Goal: Check status: Check status

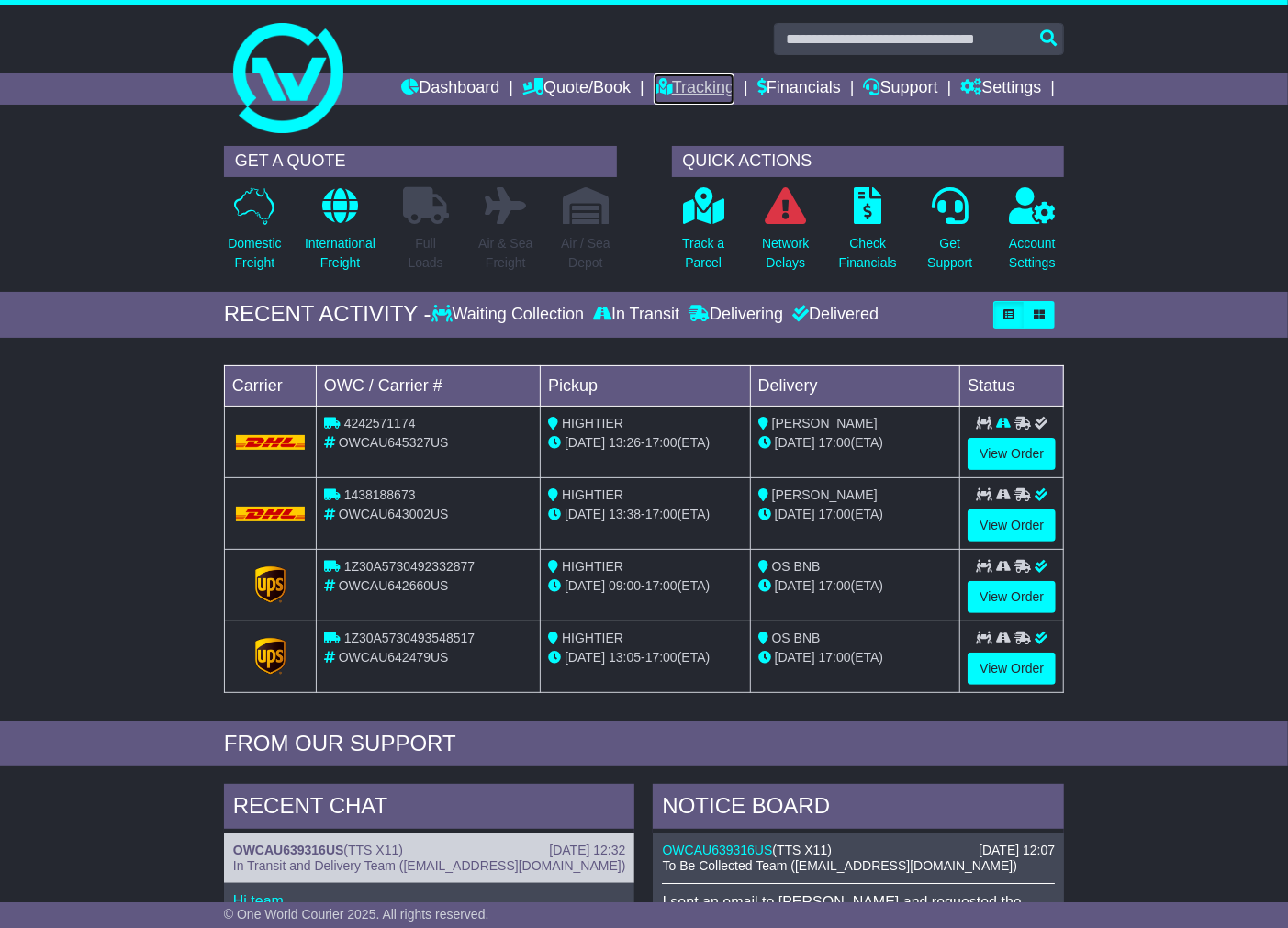
click at [702, 89] on link "Tracking" at bounding box center [694, 89] width 81 height 31
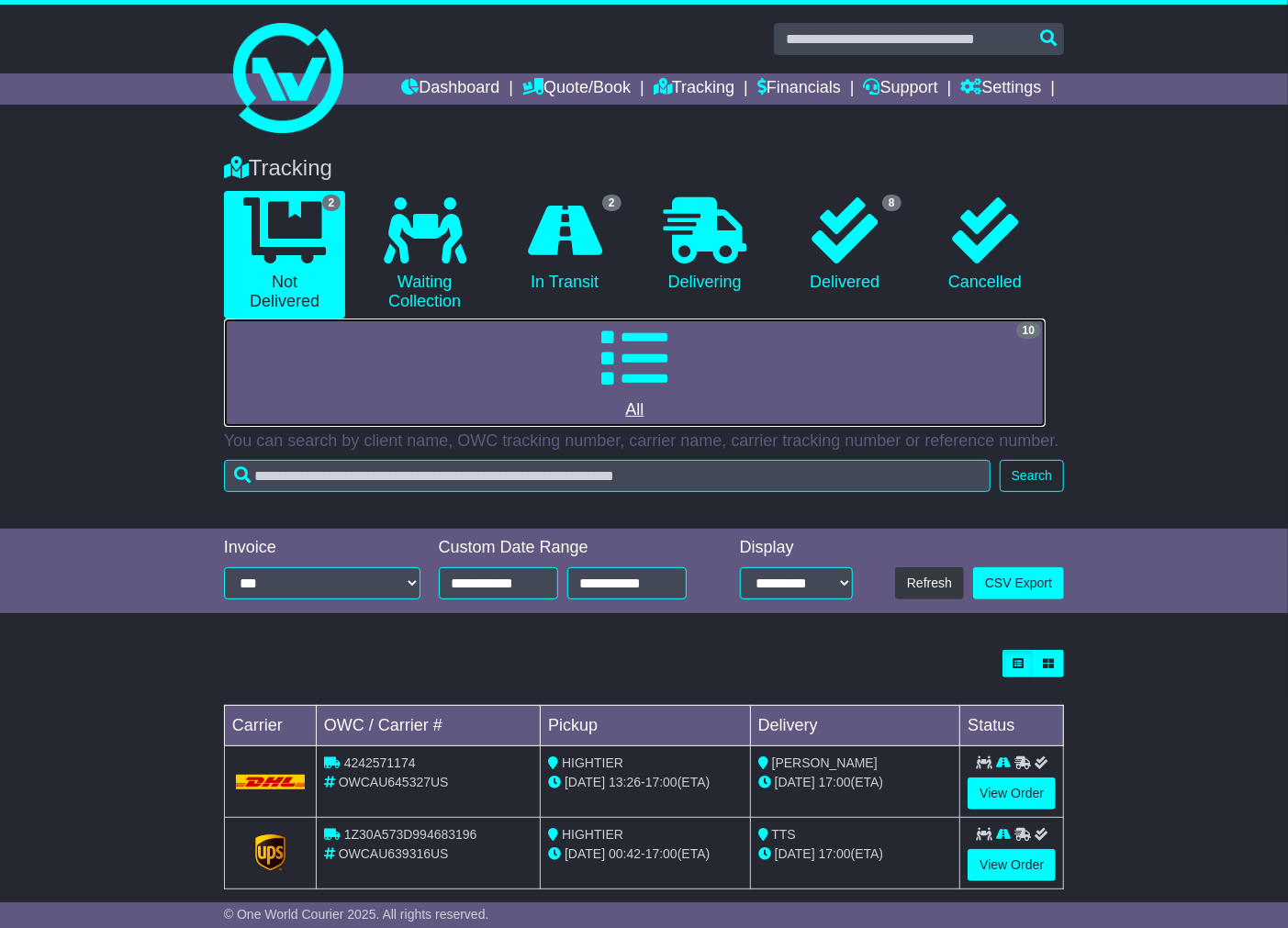
click at [673, 350] on link "10 All" at bounding box center [635, 372] width 822 height 108
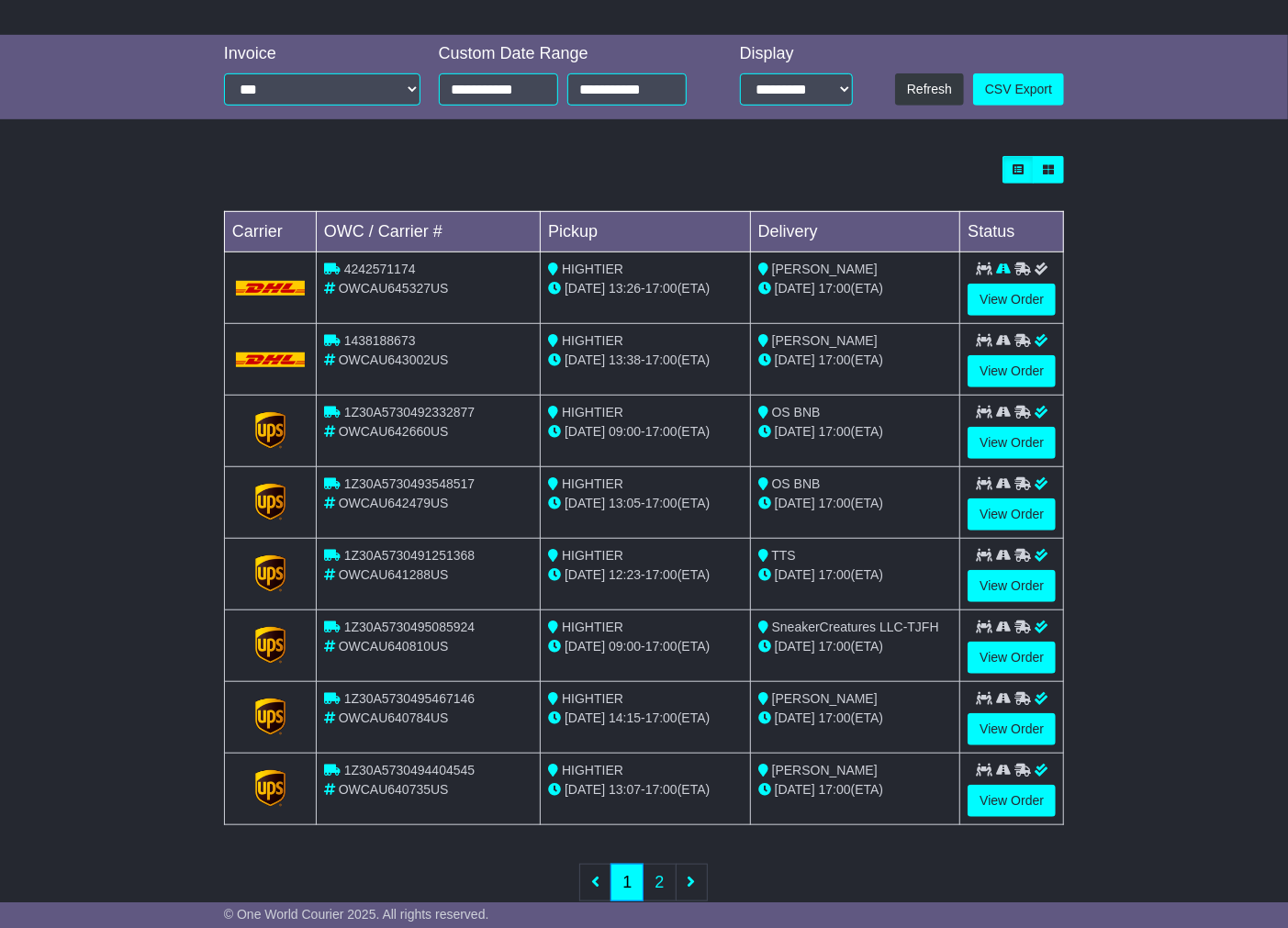
scroll to position [537, 0]
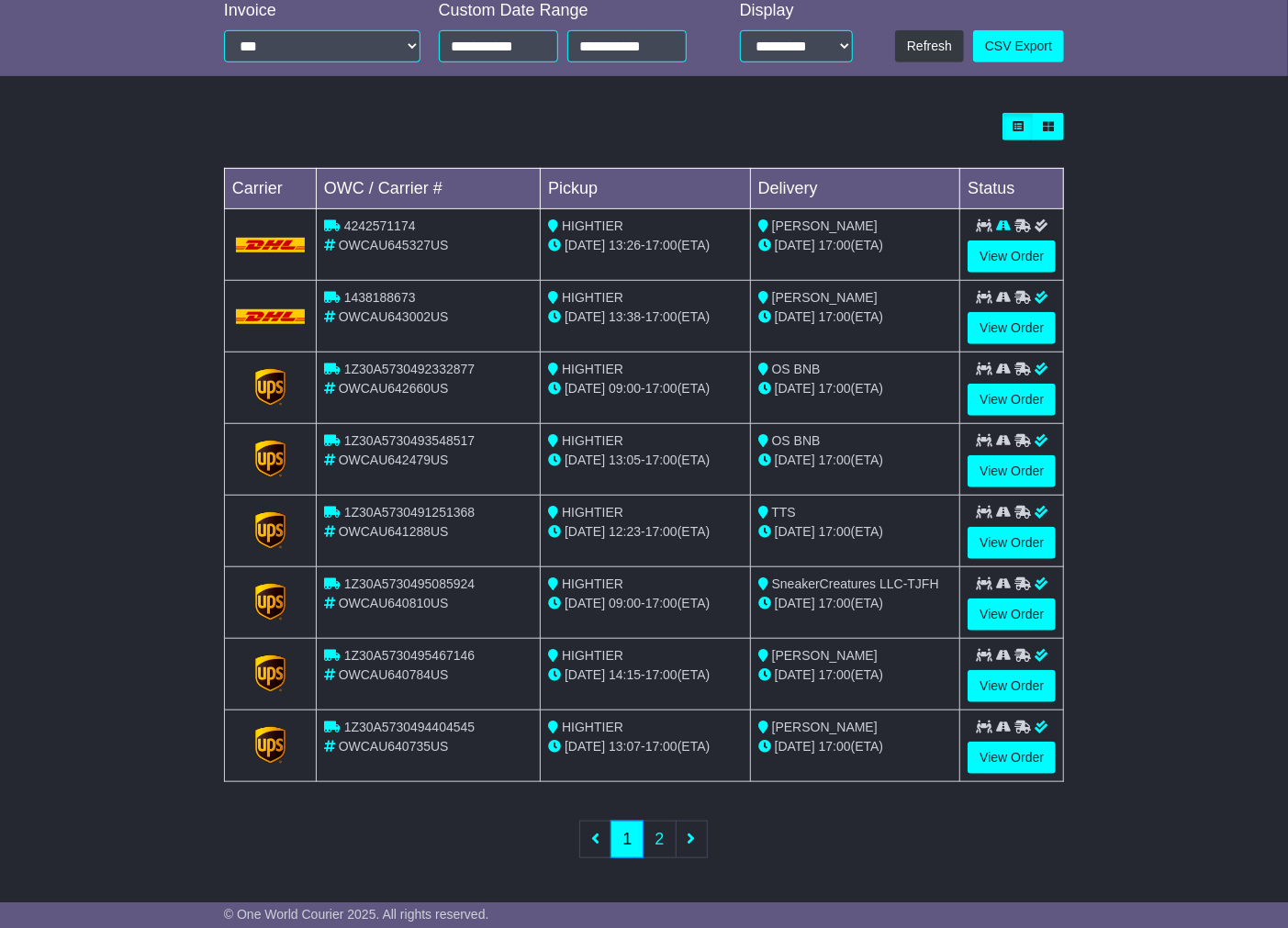
click at [396, 718] on div "1Z30A5730494404545" at bounding box center [428, 728] width 209 height 19
drag, startPoint x: 396, startPoint y: 717, endPoint x: 404, endPoint y: 727, distance: 12.8
click at [397, 718] on div "1Z30A5730494404545" at bounding box center [428, 728] width 209 height 19
copy span "1Z30A5730494404545"
click at [437, 655] on span "1Z30A5730495467146" at bounding box center [409, 654] width 131 height 14
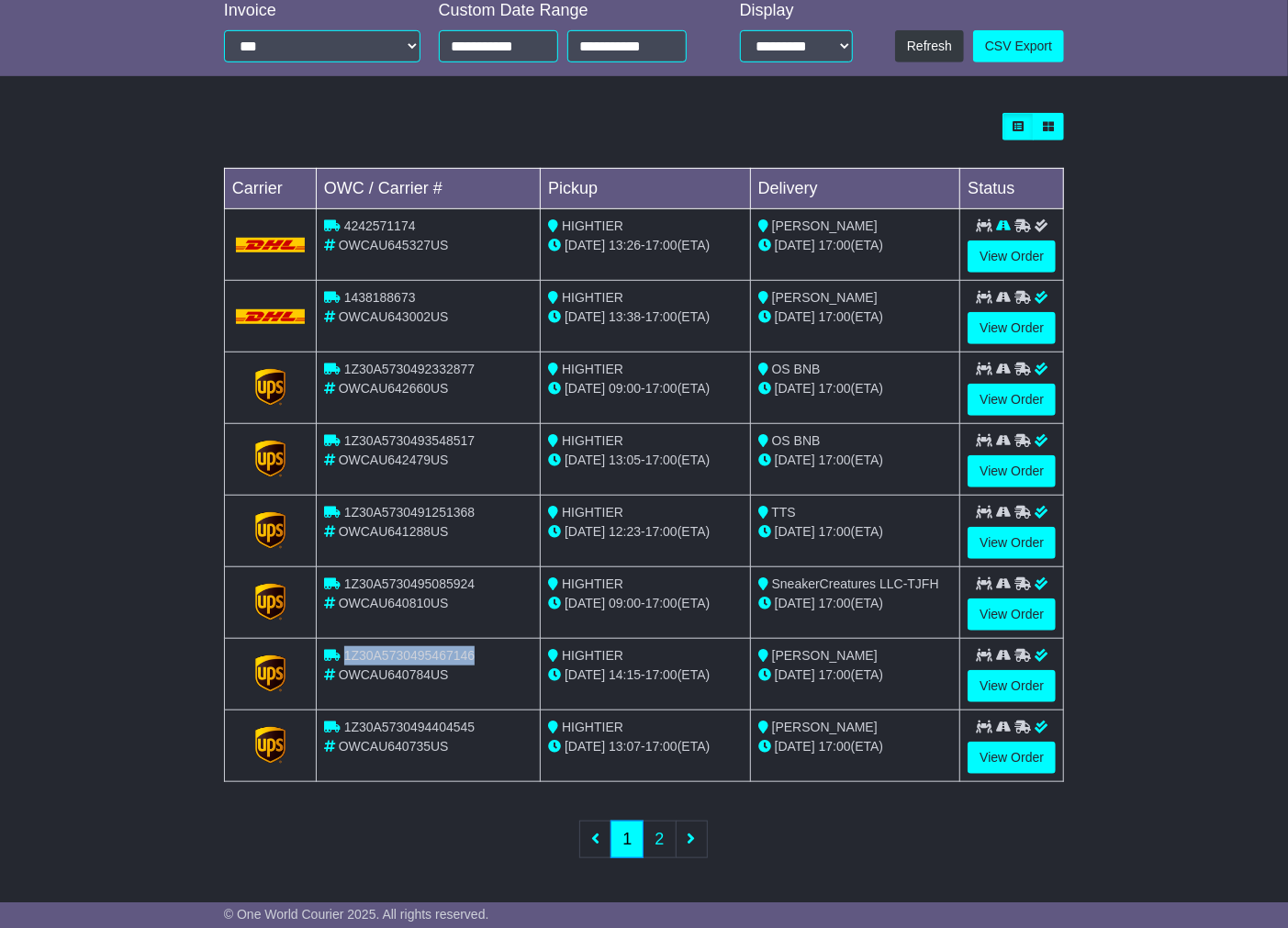
click at [437, 656] on span "1Z30A5730495467146" at bounding box center [409, 654] width 131 height 14
copy span "1Z30A5730495467146"
click at [379, 583] on span "1Z30A5730495085924" at bounding box center [409, 583] width 131 height 14
copy span "1Z30A5730495085924"
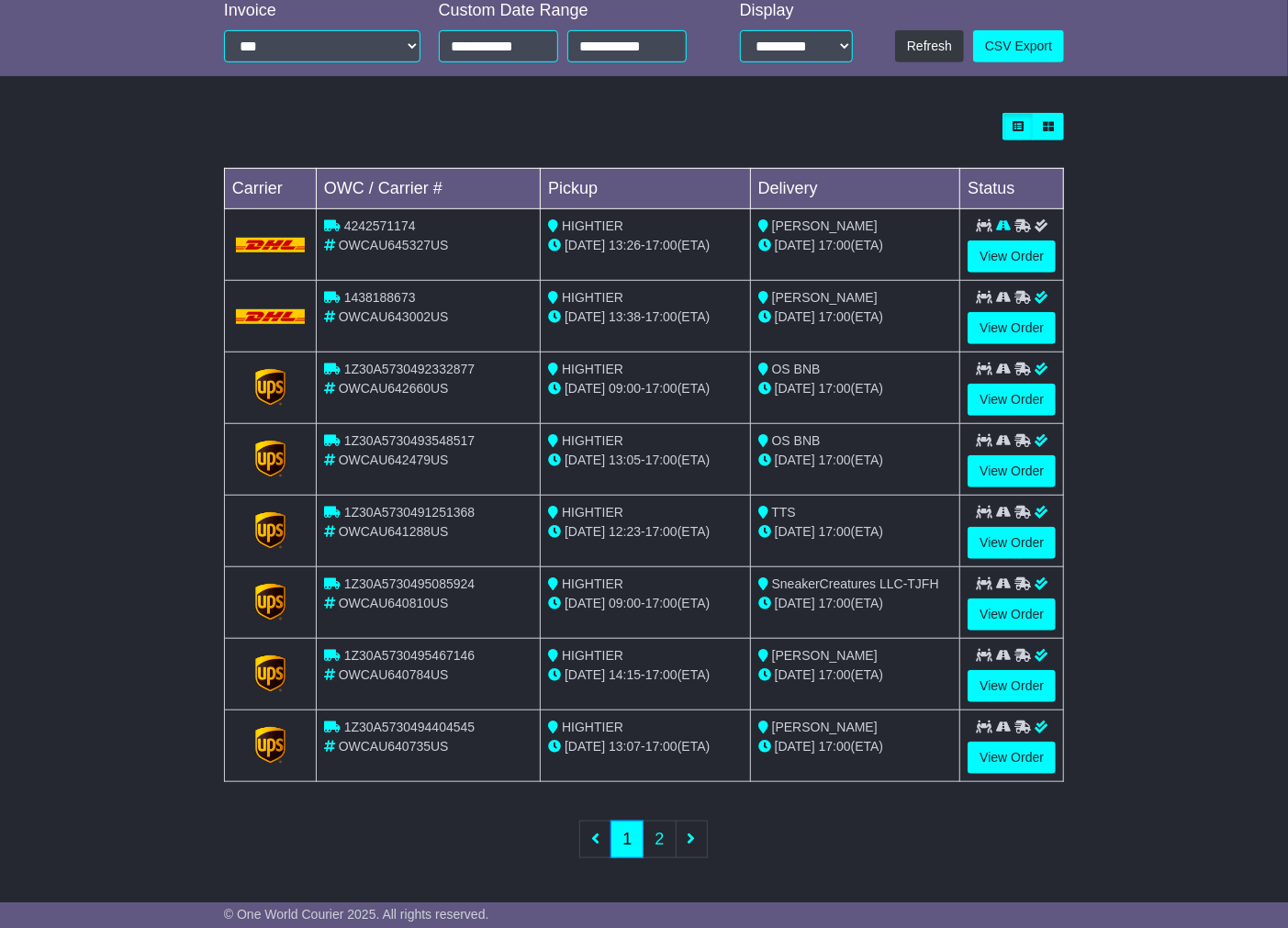
click at [389, 505] on span "1Z30A5730491251368" at bounding box center [409, 511] width 131 height 14
copy span "1Z30A5730491251368"
click at [415, 446] on span "1Z30A5730493548517" at bounding box center [409, 440] width 131 height 14
click at [415, 446] on div "1Z30A5730493548517" at bounding box center [428, 441] width 209 height 19
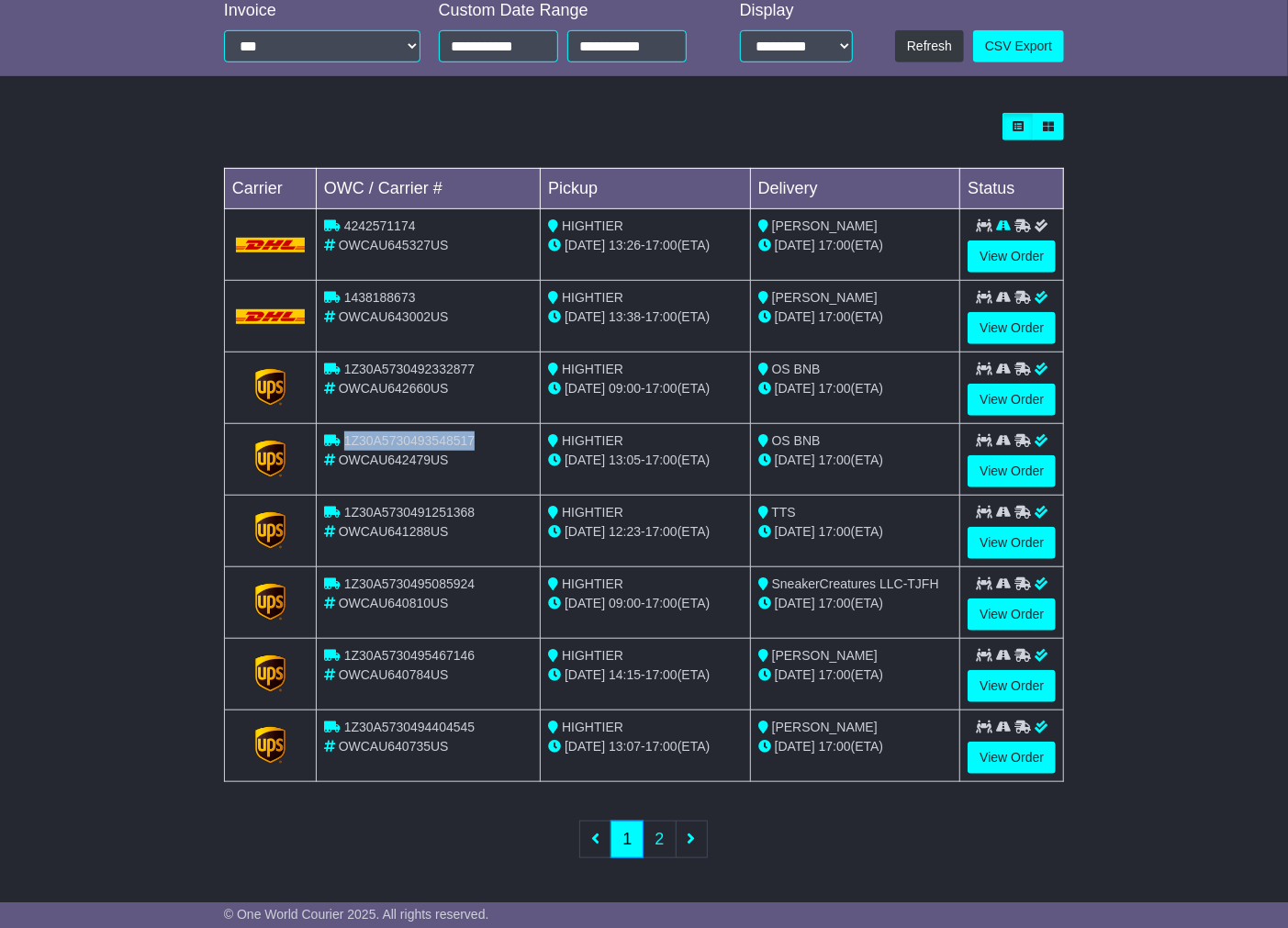
copy span "1Z30A5730493548517"
click at [380, 384] on span "OWCAU642660US" at bounding box center [394, 388] width 110 height 14
click at [382, 363] on span "1Z30A5730492332877" at bounding box center [409, 368] width 131 height 14
copy span "1Z30A5730492332877"
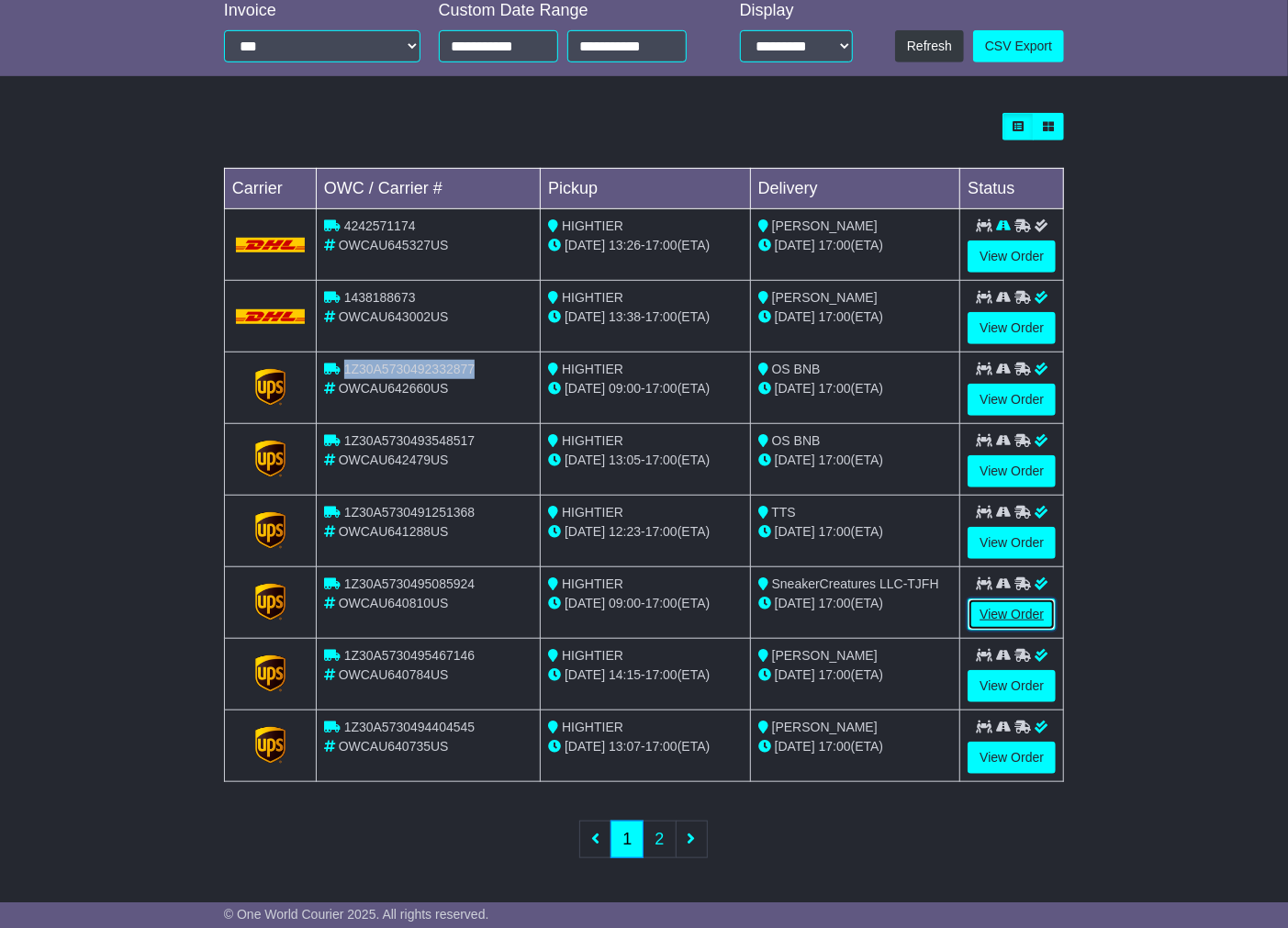
click at [1029, 610] on link "View Order" at bounding box center [1011, 614] width 88 height 32
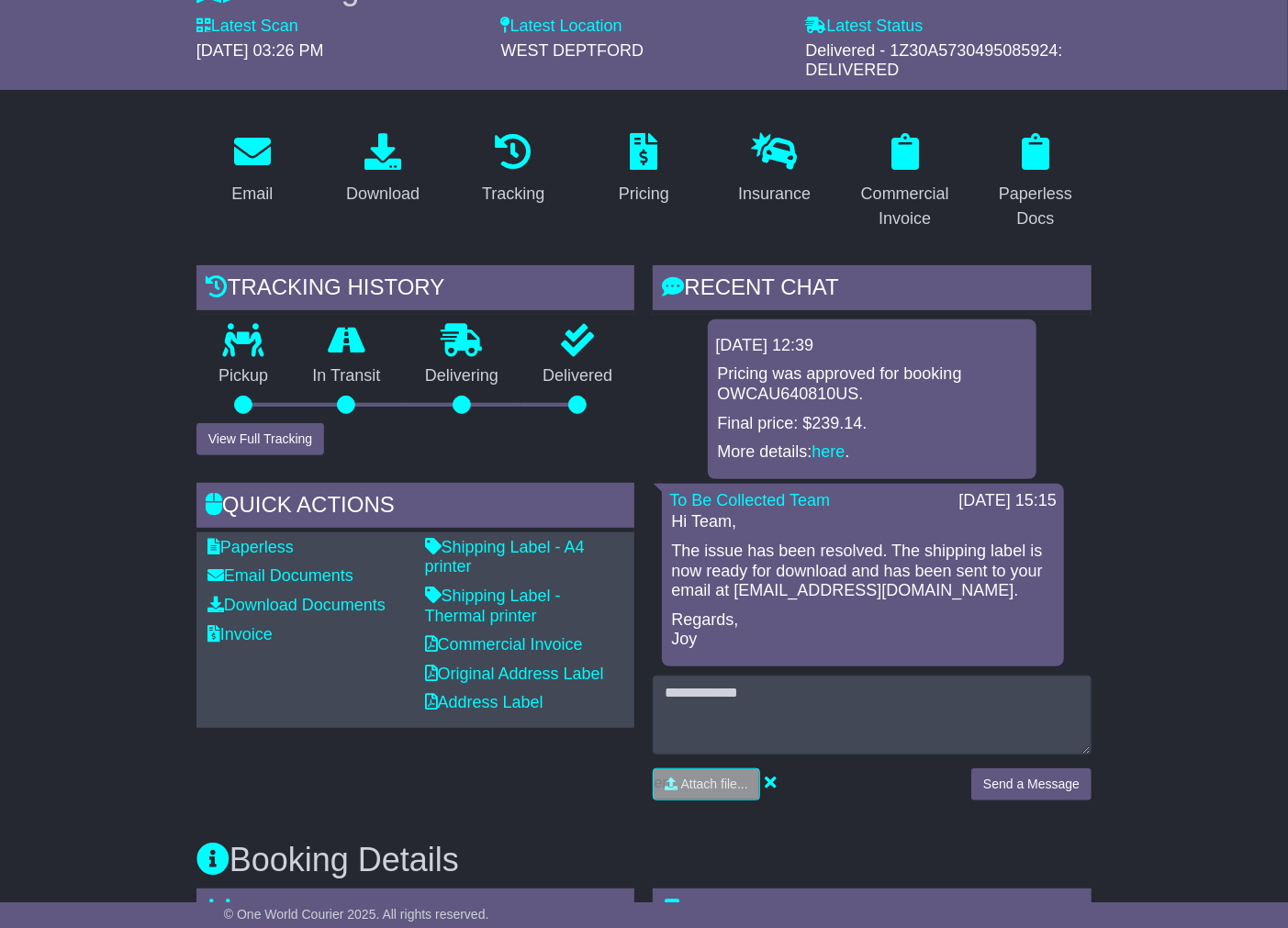
scroll to position [205, 0]
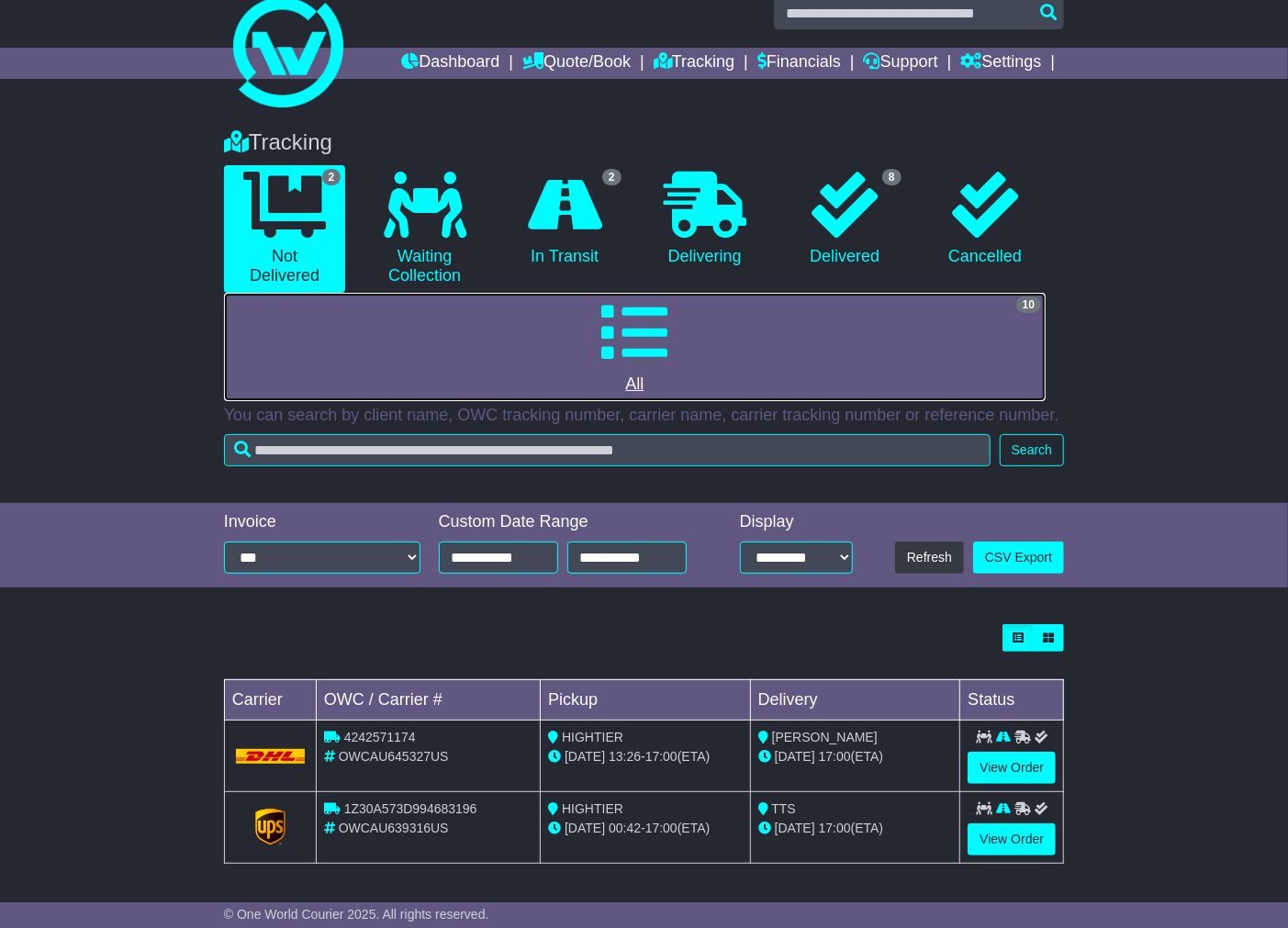
click at [668, 359] on link "10 All" at bounding box center [635, 347] width 822 height 108
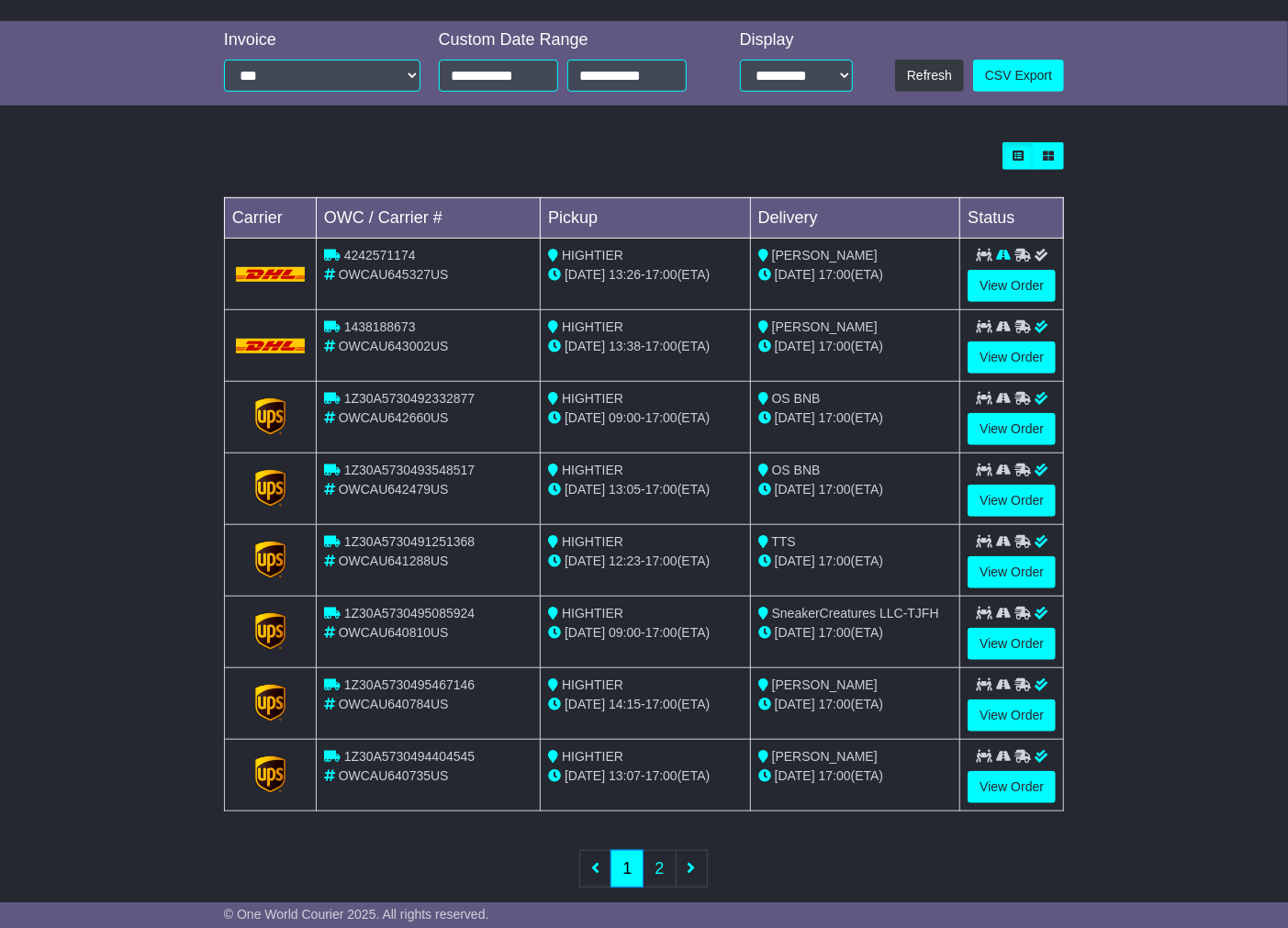
scroll to position [509, 0]
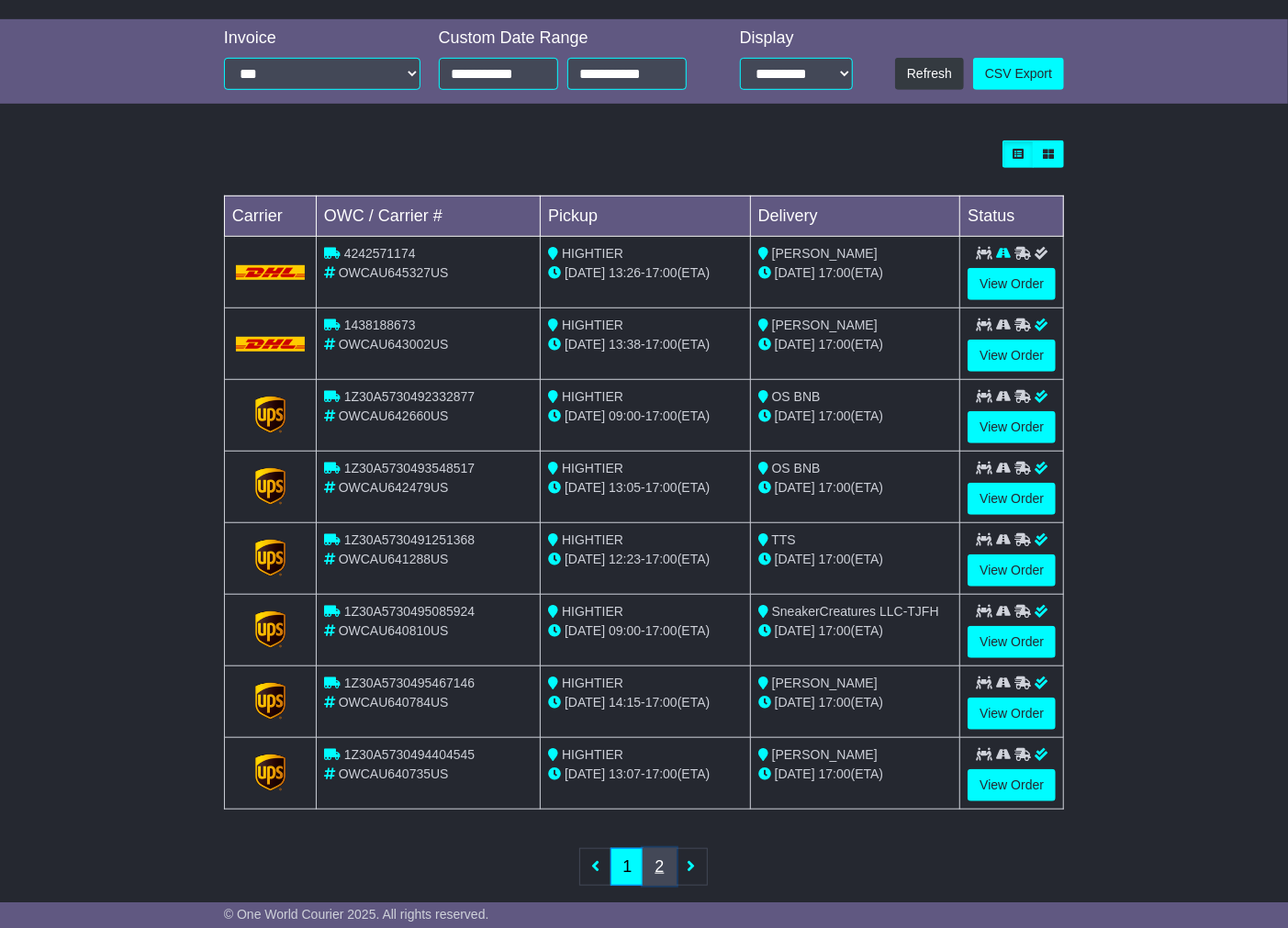
click at [653, 872] on link "2" at bounding box center [659, 866] width 33 height 38
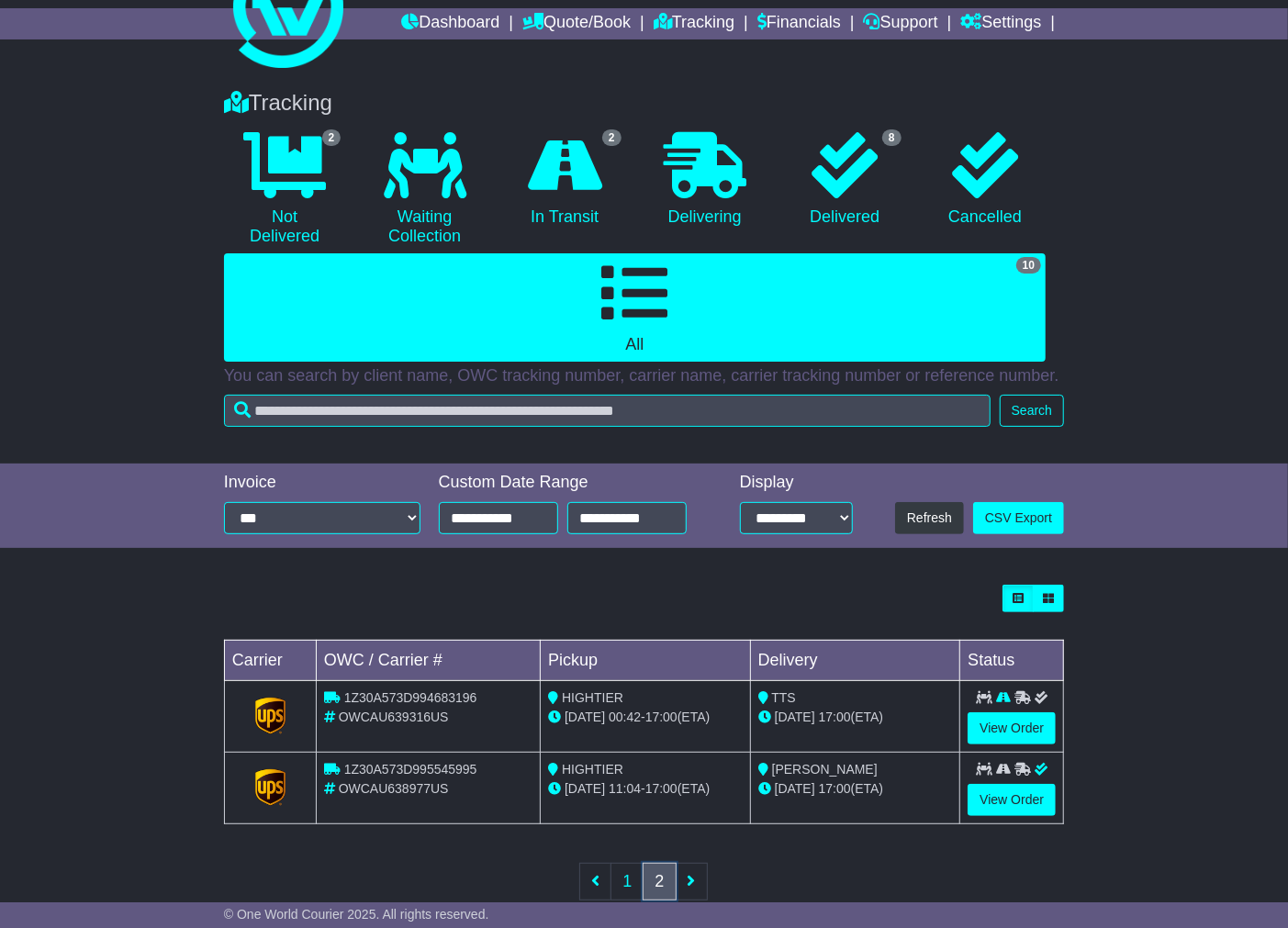
scroll to position [107, 0]
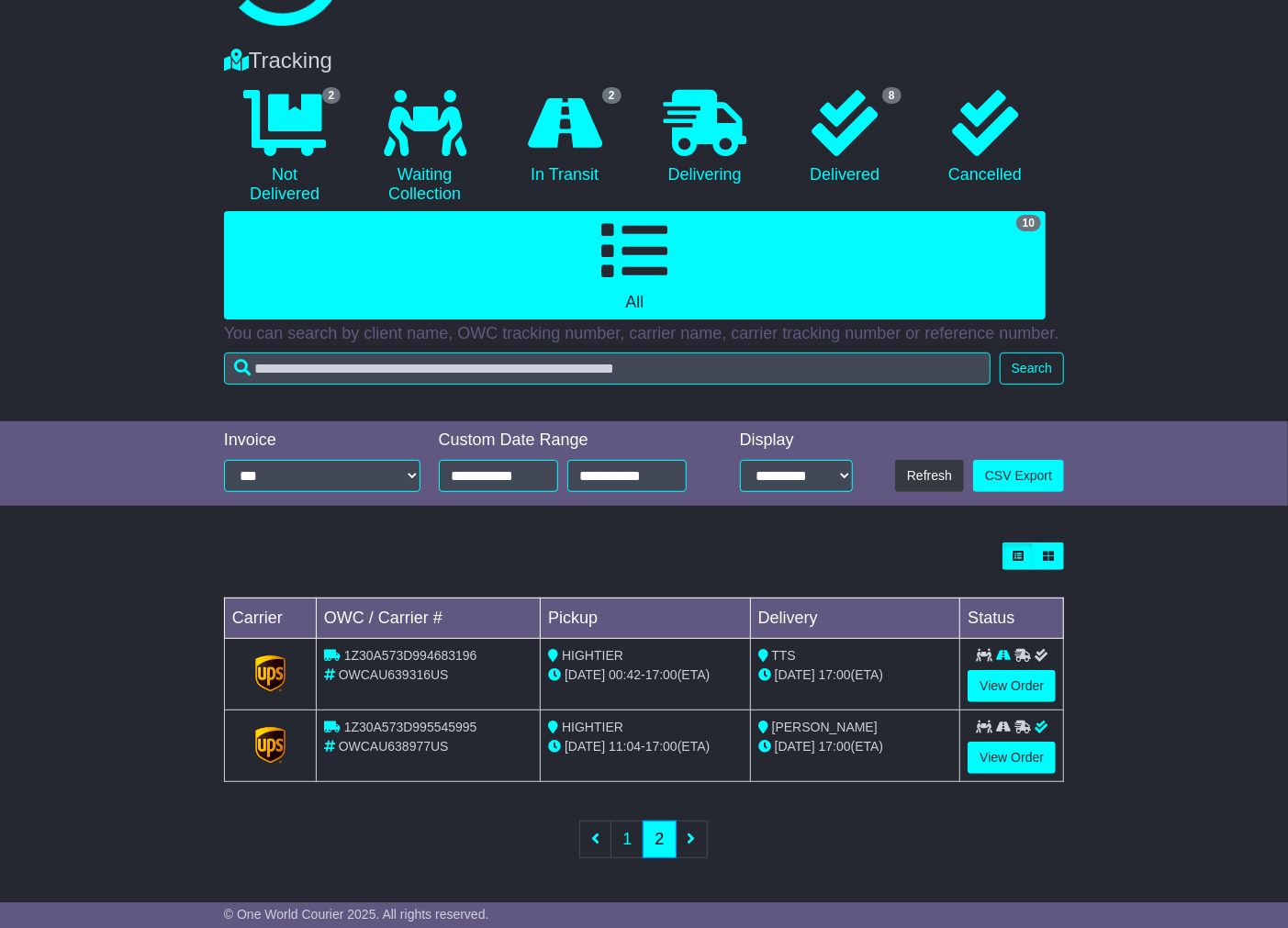
click at [585, 747] on span "[DATE]" at bounding box center [585, 745] width 41 height 14
click at [629, 838] on link "1" at bounding box center [627, 839] width 33 height 38
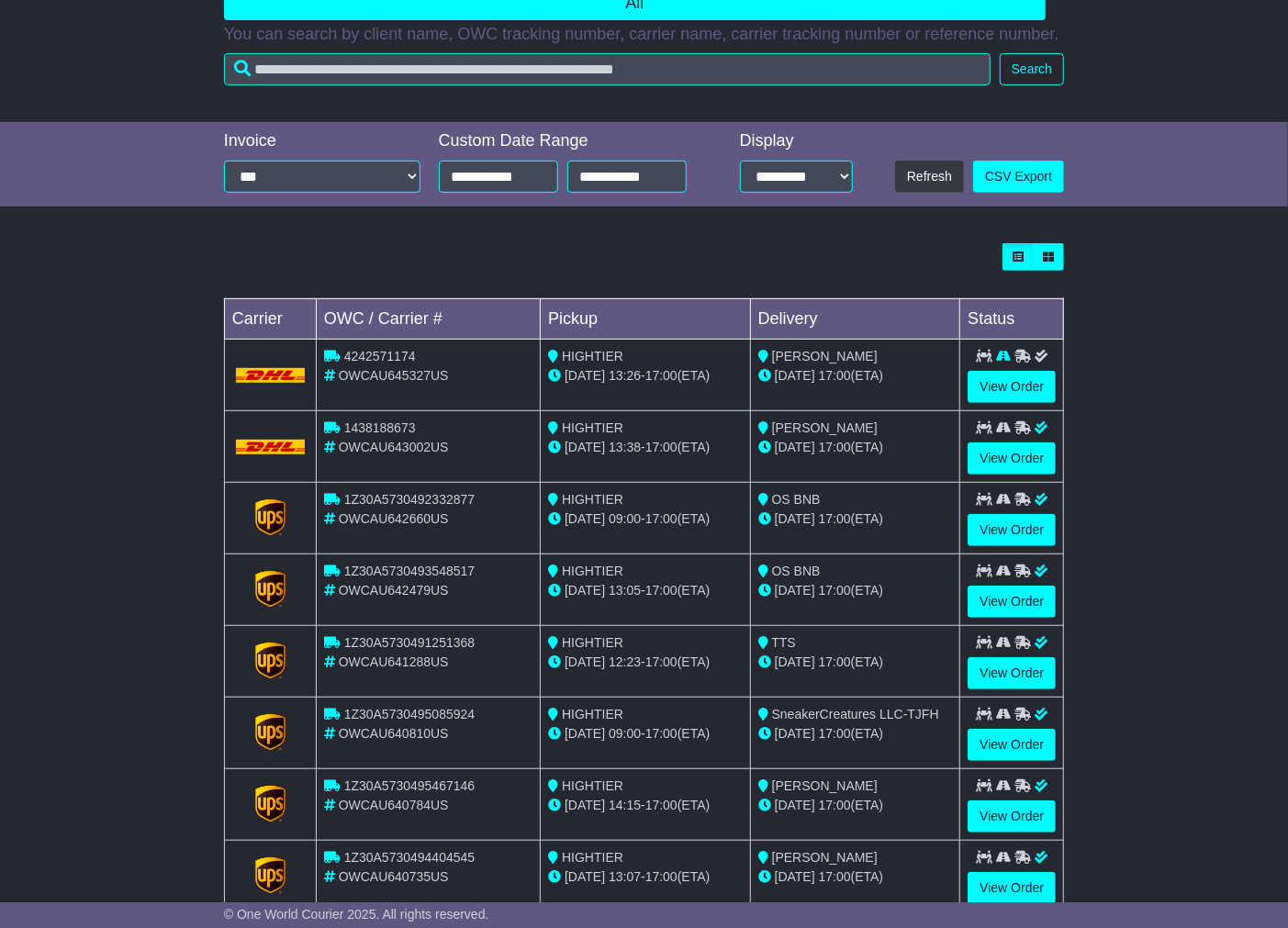
scroll to position [537, 0]
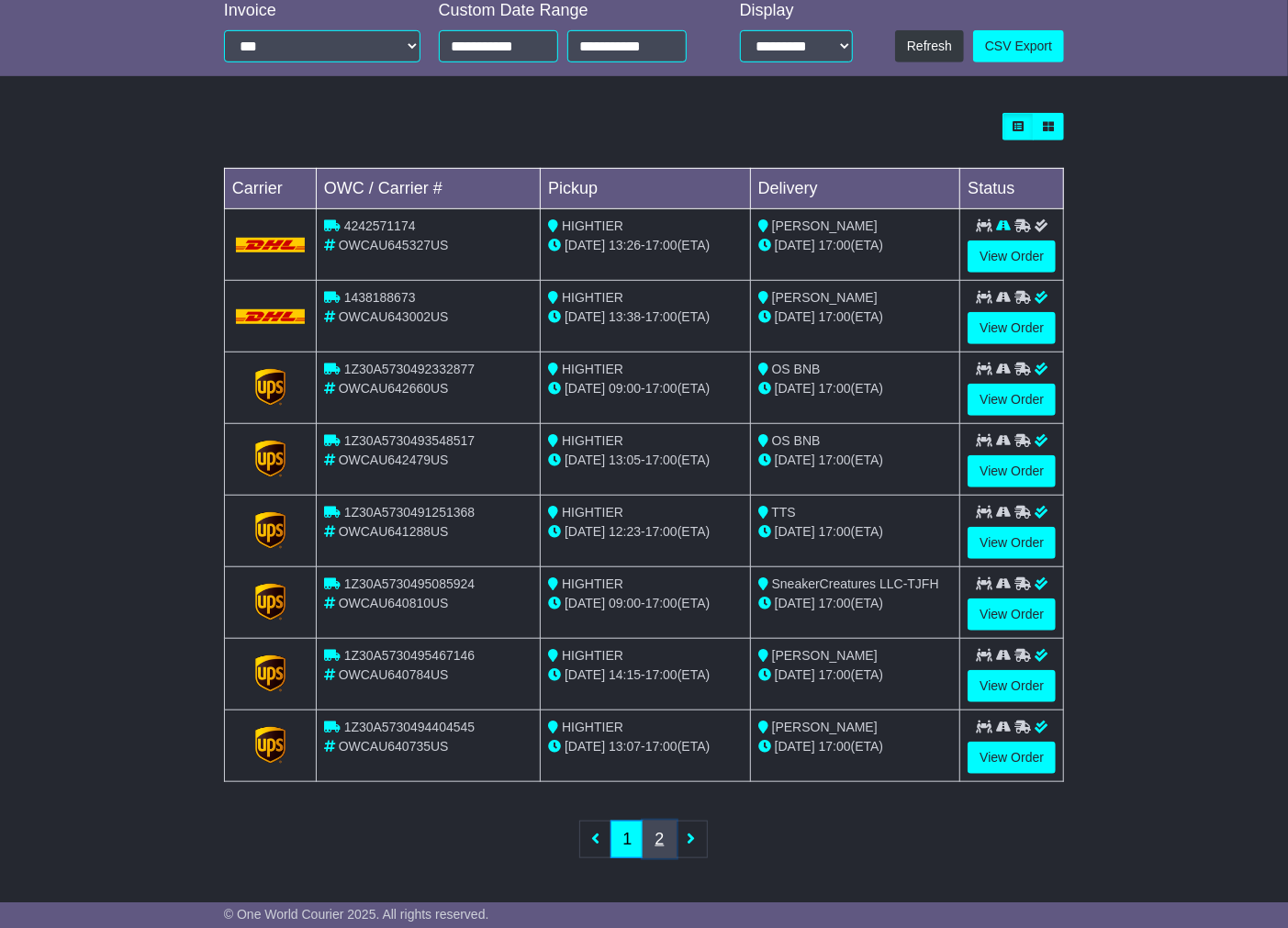
click at [659, 847] on link "2" at bounding box center [659, 839] width 33 height 38
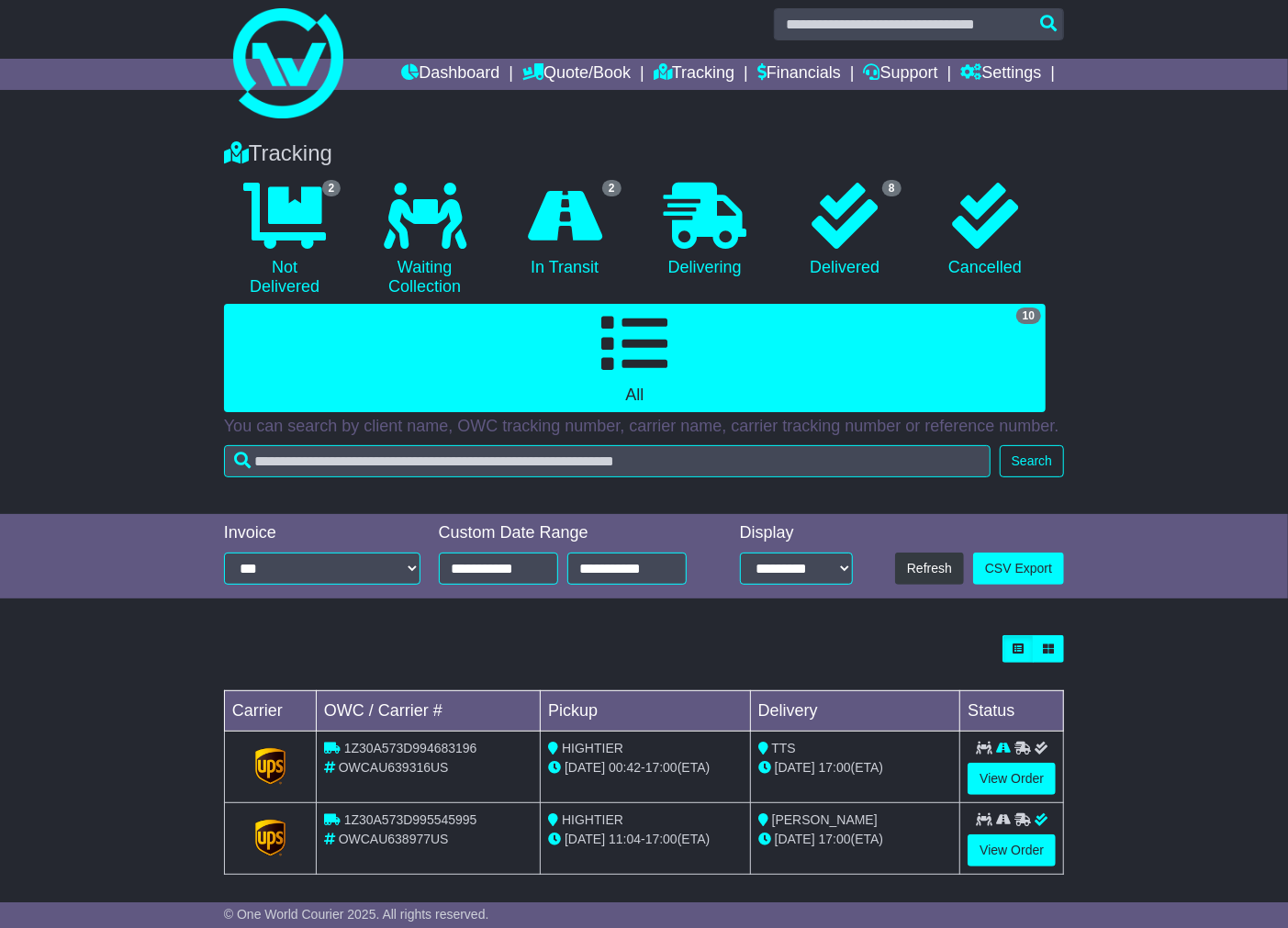
scroll to position [107, 0]
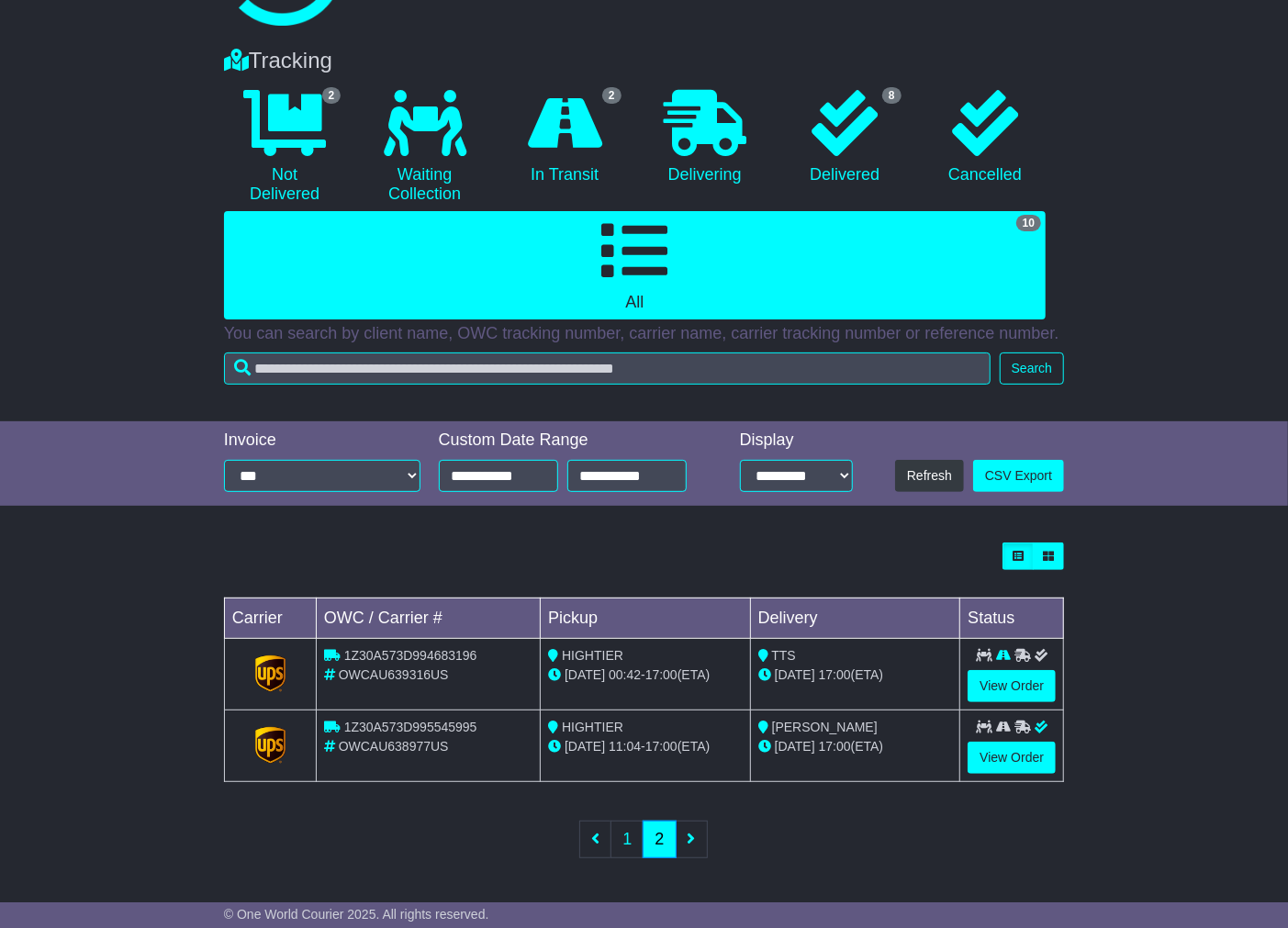
click at [432, 723] on span "1Z30A573D995545995" at bounding box center [411, 726] width 133 height 14
copy span "1Z30A573D995545995"
click at [625, 847] on link "1" at bounding box center [627, 839] width 33 height 38
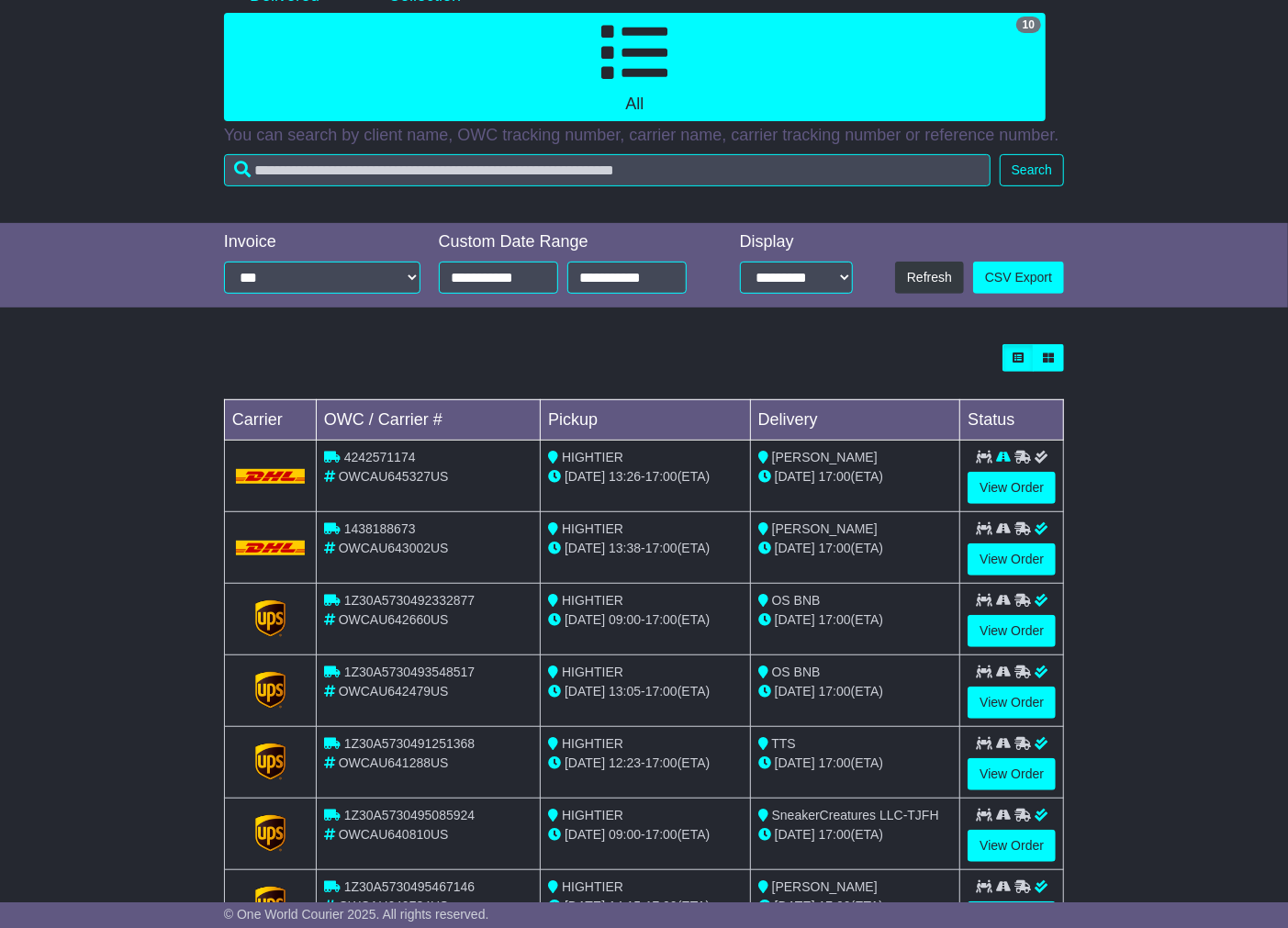
scroll to position [537, 0]
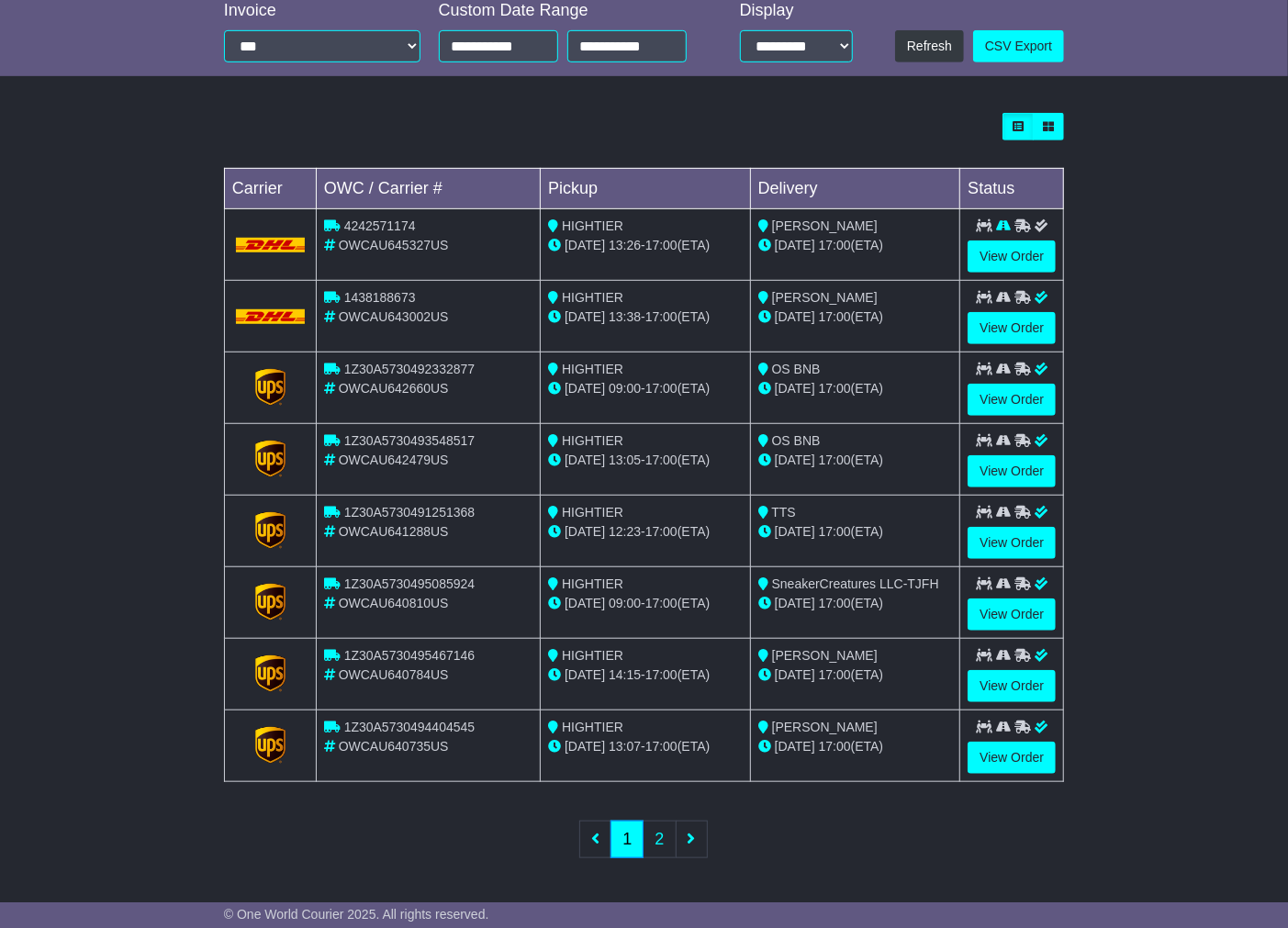
click at [383, 721] on span "1Z30A5730494404545" at bounding box center [409, 726] width 131 height 14
copy span "1Z30A5730494404545"
drag, startPoint x: 417, startPoint y: 633, endPoint x: 404, endPoint y: 641, distance: 15.3
click at [417, 633] on td "1Z30A5730495085924 OWCAU640810US" at bounding box center [428, 602] width 224 height 72
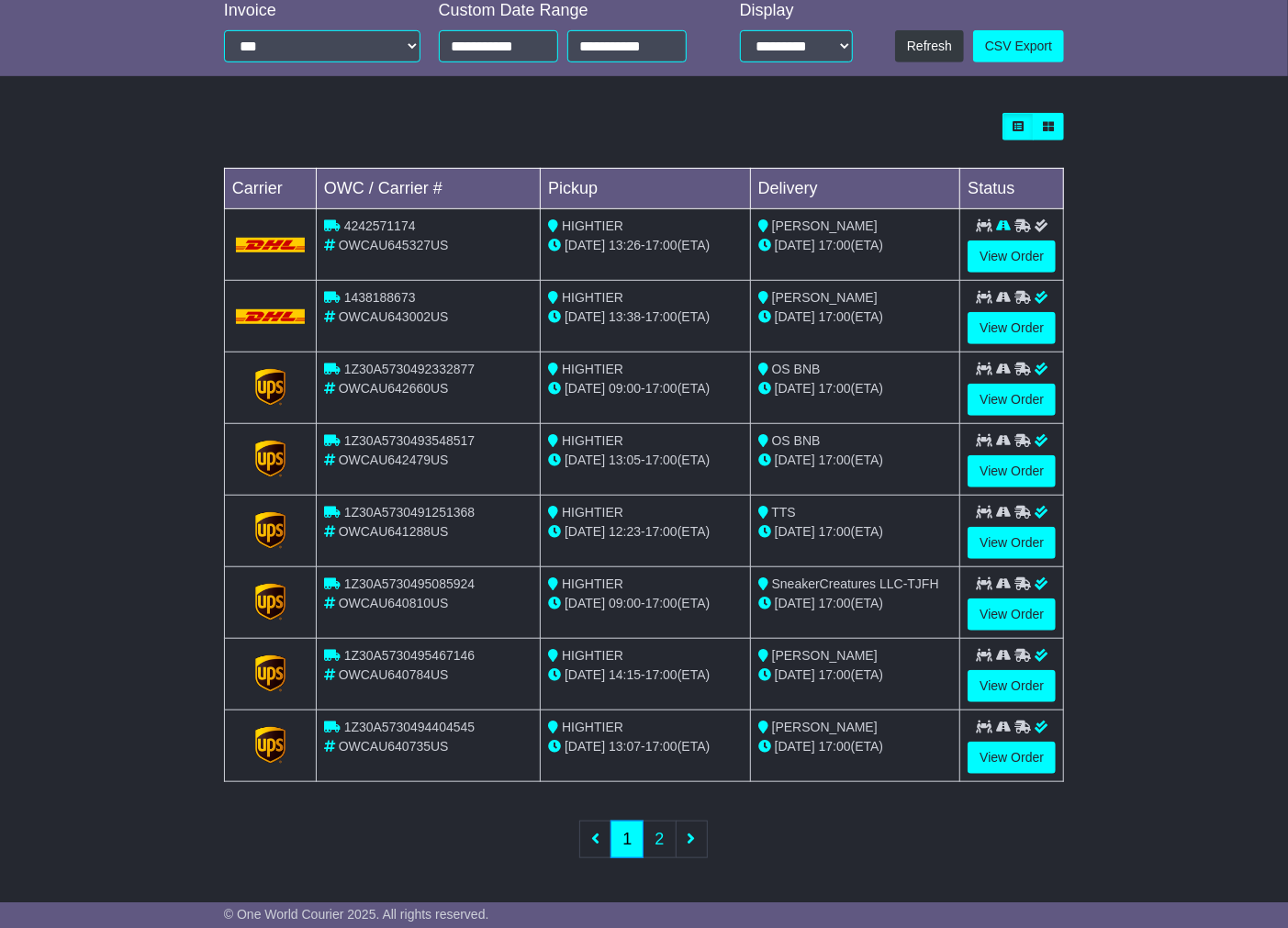
click at [400, 644] on td "1Z30A5730495467146 OWCAU640784US" at bounding box center [428, 674] width 224 height 72
click at [400, 652] on span "1Z30A5730495467146" at bounding box center [409, 654] width 131 height 14
copy span "1Z30A5730495467146"
drag, startPoint x: 411, startPoint y: 570, endPoint x: 398, endPoint y: 575, distance: 13.9
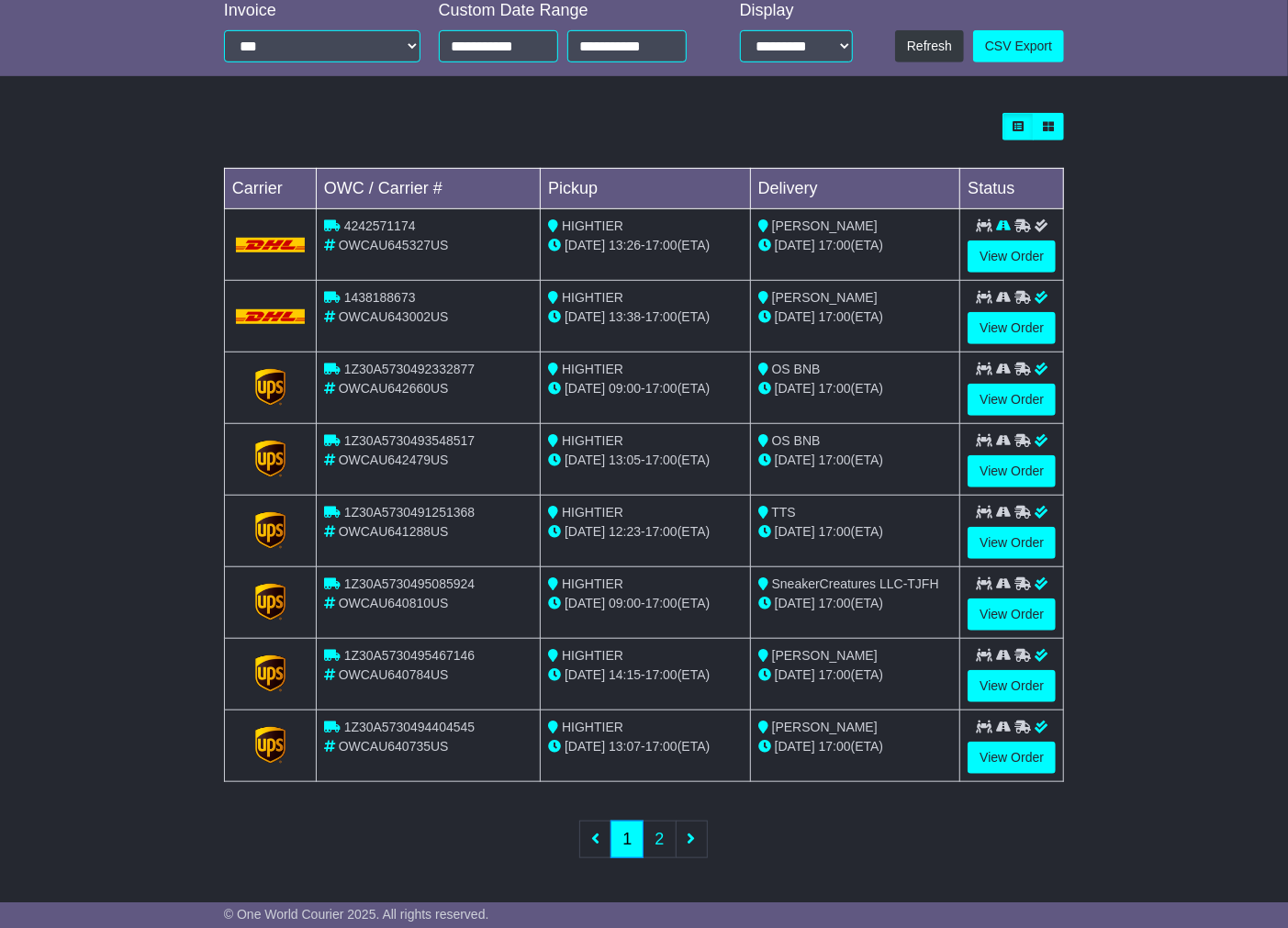
click at [411, 570] on td "1Z30A5730495085924 OWCAU640810US" at bounding box center [428, 602] width 224 height 72
click at [395, 576] on span "1Z30A5730495085924" at bounding box center [409, 583] width 131 height 14
copy span "1Z30A5730495085924"
click at [434, 495] on td "1Z30A5730491251368 OWCAU641288US" at bounding box center [428, 531] width 224 height 72
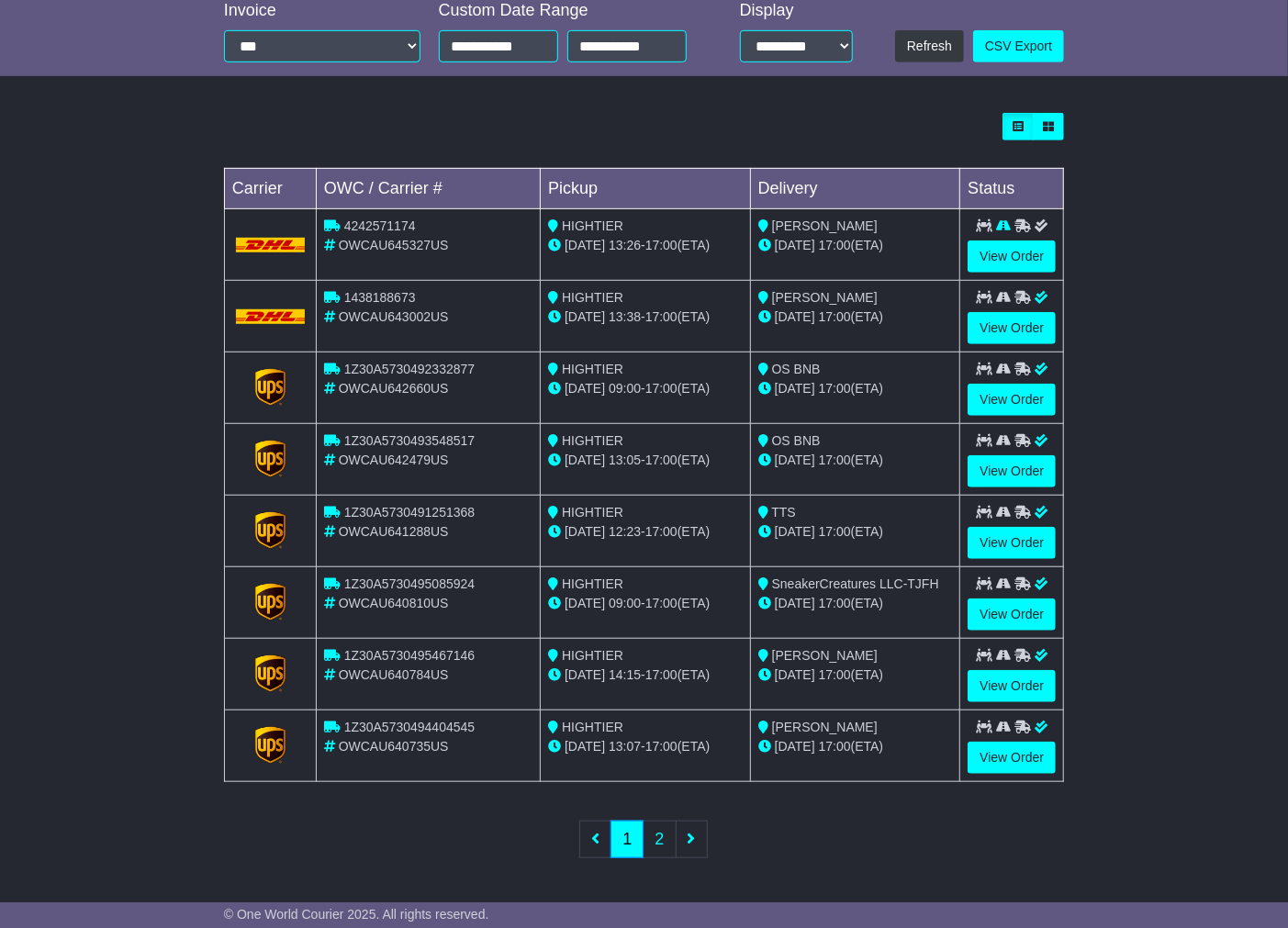
click at [404, 511] on span "1Z30A5730491251368" at bounding box center [409, 511] width 131 height 14
copy span "1Z30A5730491251368"
click at [408, 431] on div "1Z30A5730493548517" at bounding box center [428, 441] width 209 height 19
click at [407, 431] on div "1Z30A5730493548517" at bounding box center [428, 441] width 209 height 19
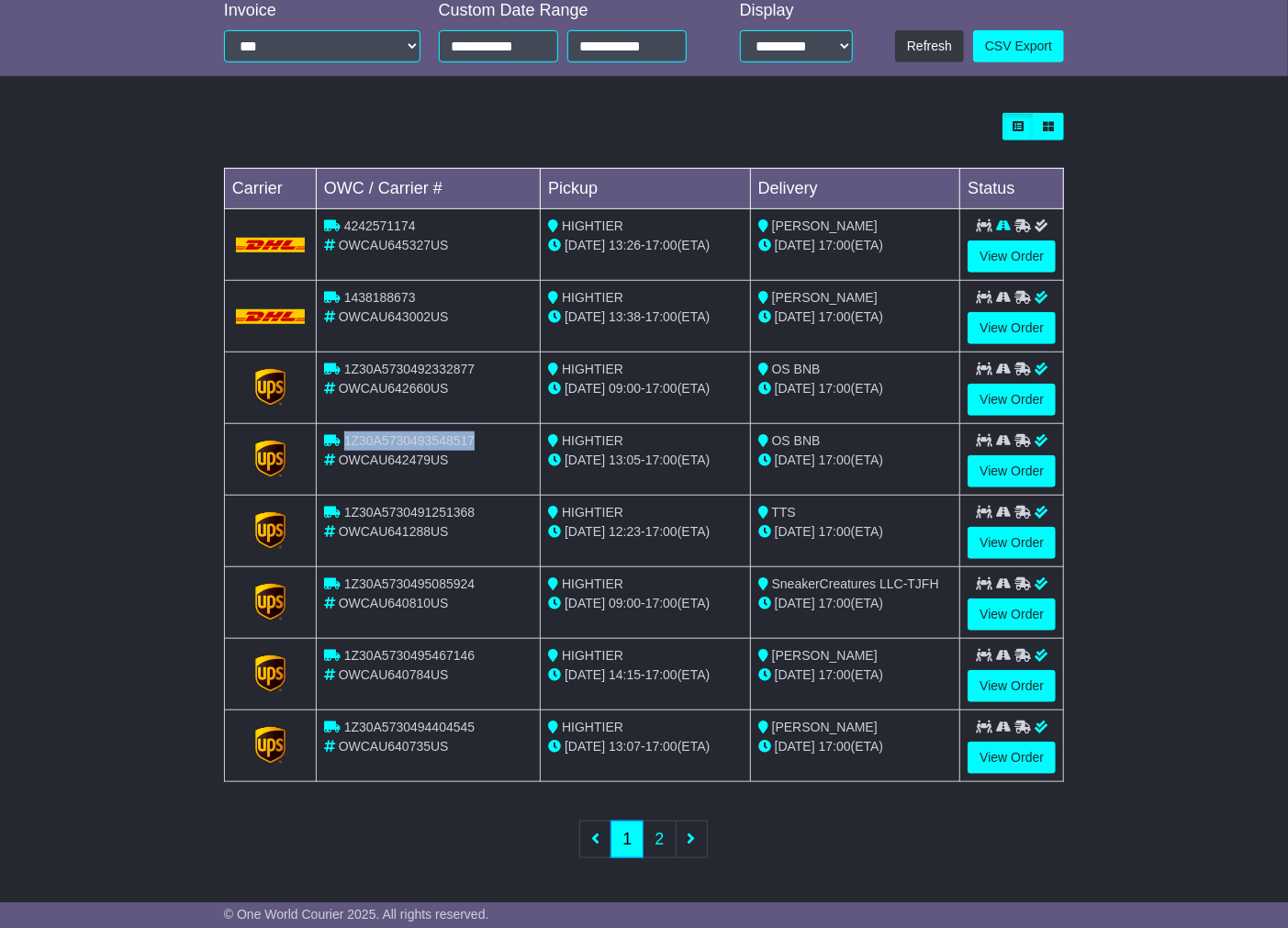
copy span "1Z30A5730493548517"
click at [410, 362] on span "1Z30A5730492332877" at bounding box center [409, 368] width 131 height 14
copy span "1Z30A5730492332877"
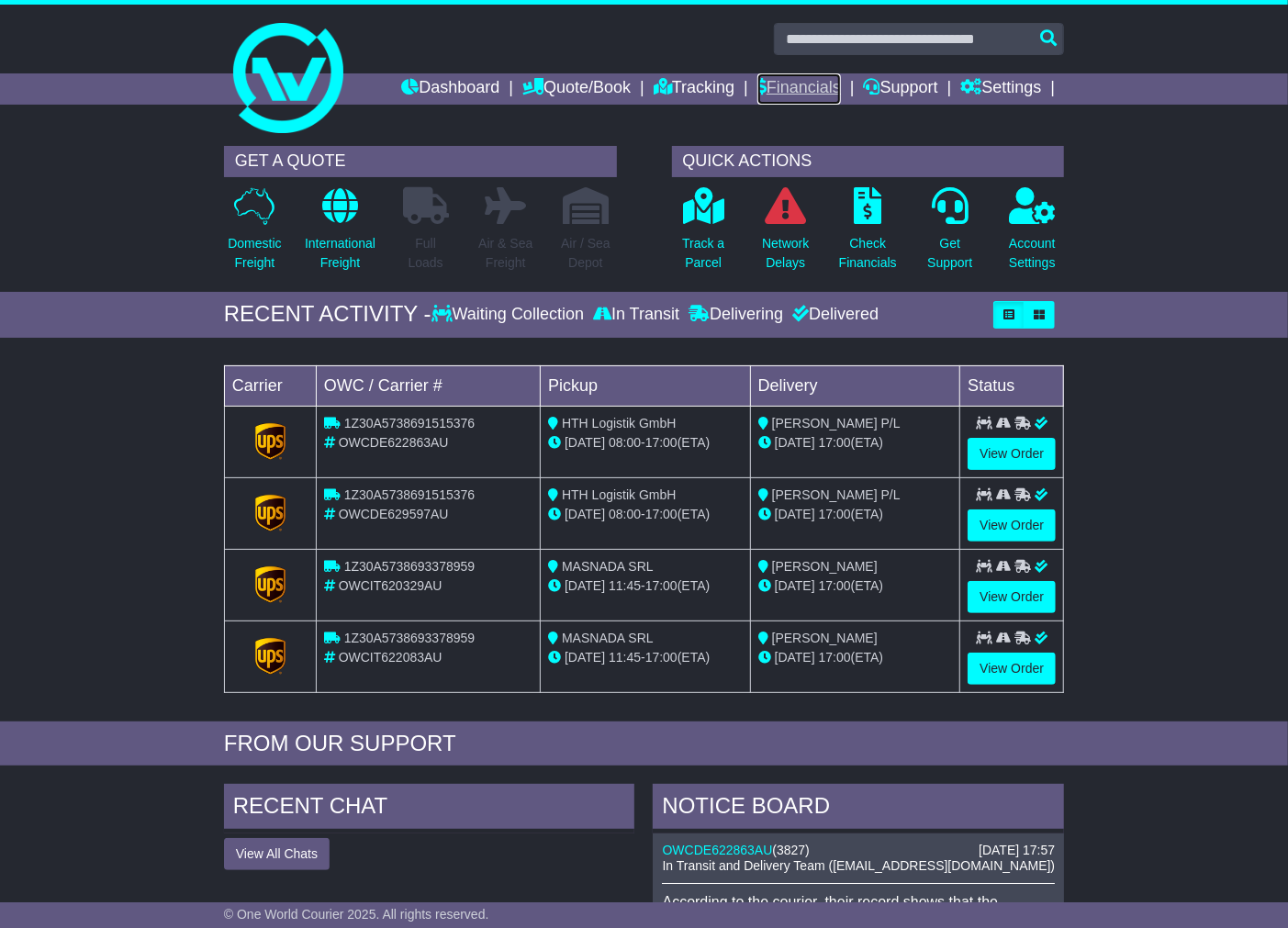
click at [778, 89] on link "Financials" at bounding box center [799, 89] width 83 height 31
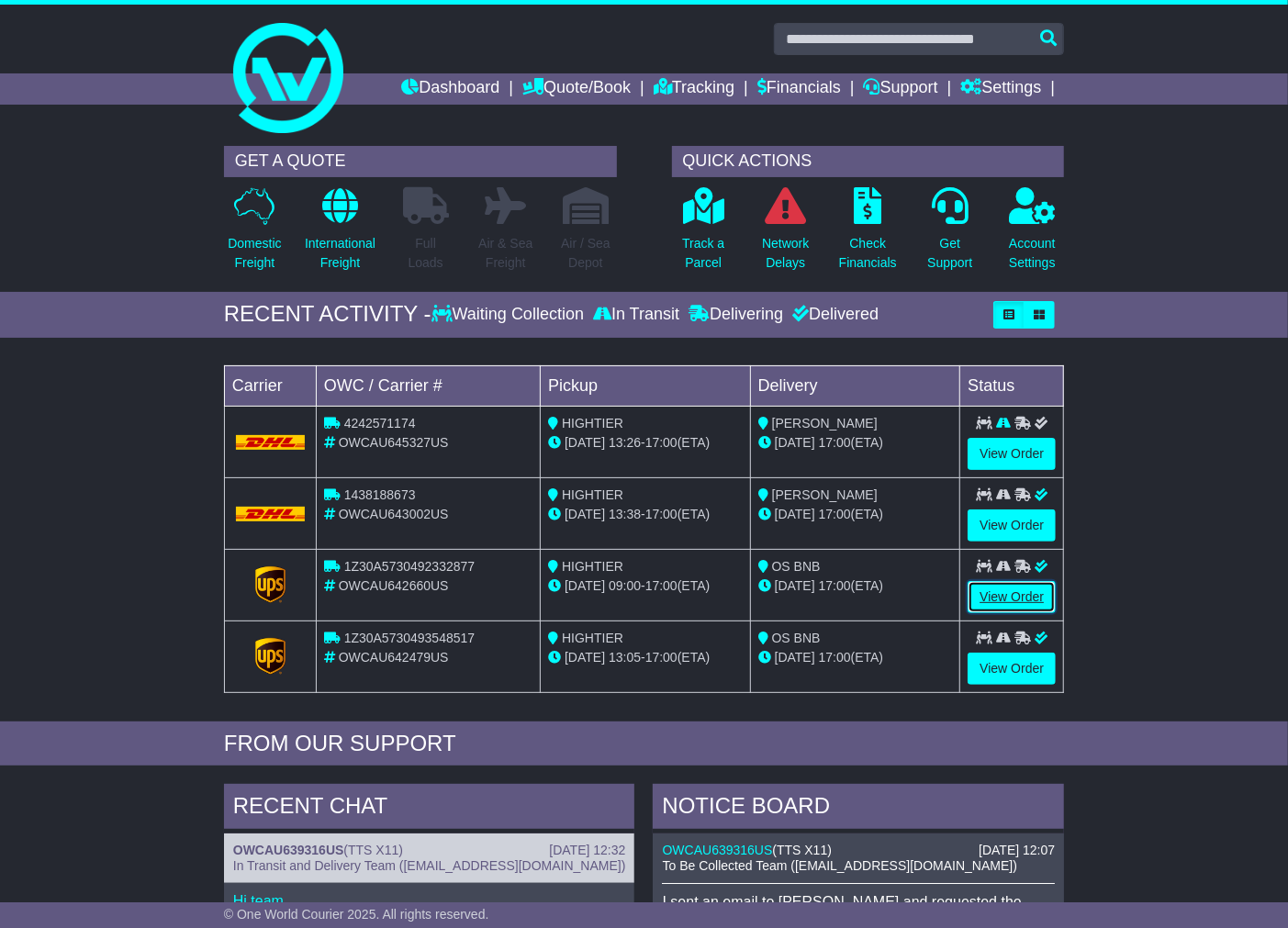
click at [1010, 593] on link "View Order" at bounding box center [1011, 596] width 88 height 32
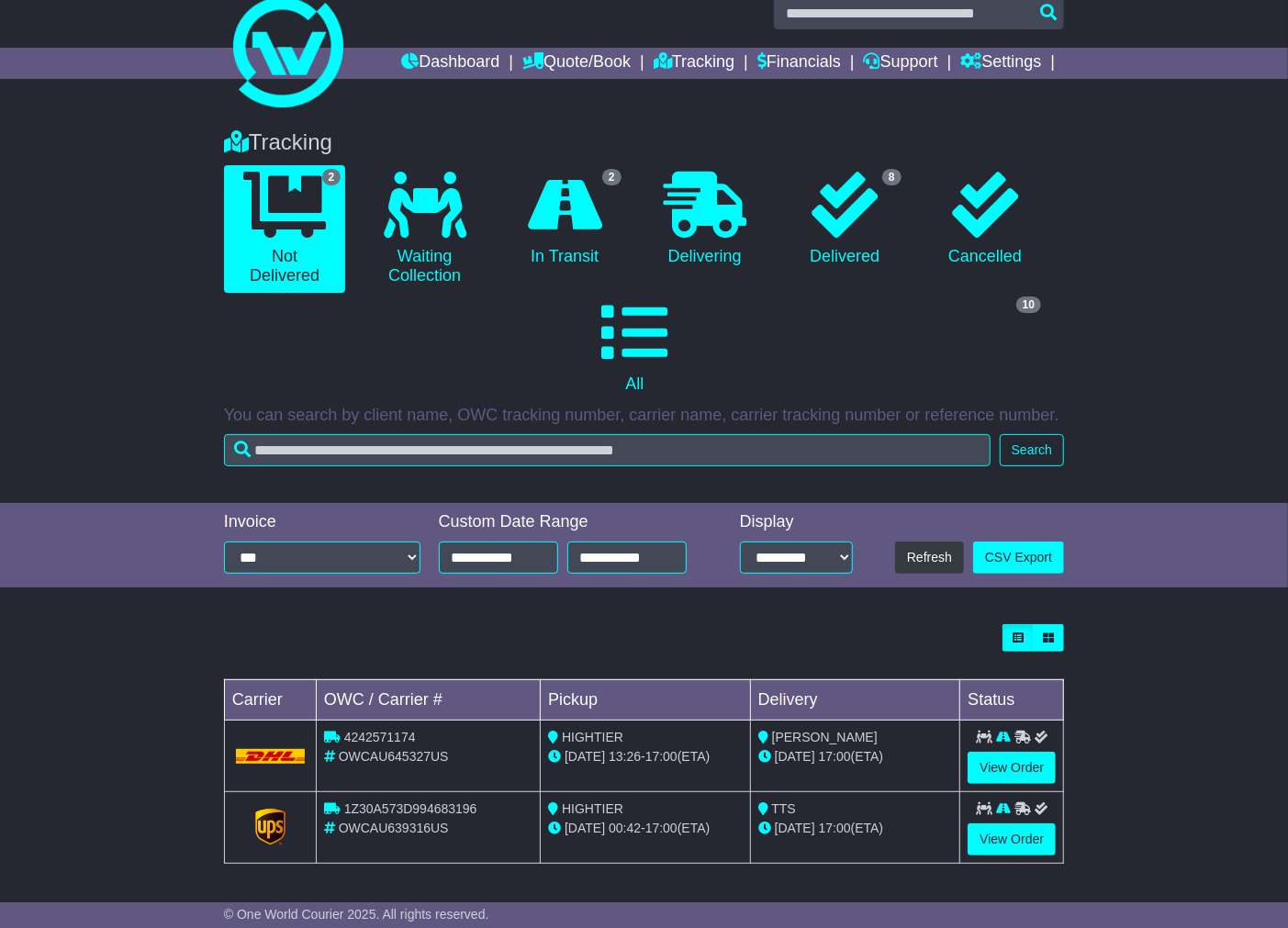
scroll to position [26, 0]
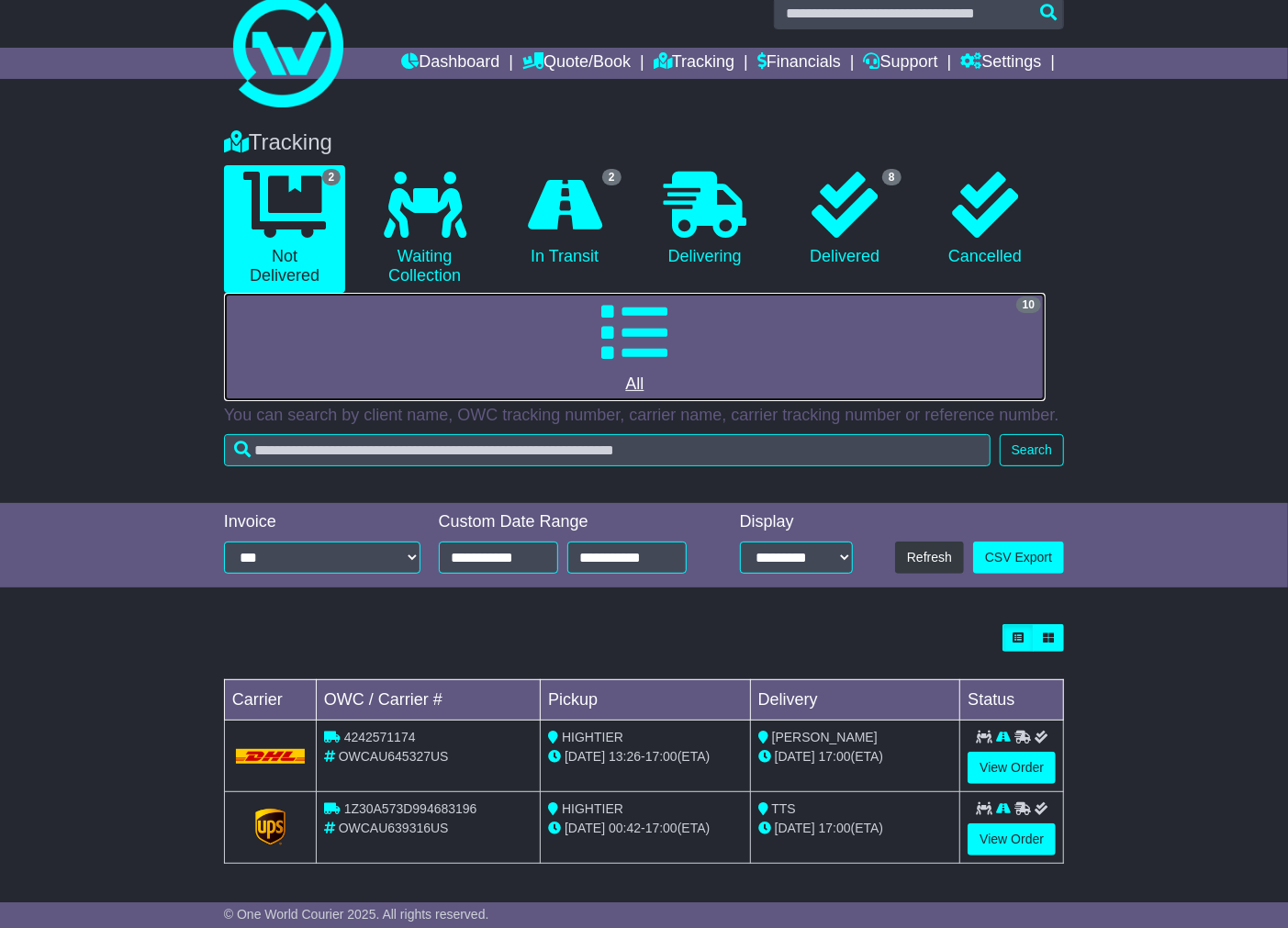
click at [653, 334] on icon at bounding box center [634, 333] width 66 height 66
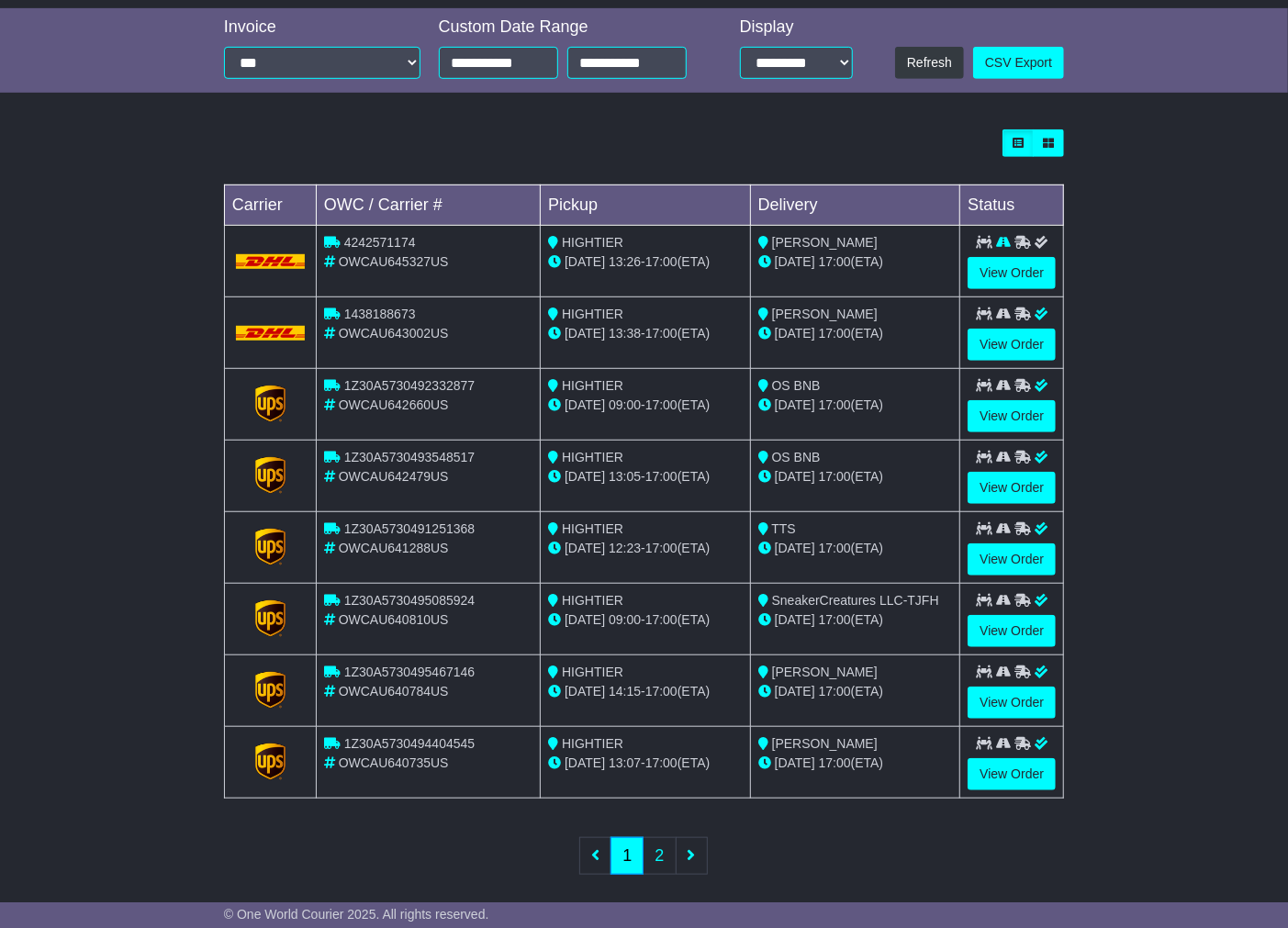
scroll to position [537, 0]
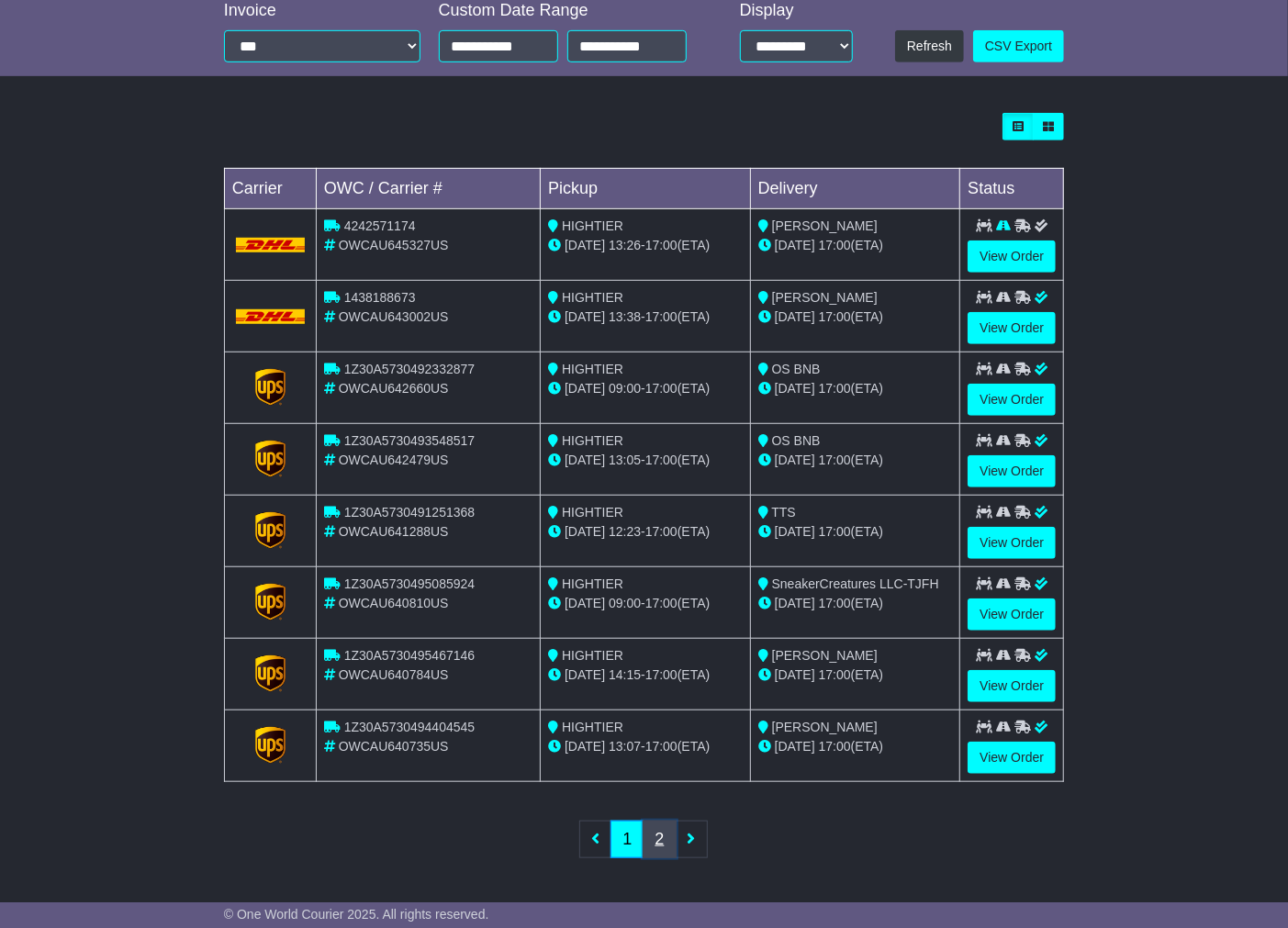
click at [664, 840] on link "2" at bounding box center [659, 839] width 33 height 38
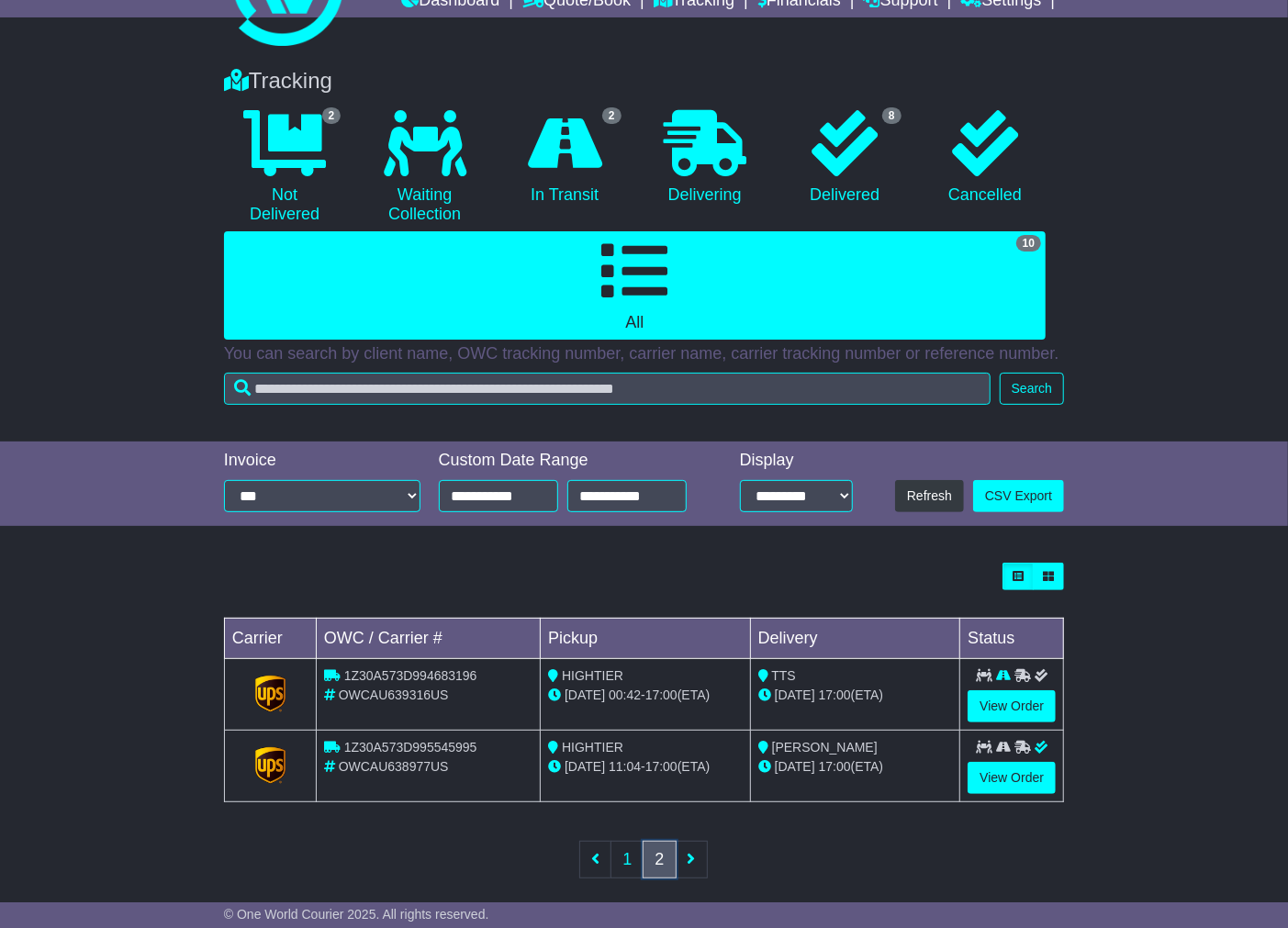
scroll to position [107, 0]
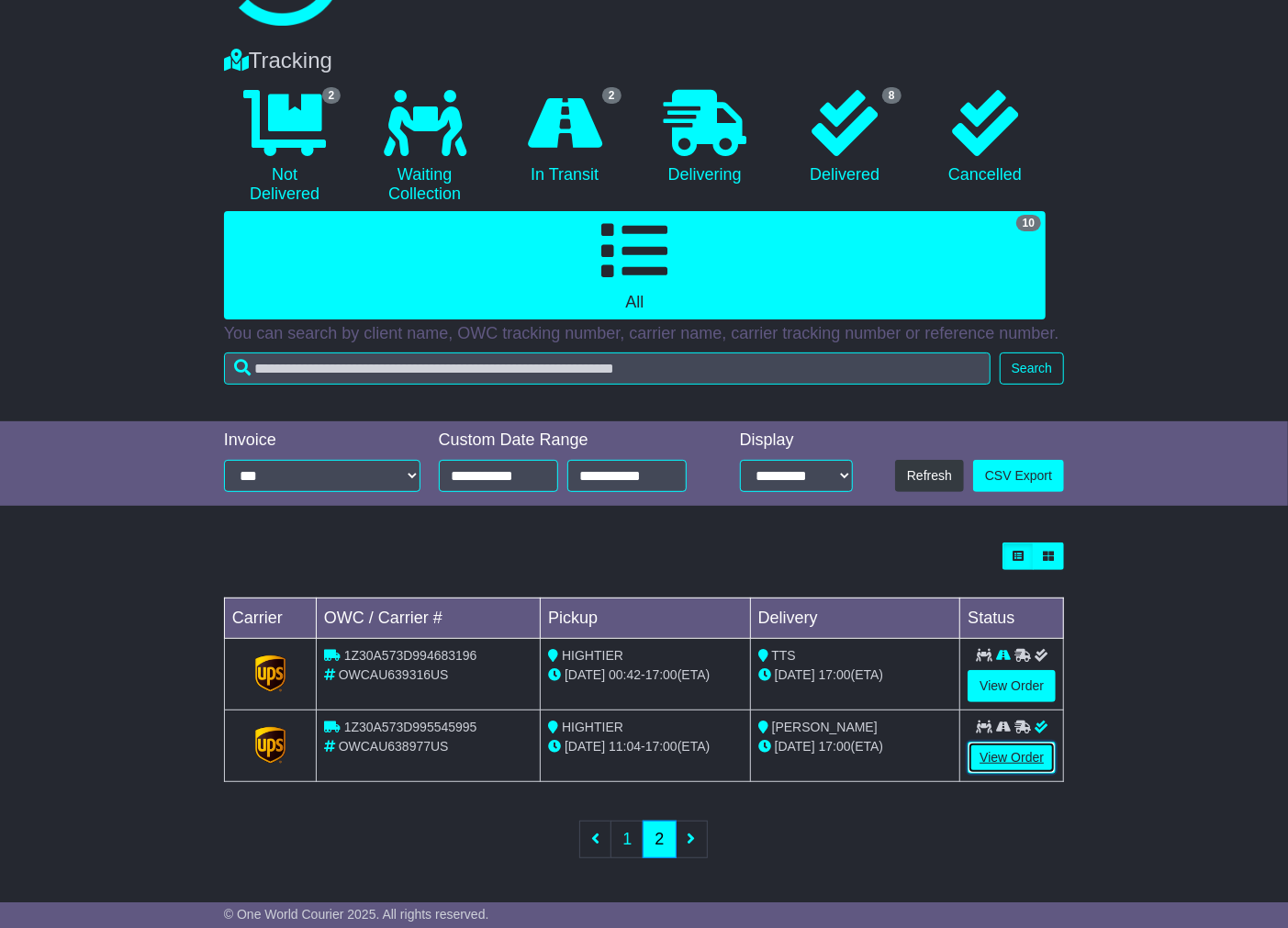
click at [1010, 756] on link "View Order" at bounding box center [1011, 757] width 88 height 32
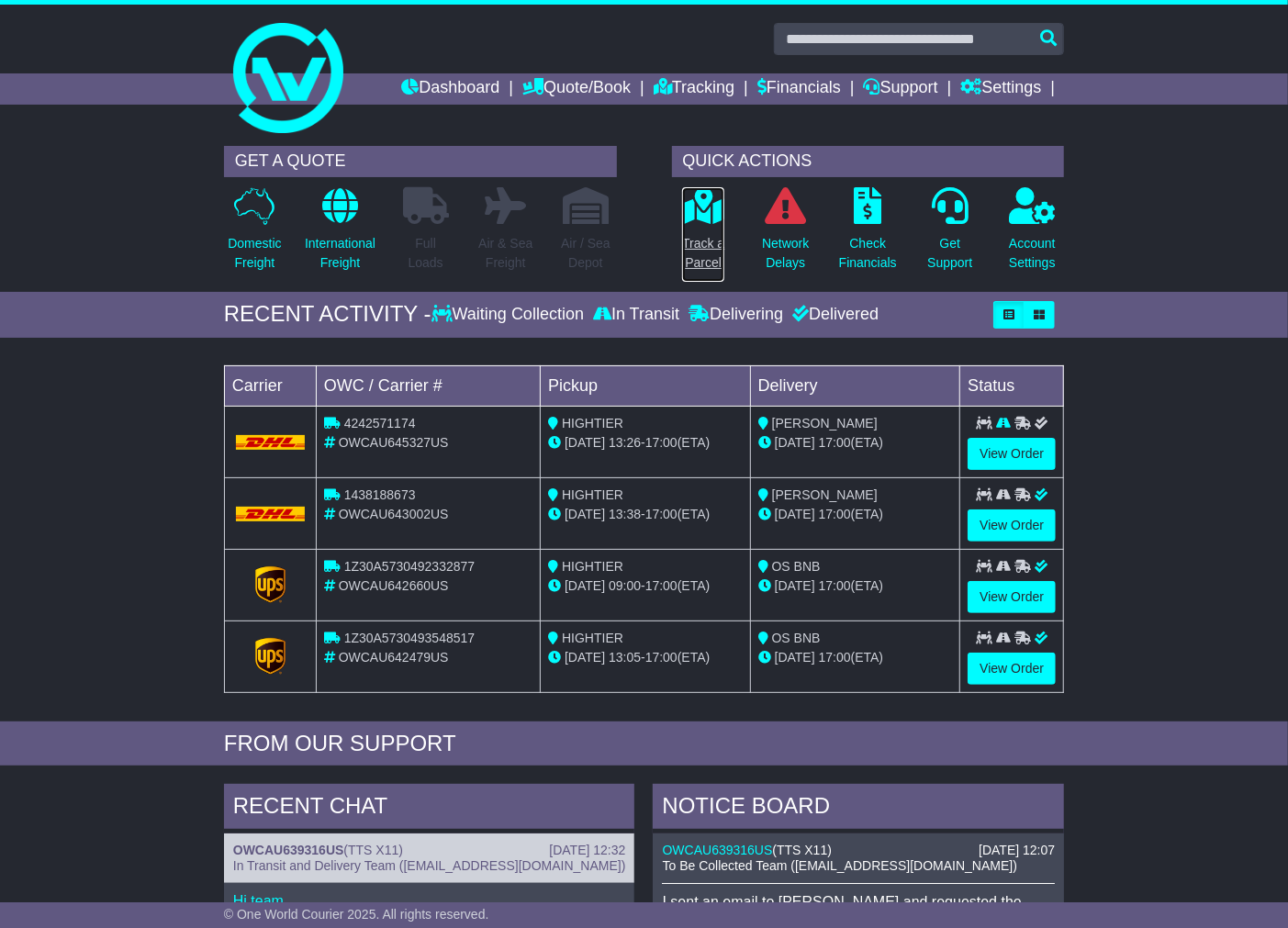
click at [693, 211] on icon at bounding box center [703, 206] width 42 height 37
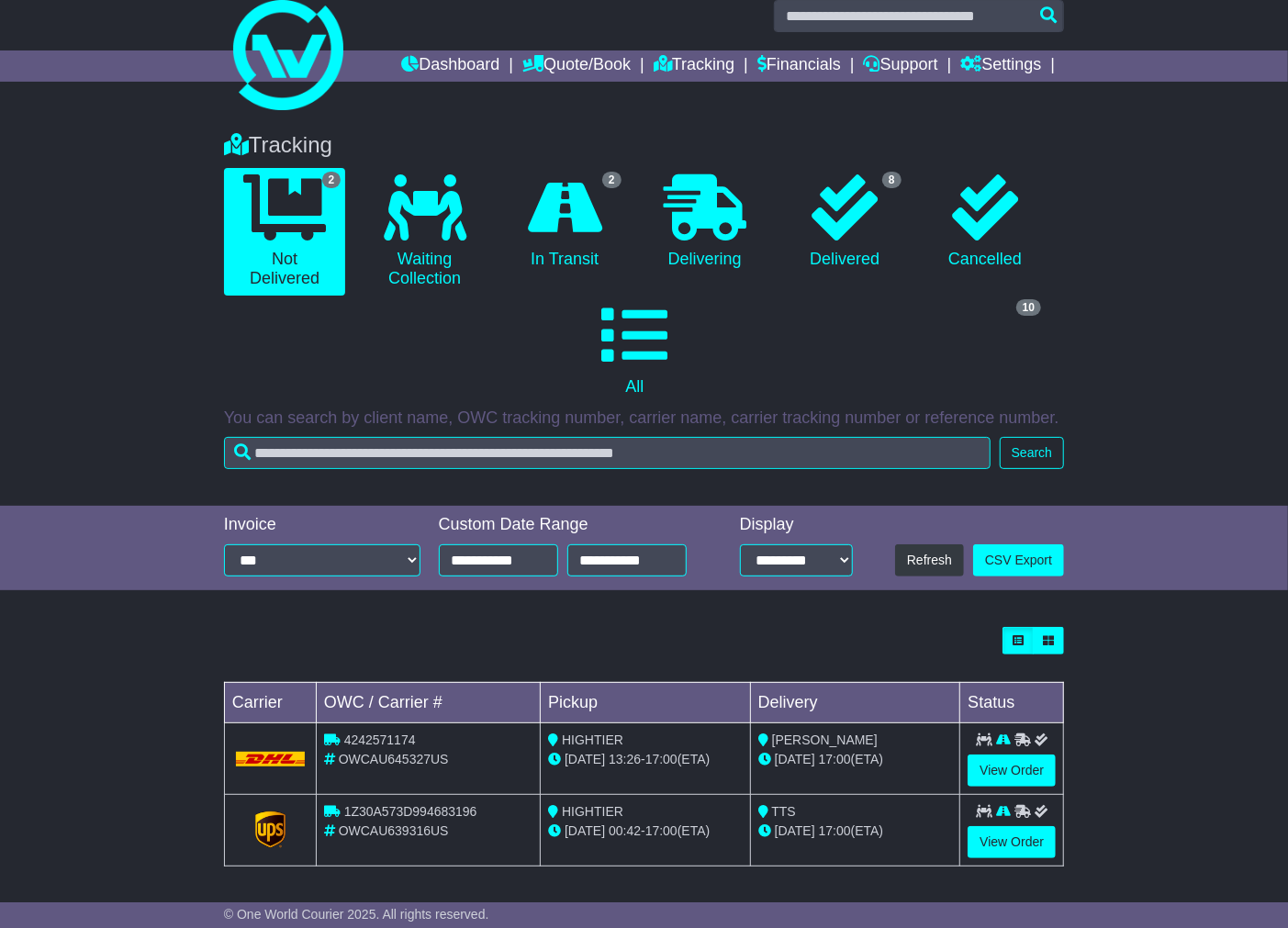
scroll to position [26, 0]
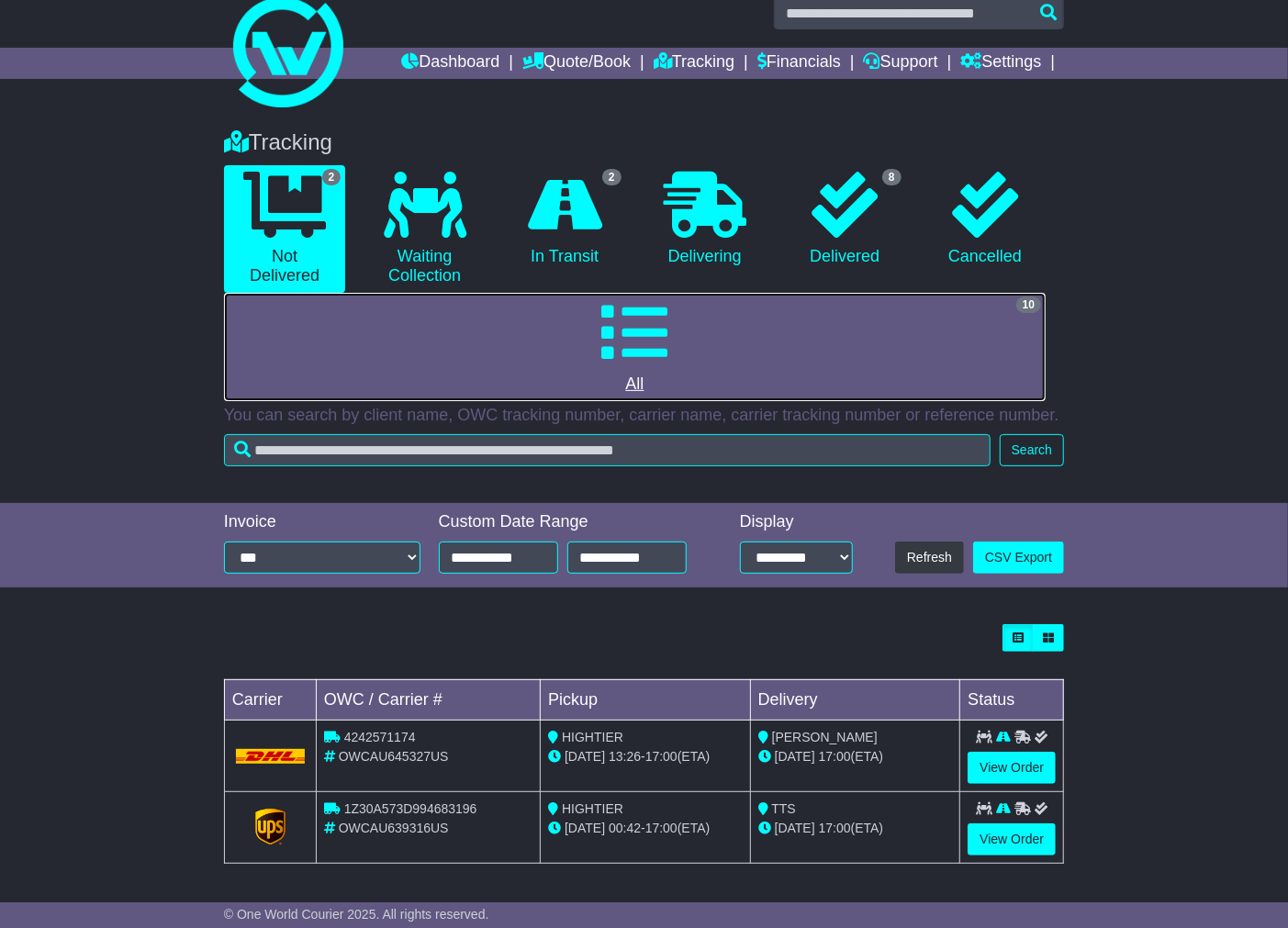
click at [650, 355] on icon at bounding box center [634, 333] width 66 height 66
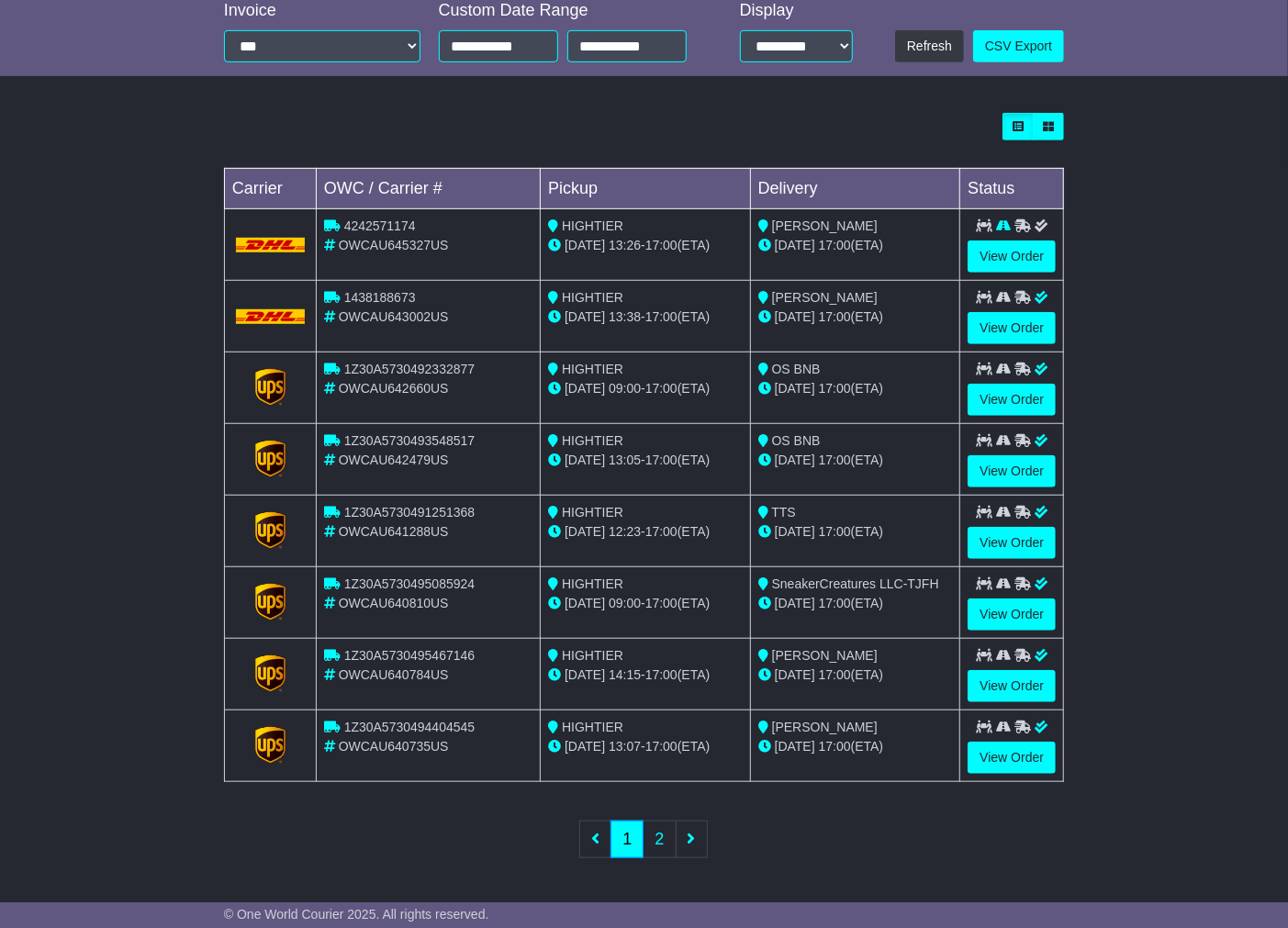
scroll to position [537, 0]
click at [663, 839] on link "2" at bounding box center [659, 839] width 33 height 38
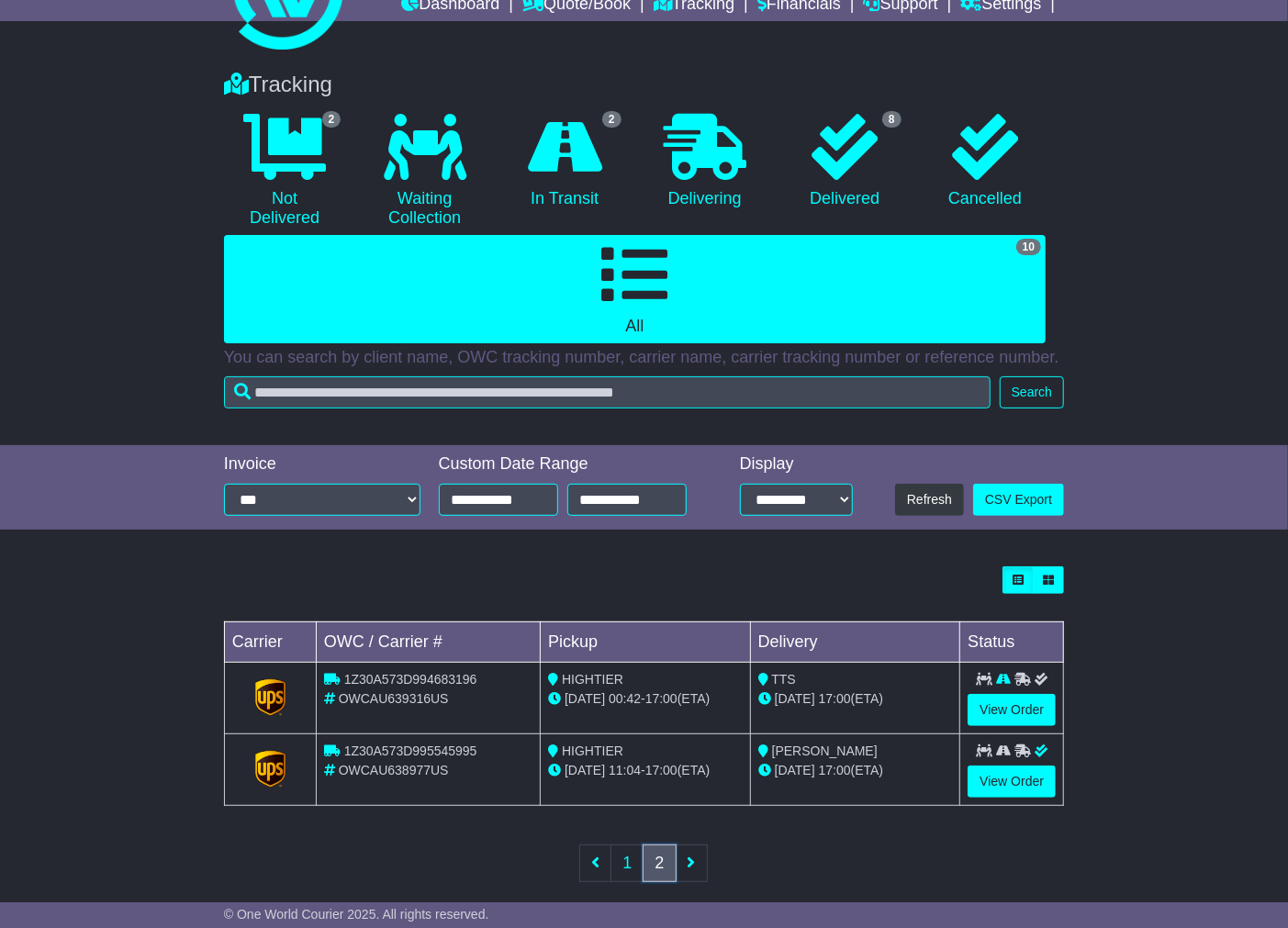
scroll to position [107, 0]
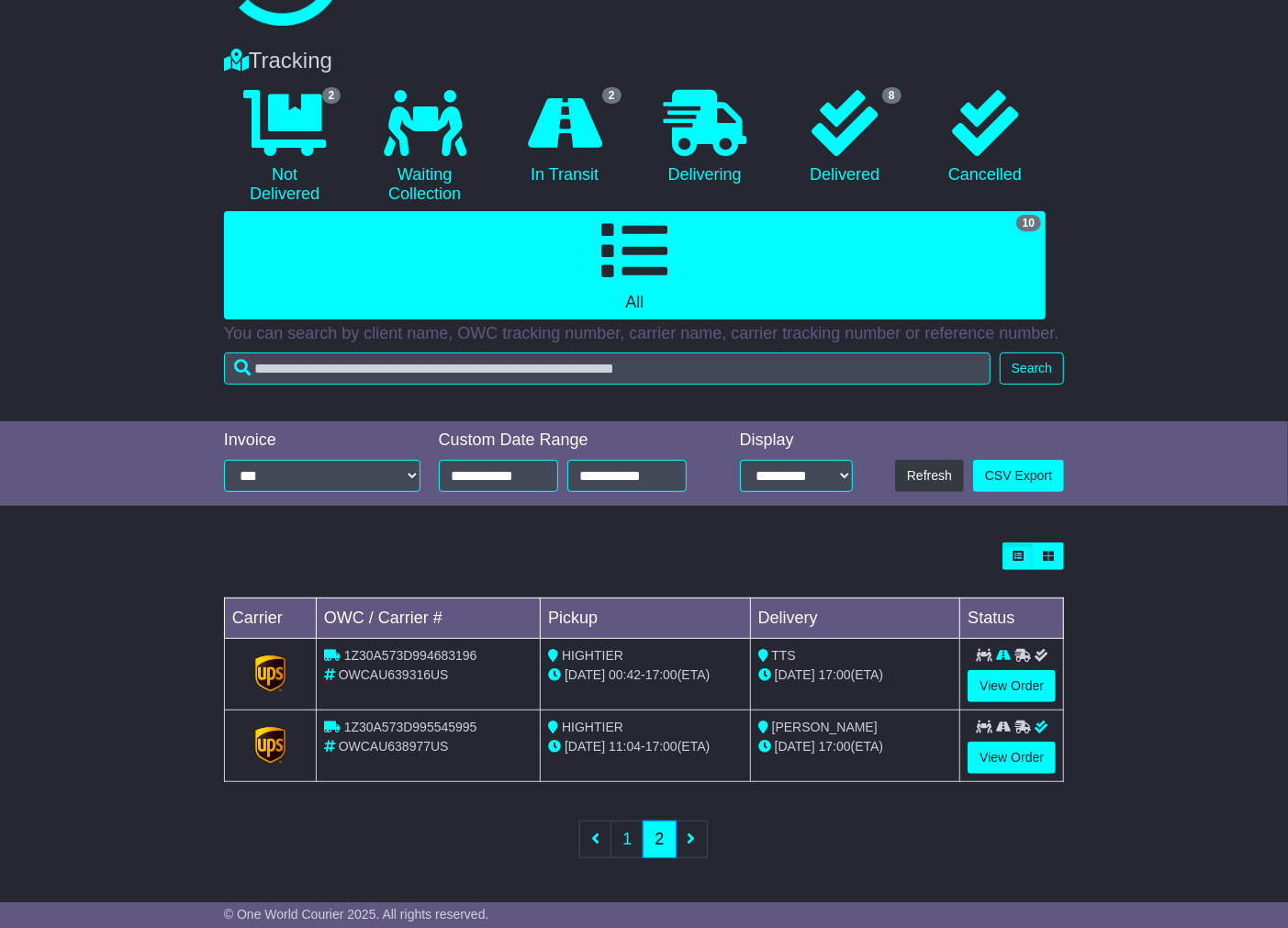
drag, startPoint x: 897, startPoint y: 725, endPoint x: 825, endPoint y: 740, distance: 73.5
click at [772, 728] on div "[PERSON_NAME]" at bounding box center [855, 728] width 194 height 19
click at [1015, 754] on link "View Order" at bounding box center [1011, 757] width 88 height 32
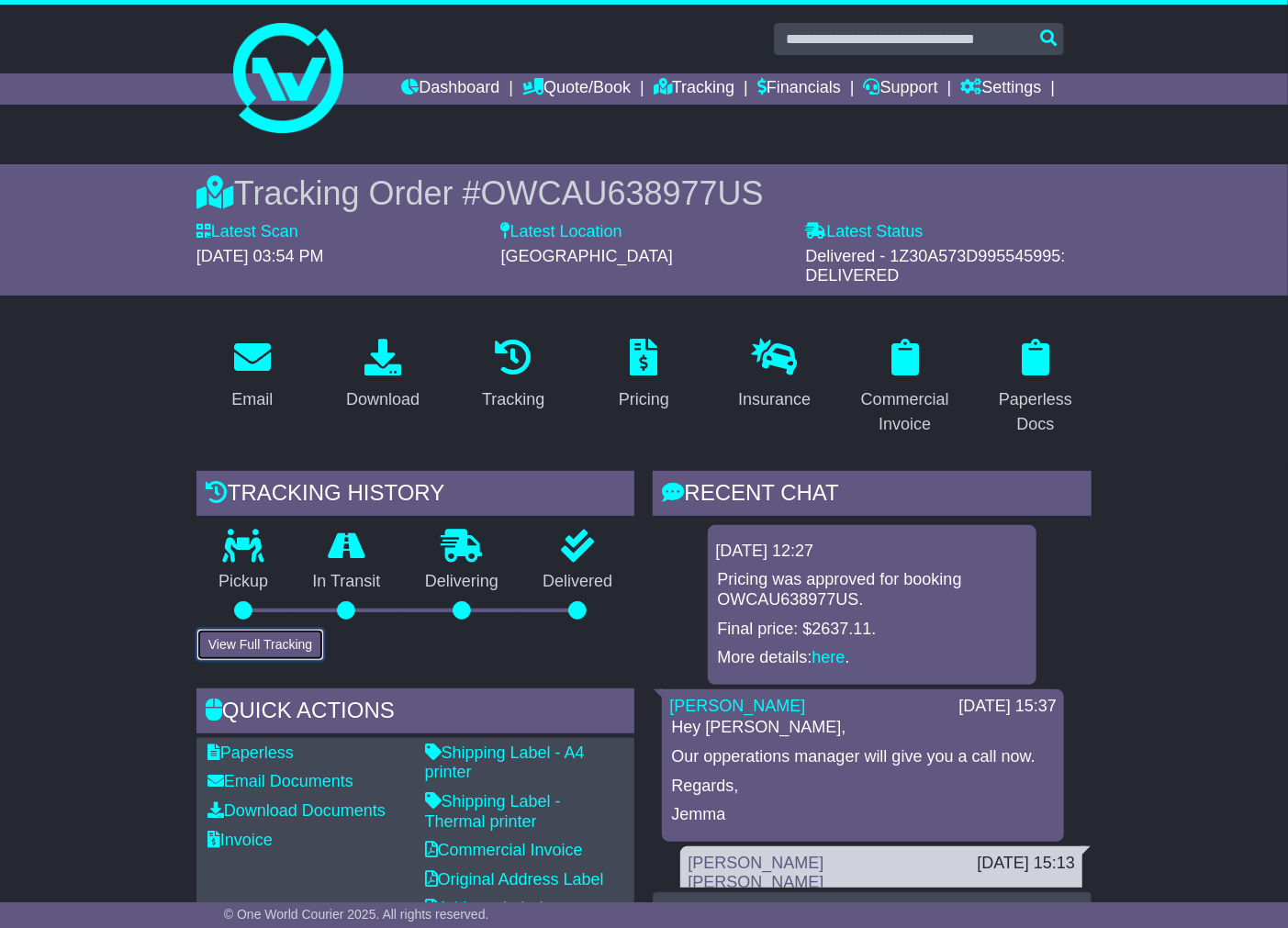
click at [282, 635] on button "View Full Tracking" at bounding box center [260, 644] width 128 height 32
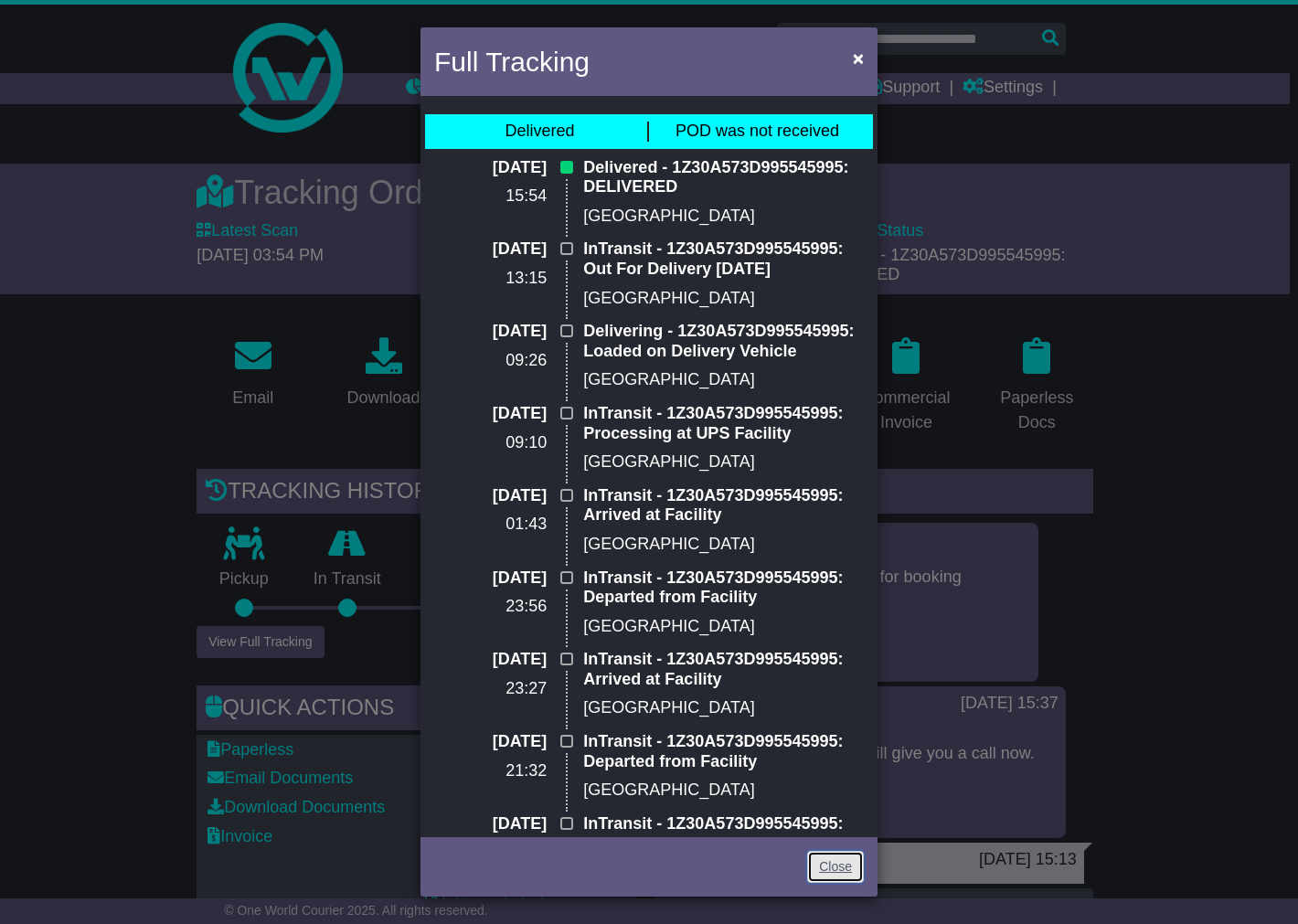
click at [840, 858] on link "Close" at bounding box center [835, 866] width 57 height 32
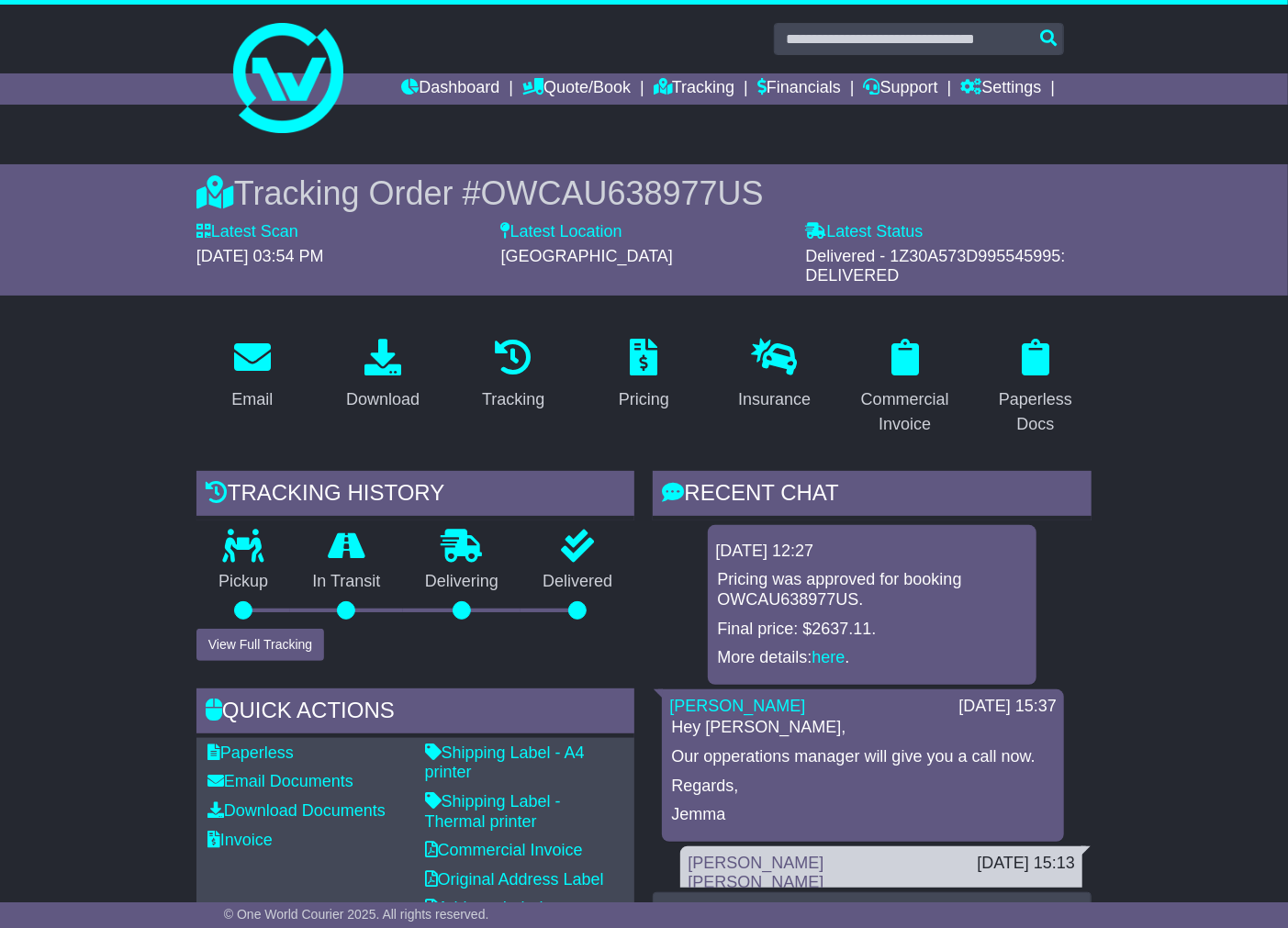
click at [622, 197] on span "OWCAU638977US" at bounding box center [623, 192] width 282 height 38
drag, startPoint x: 622, startPoint y: 197, endPoint x: 571, endPoint y: 197, distance: 51.0
click at [571, 197] on span "OWCAU638977US" at bounding box center [623, 192] width 282 height 38
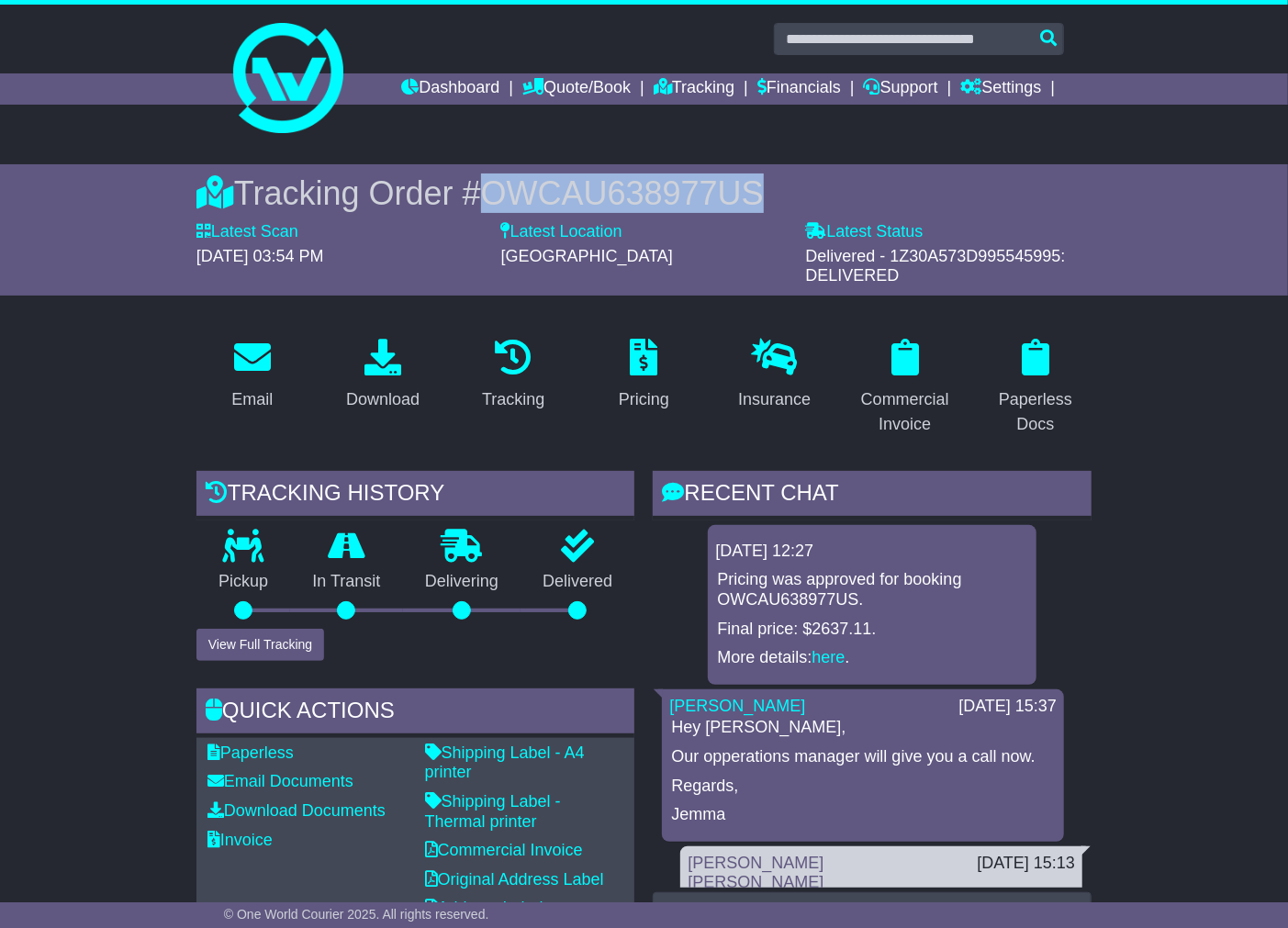
copy span "OWCAU638977US"
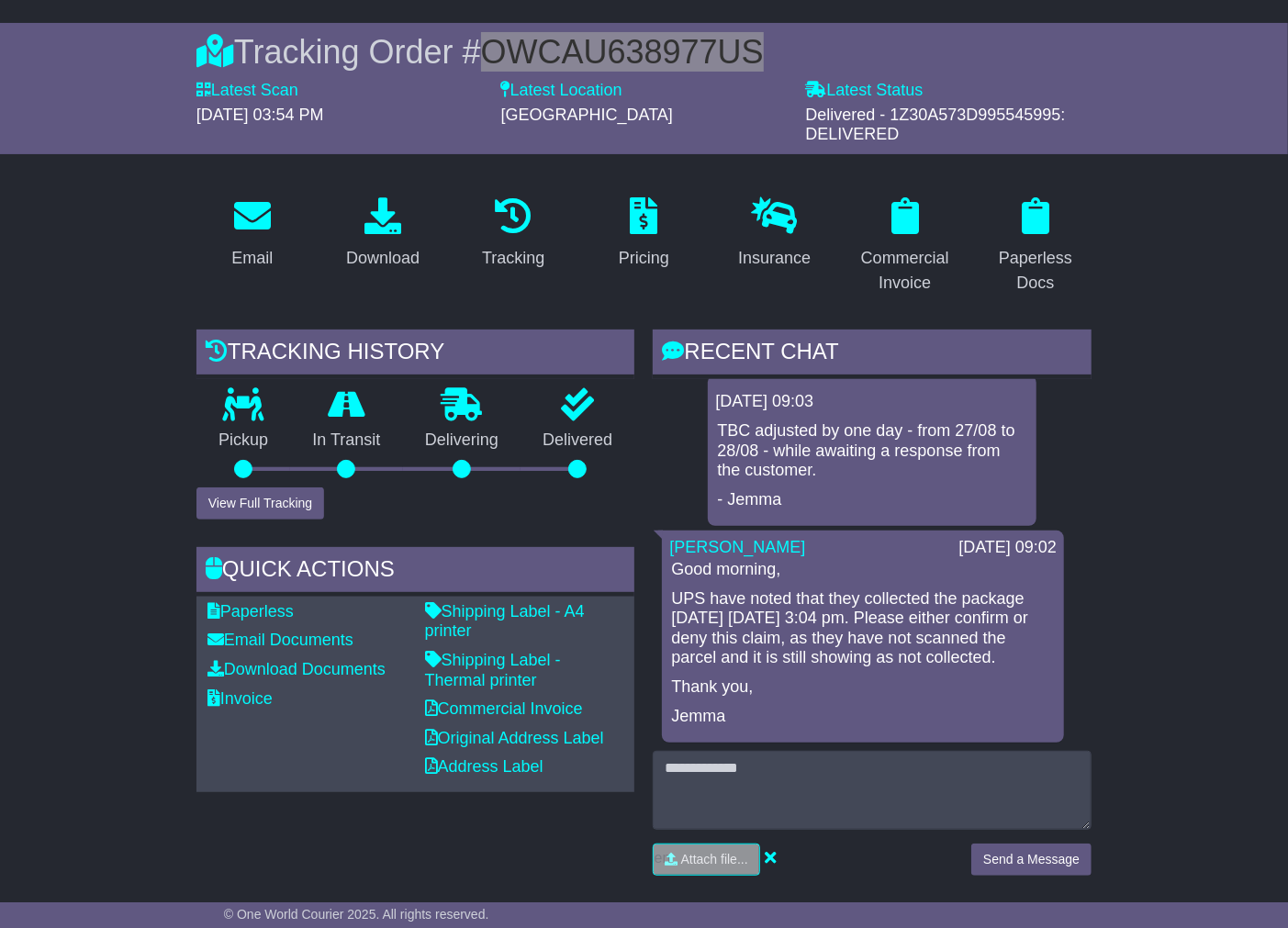
scroll to position [102, 0]
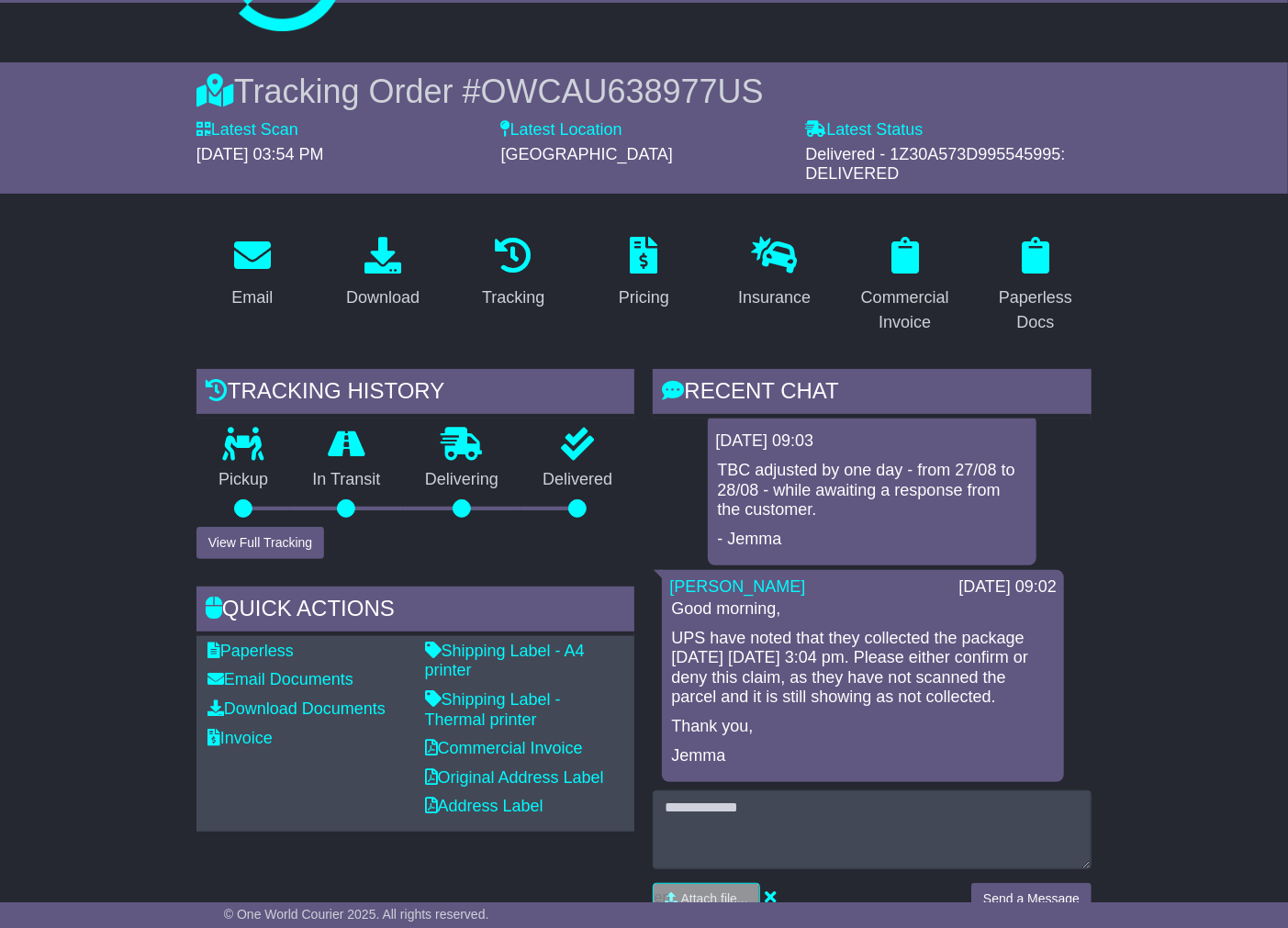
click at [960, 150] on span "Delivered - 1Z30A573D995545995: DELIVERED" at bounding box center [935, 164] width 260 height 39
copy span "1Z30A573D995545995"
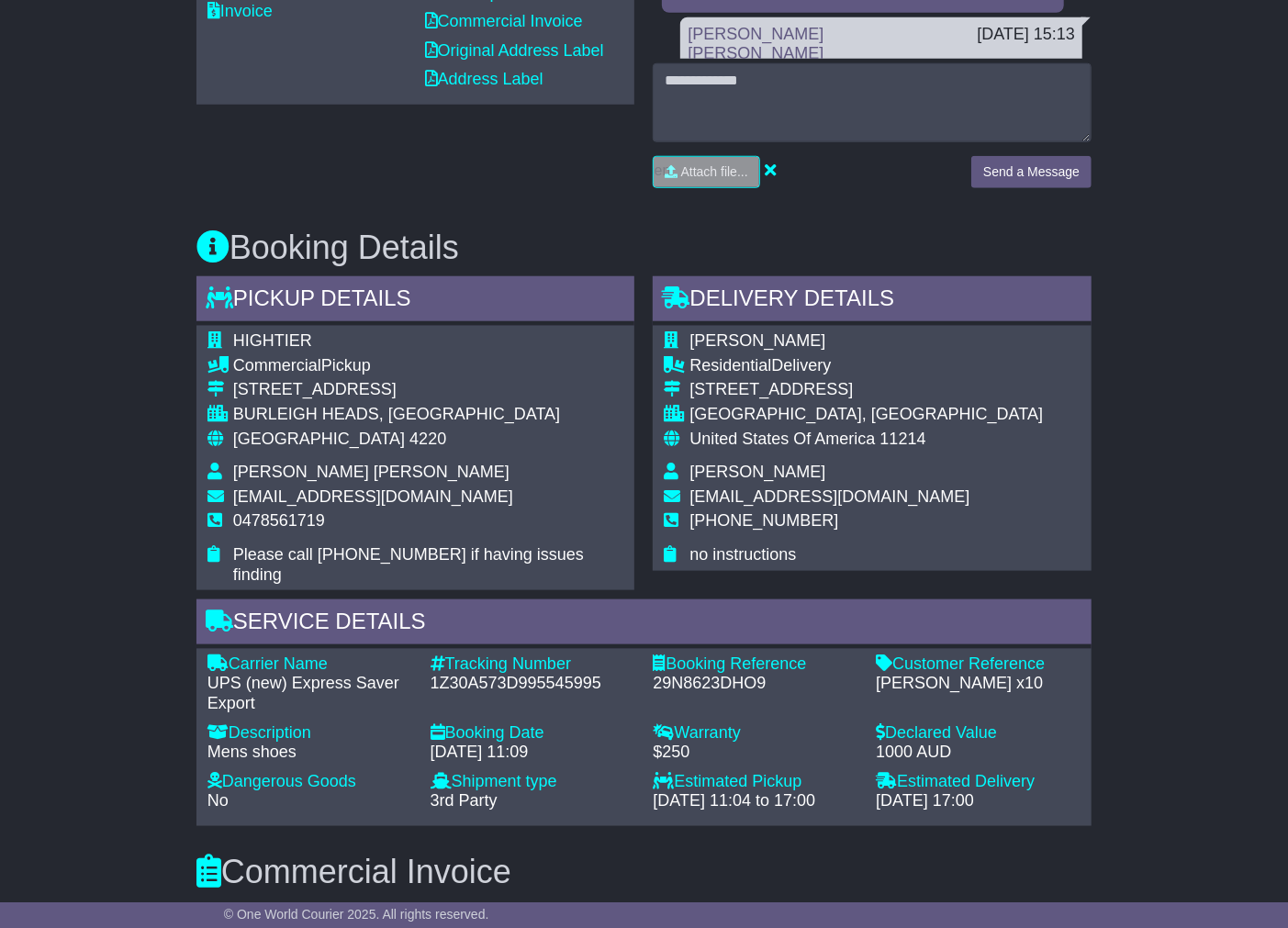
scroll to position [828, 0]
click at [510, 675] on div "1Z30A573D995545995" at bounding box center [533, 684] width 205 height 20
copy div "1Z30A573D995545995"
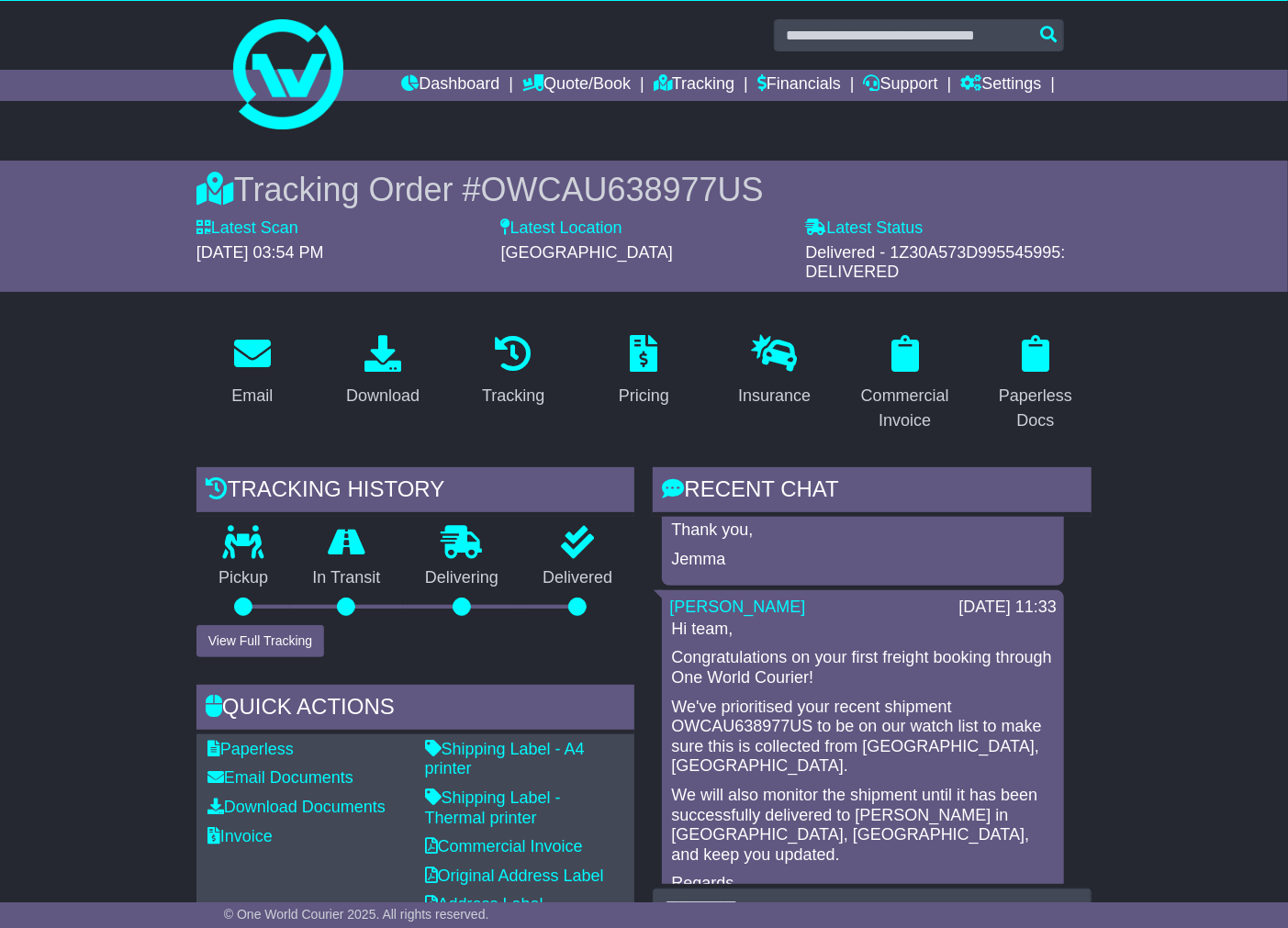
scroll to position [0, 0]
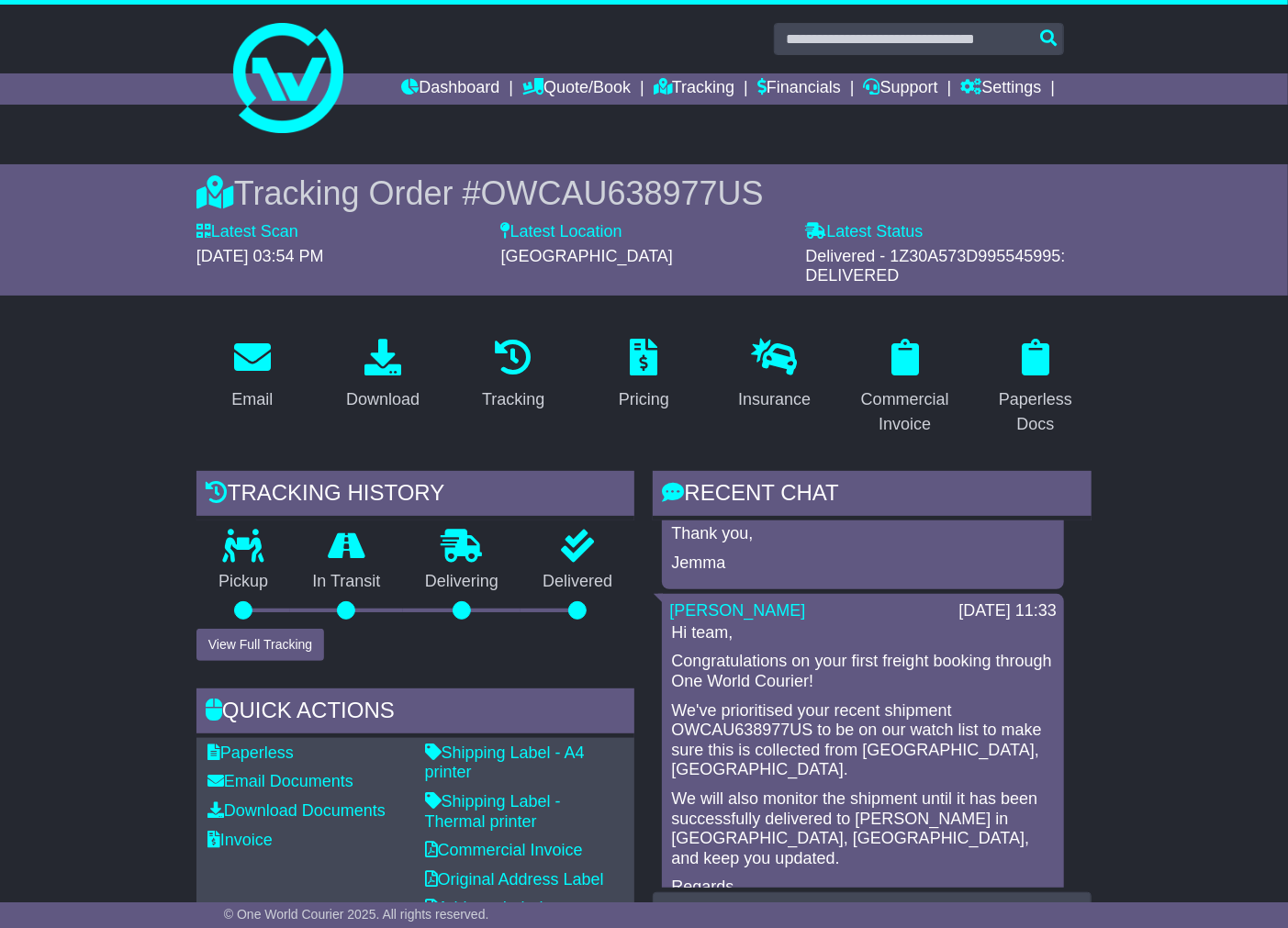
click at [639, 185] on span "OWCAU638977US" at bounding box center [623, 192] width 282 height 38
copy span "OWCAU638977US"
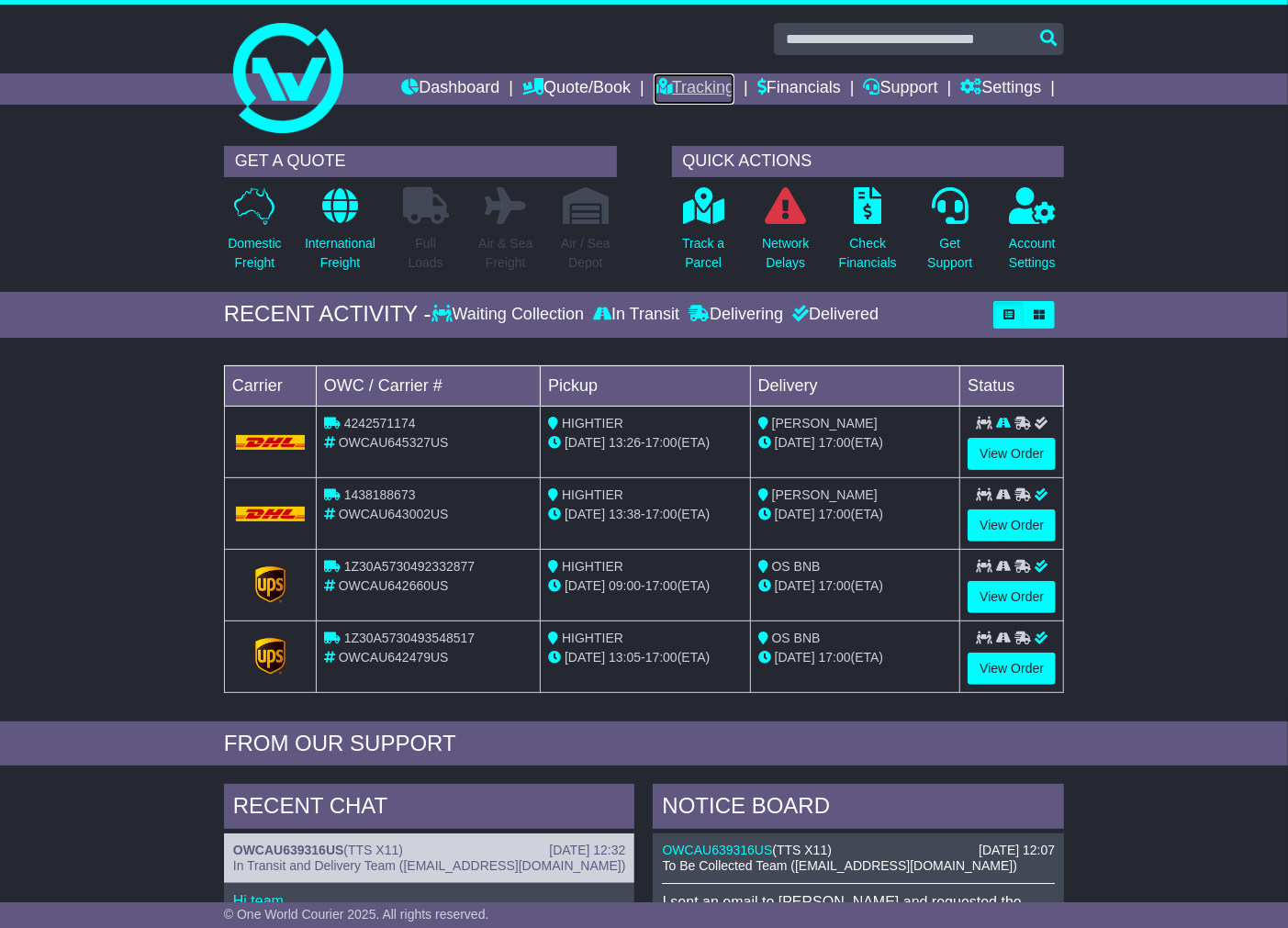
click at [675, 86] on link "Tracking" at bounding box center [694, 89] width 81 height 31
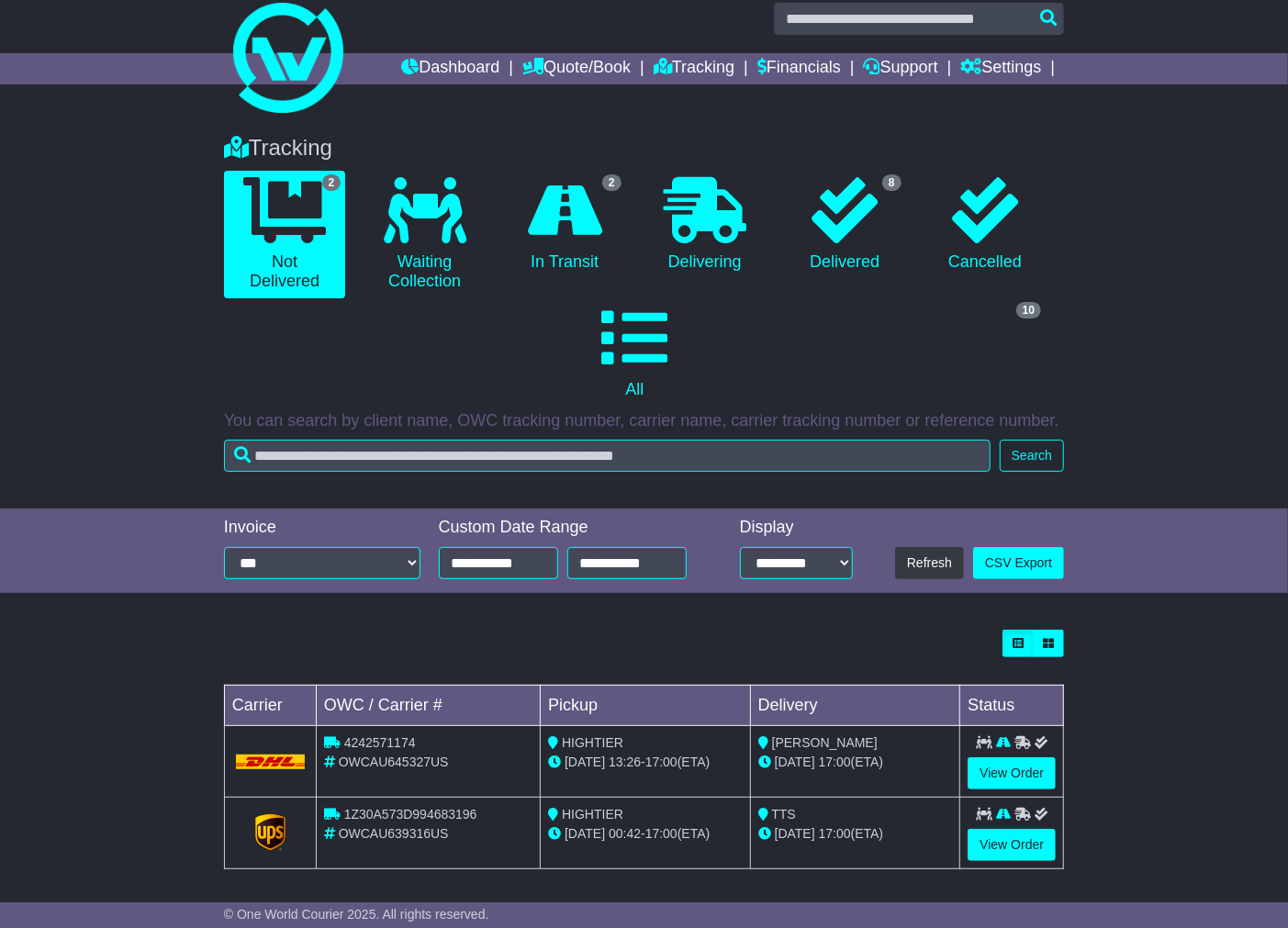
scroll to position [26, 0]
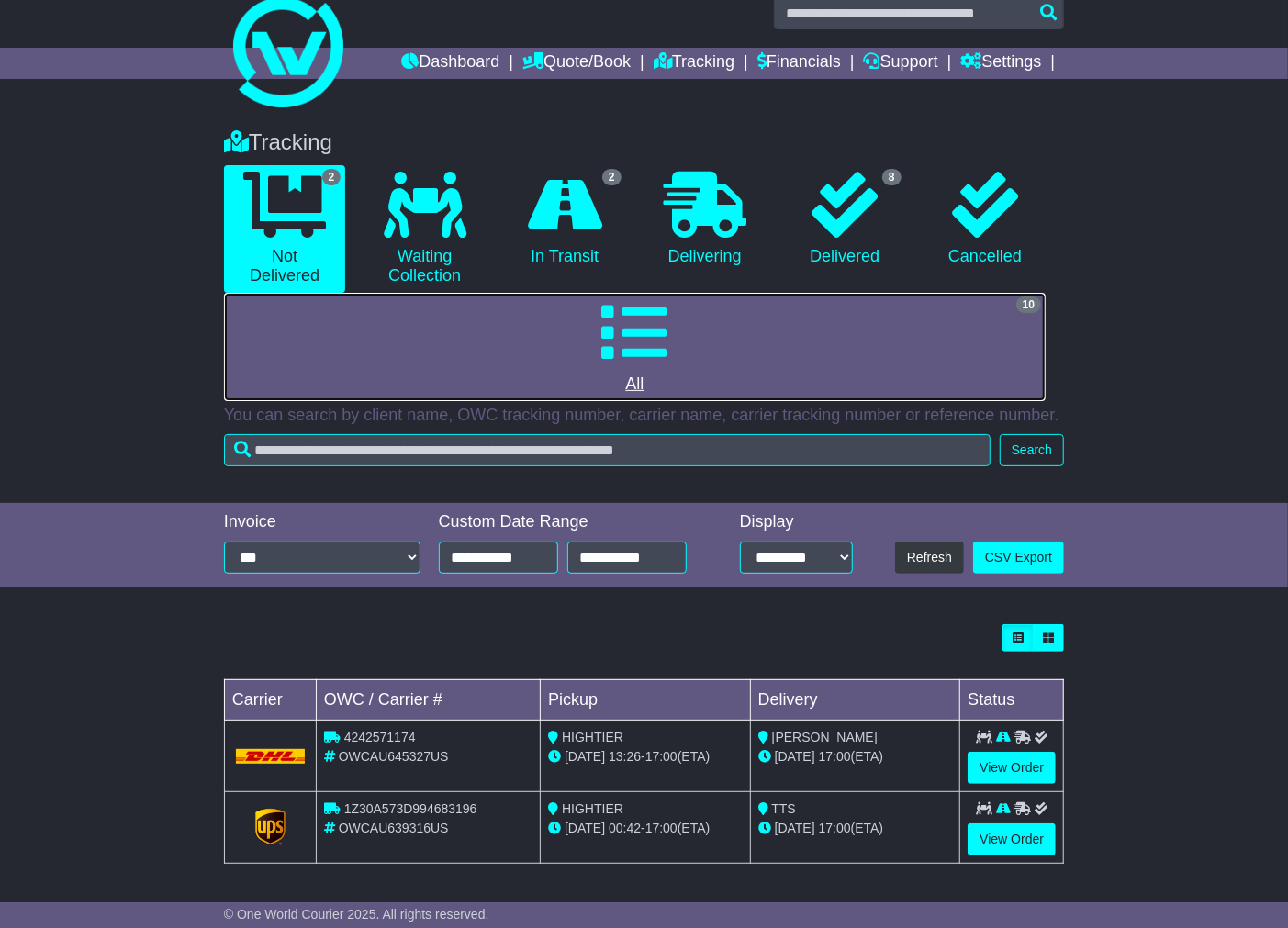
click at [689, 334] on link "10 All" at bounding box center [635, 347] width 822 height 108
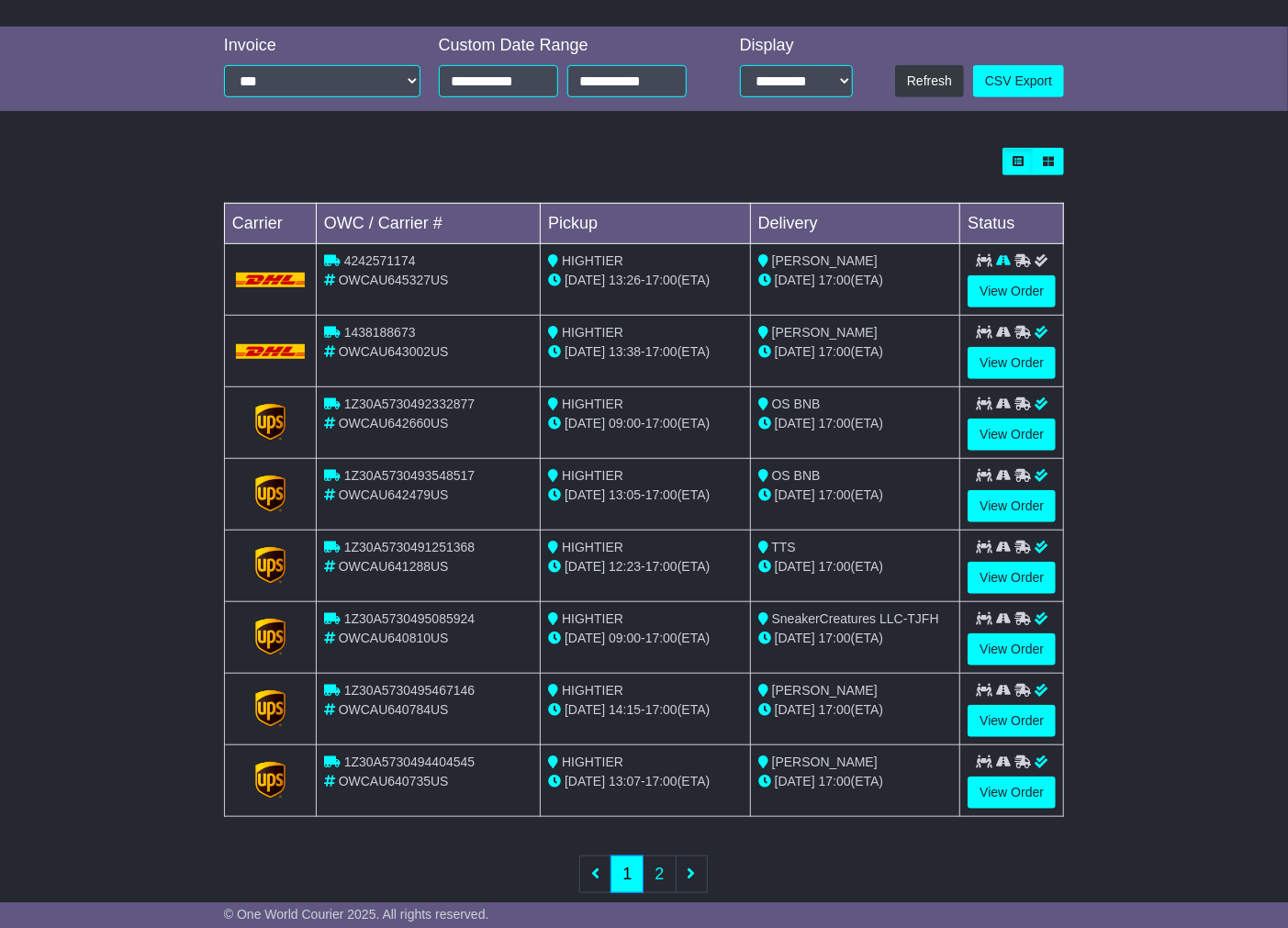
scroll to position [537, 0]
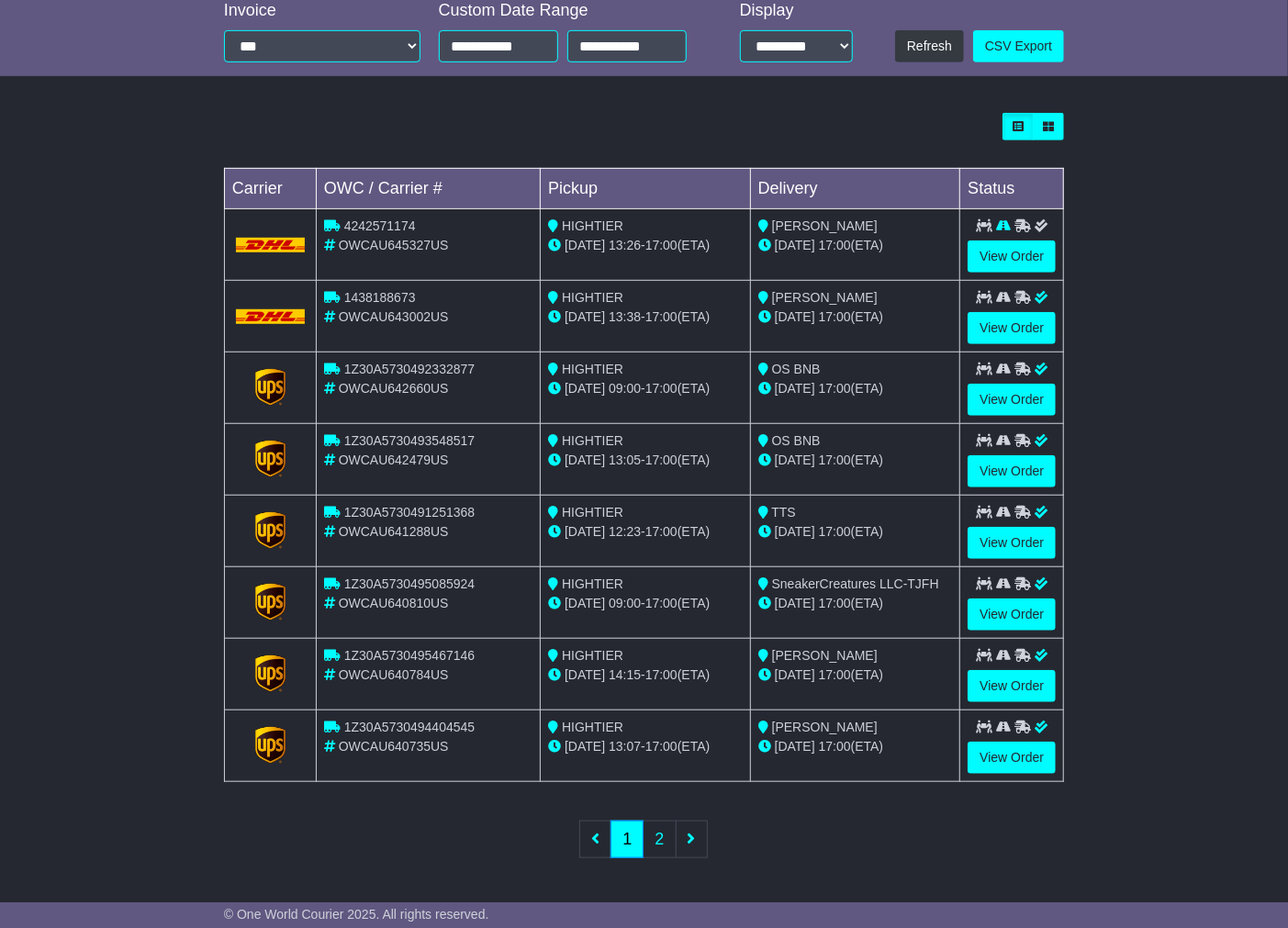
click at [442, 576] on span "1Z30A5730495085924" at bounding box center [409, 583] width 131 height 14
click at [445, 655] on span "1Z30A5730495467146" at bounding box center [409, 654] width 131 height 14
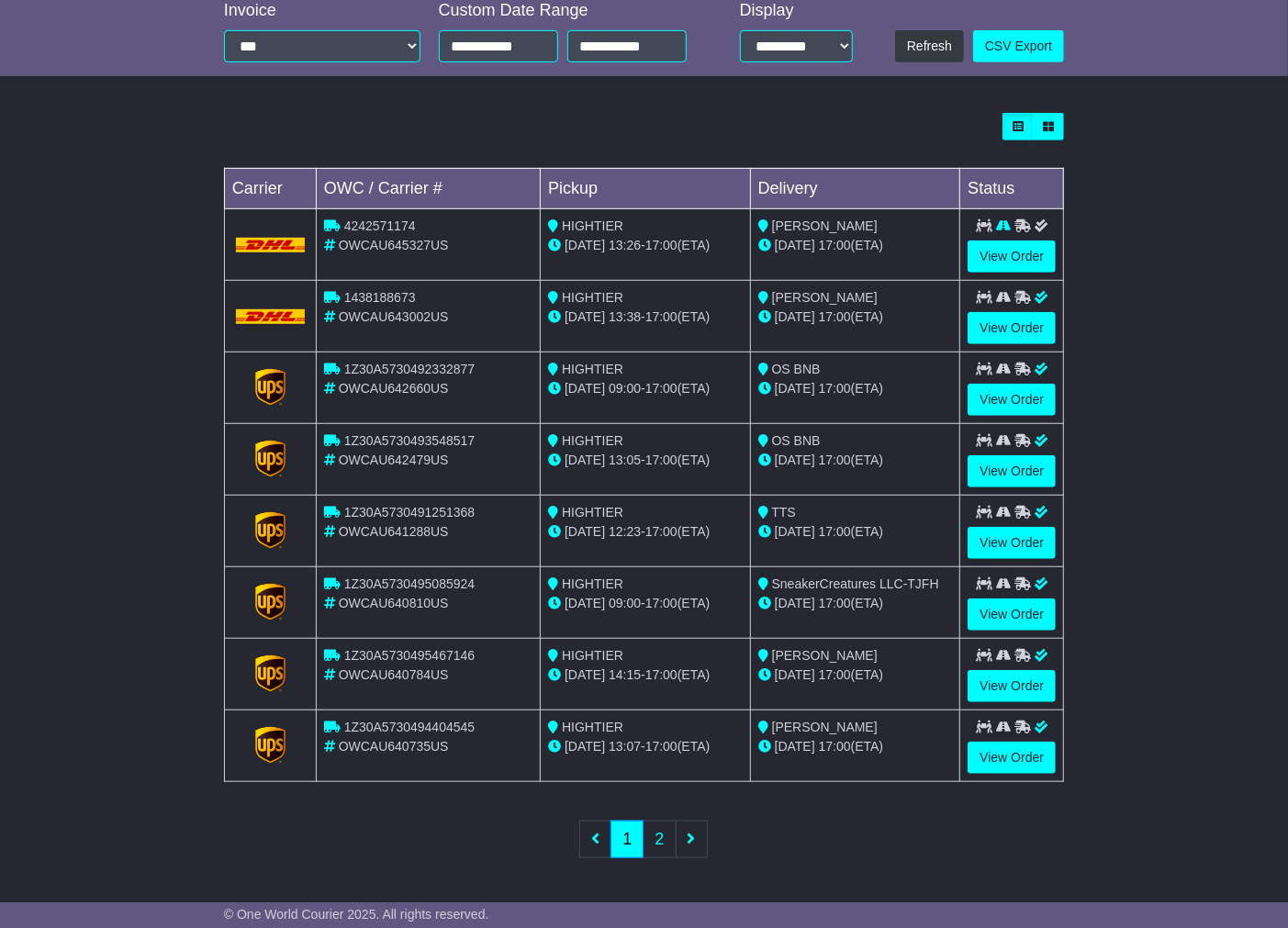
click at [850, 585] on span "SneakerCreatures LLC-TJFH" at bounding box center [856, 583] width 167 height 14
click at [386, 503] on div "1Z30A5730491251368" at bounding box center [428, 512] width 209 height 19
copy span "1Z30A5730491251368"
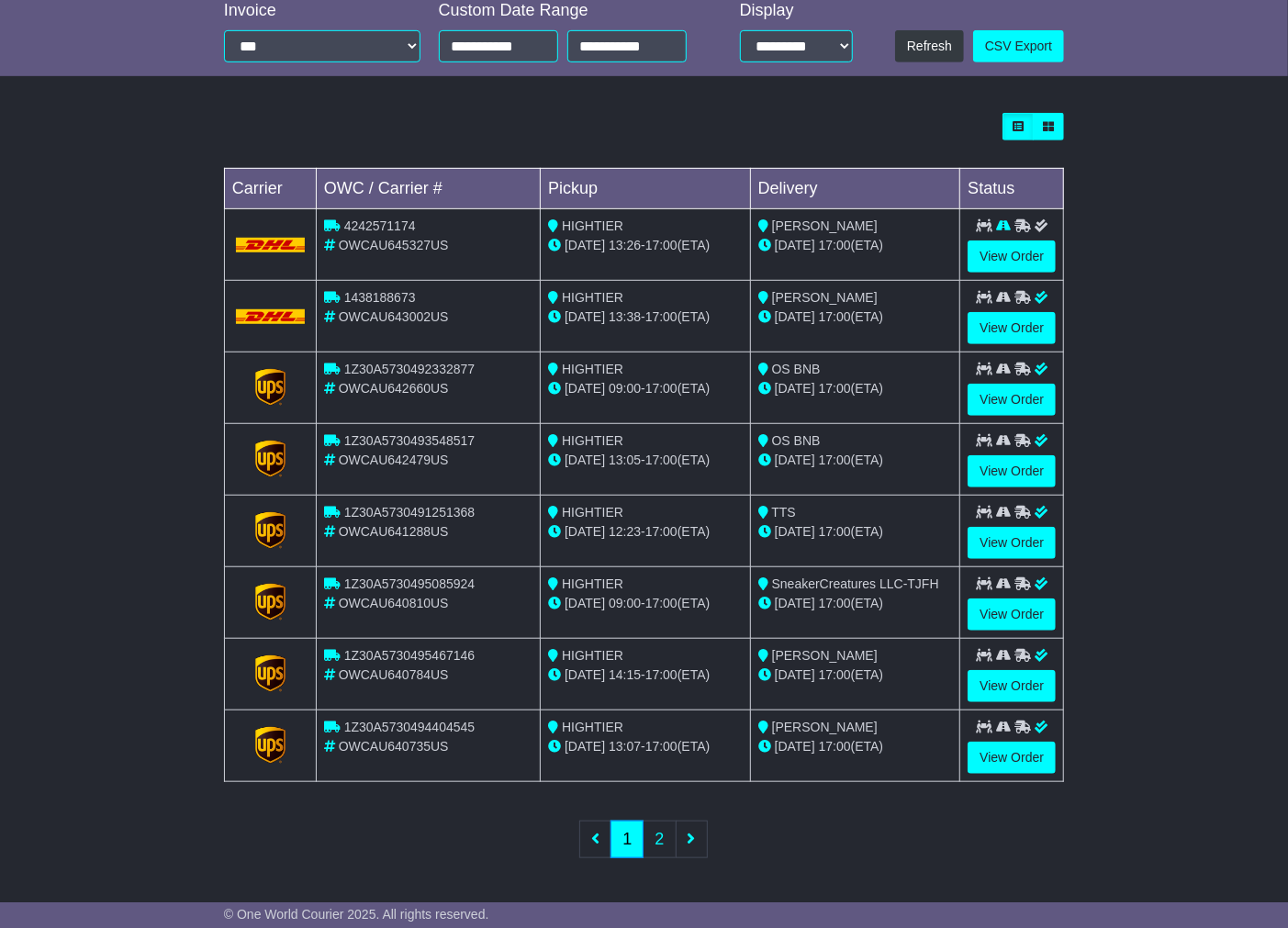
click at [417, 434] on span "1Z30A5730493548517" at bounding box center [409, 440] width 131 height 14
copy span "1Z30A5730493548517"
click at [395, 368] on span "1Z30A5730492332877" at bounding box center [409, 368] width 131 height 14
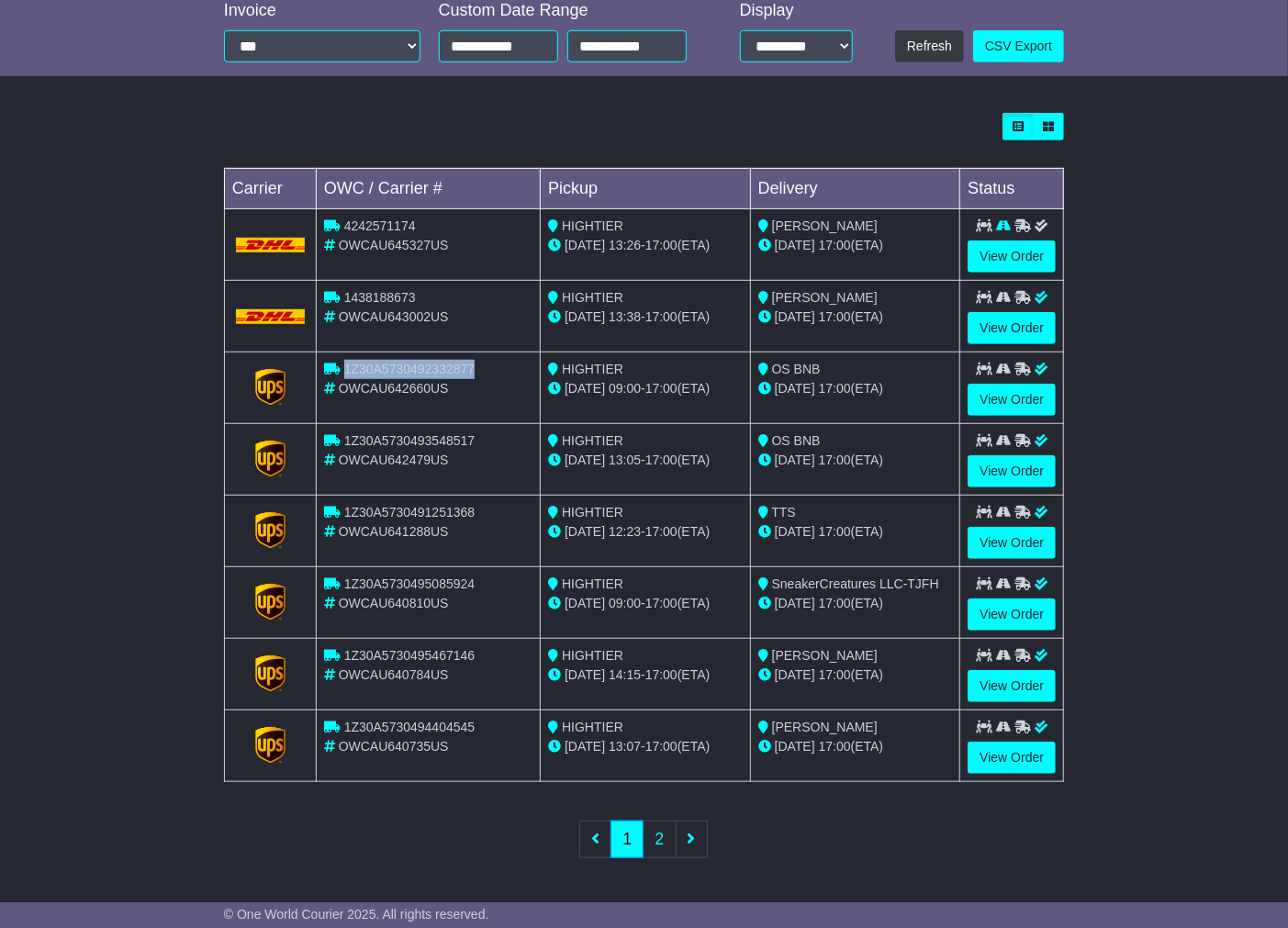
copy span "1Z30A5730492332877"
click at [831, 654] on span "[PERSON_NAME]" at bounding box center [825, 654] width 105 height 14
click at [659, 845] on link "2" at bounding box center [659, 839] width 33 height 38
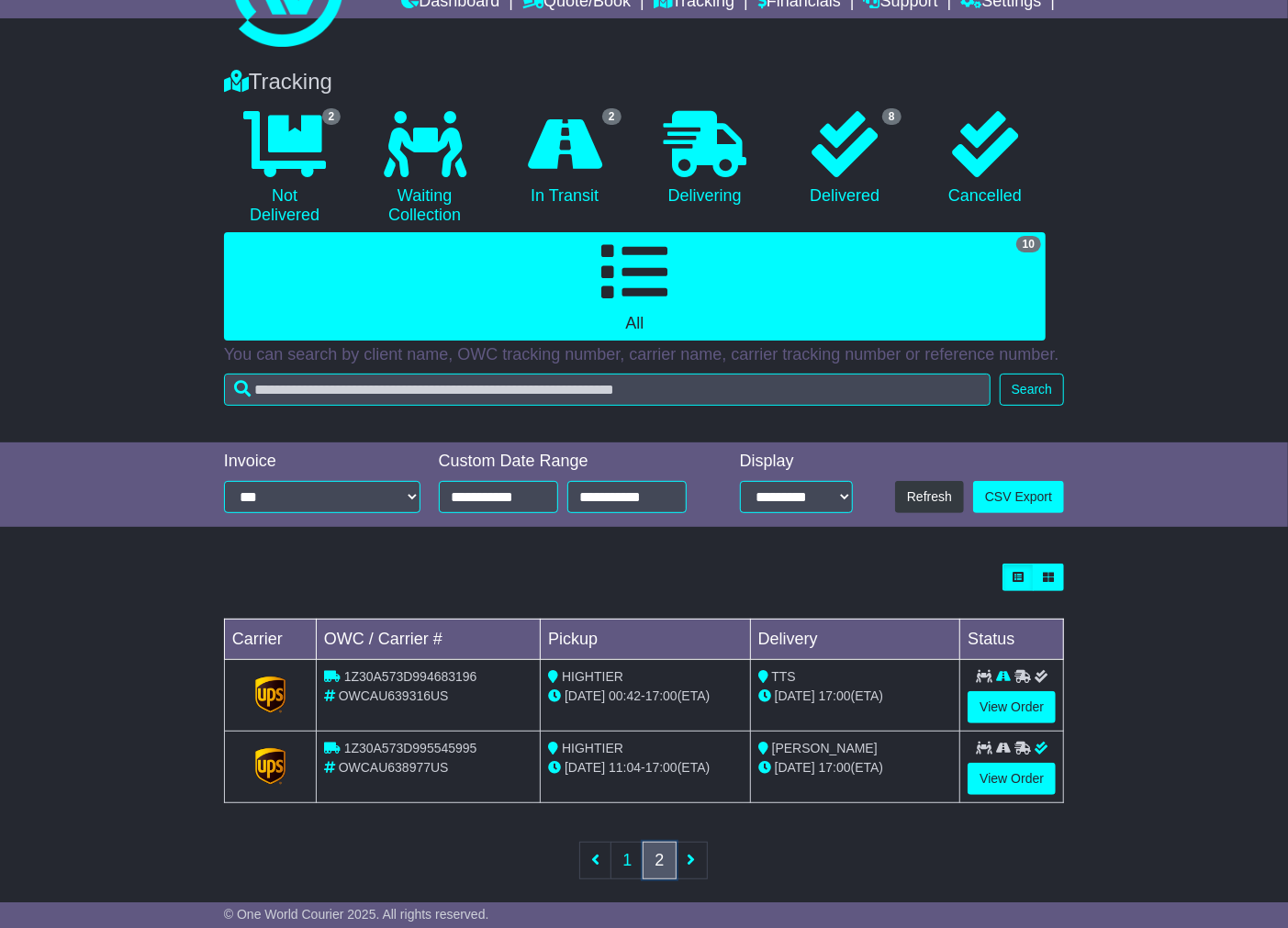
scroll to position [107, 0]
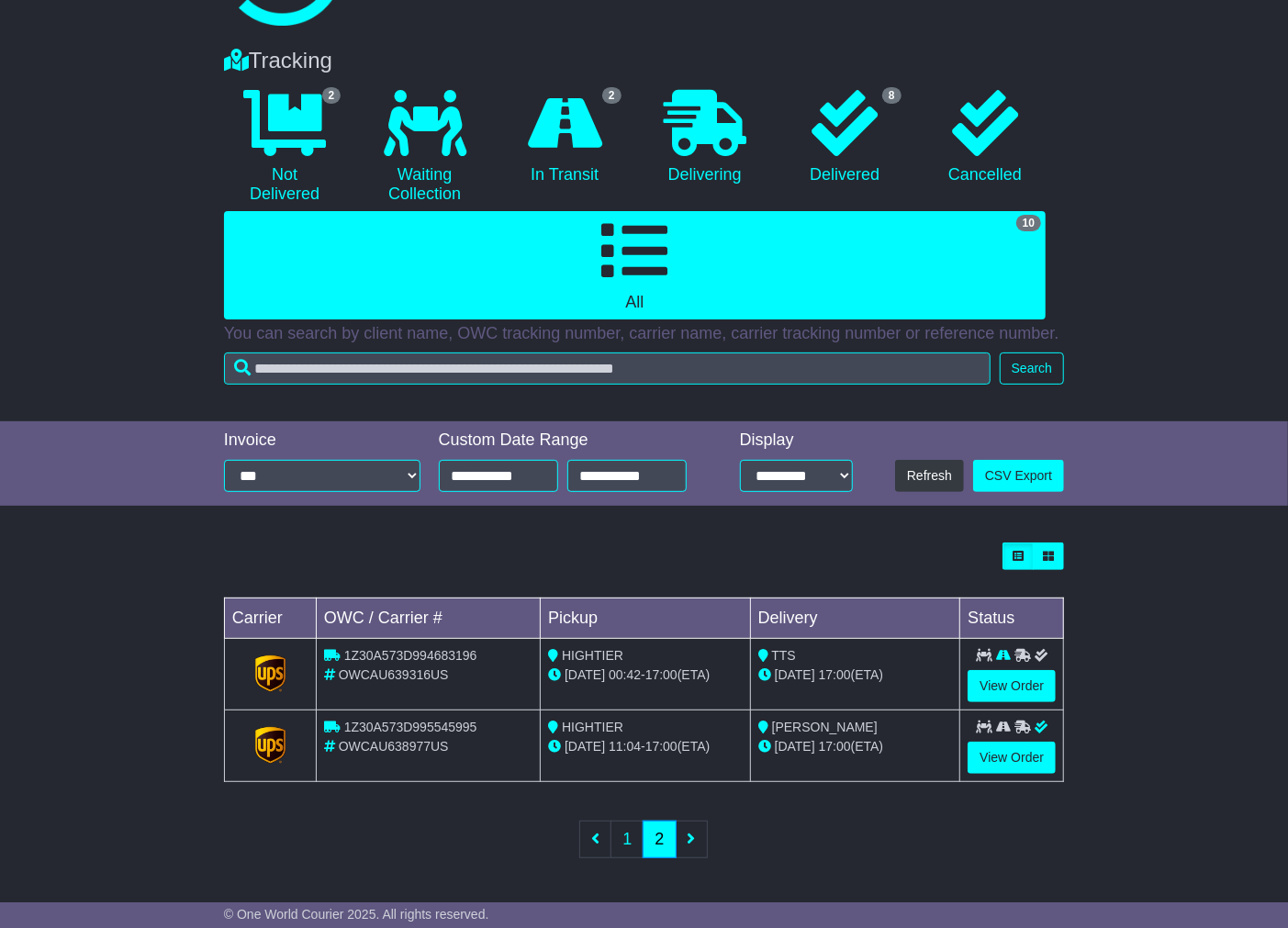
click at [373, 656] on span "1Z30A573D994683196" at bounding box center [411, 654] width 133 height 14
click at [373, 657] on span "1Z30A573D994683196" at bounding box center [411, 654] width 133 height 14
copy span "1Z30A573D994683196"
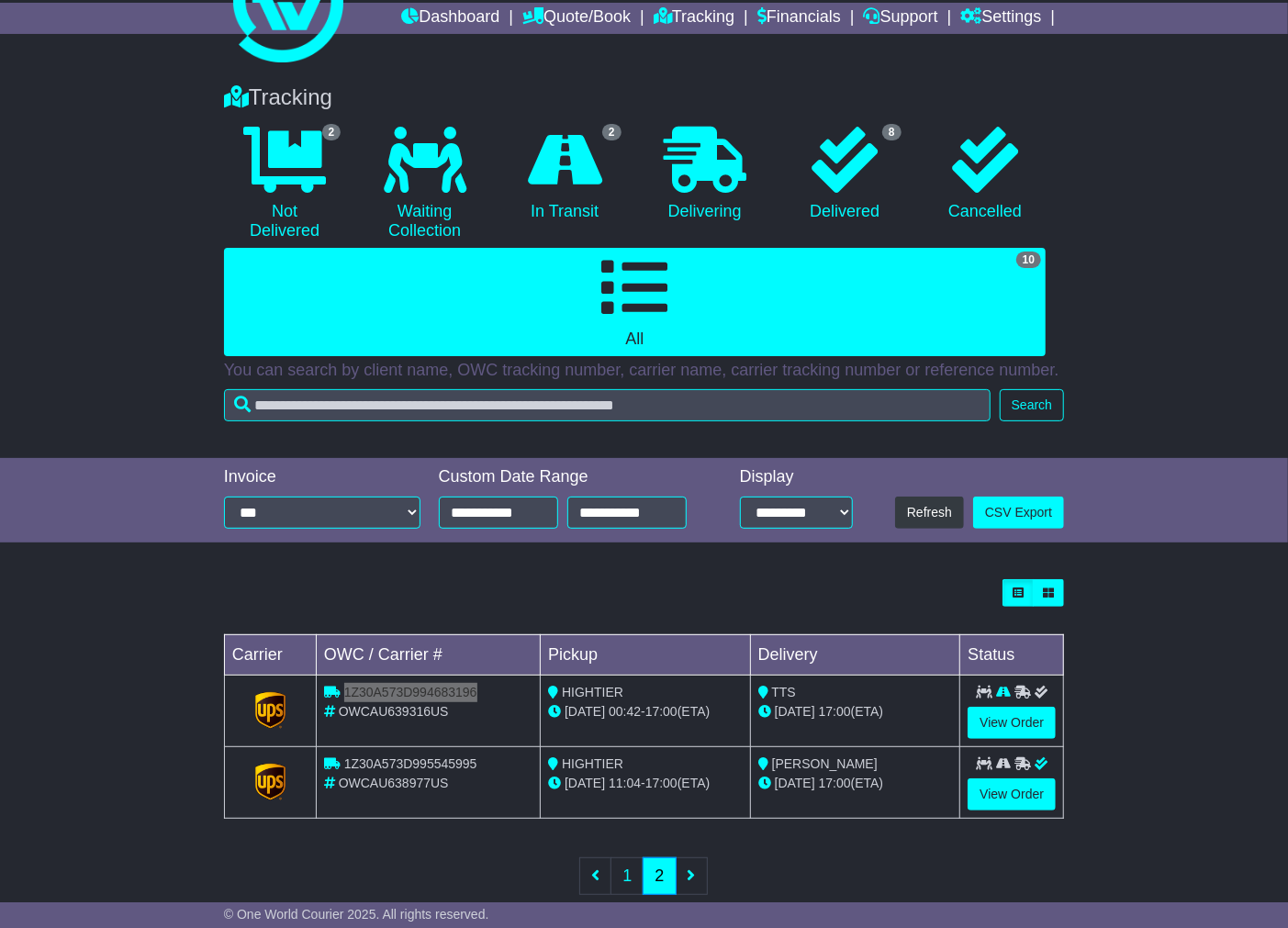
scroll to position [6, 0]
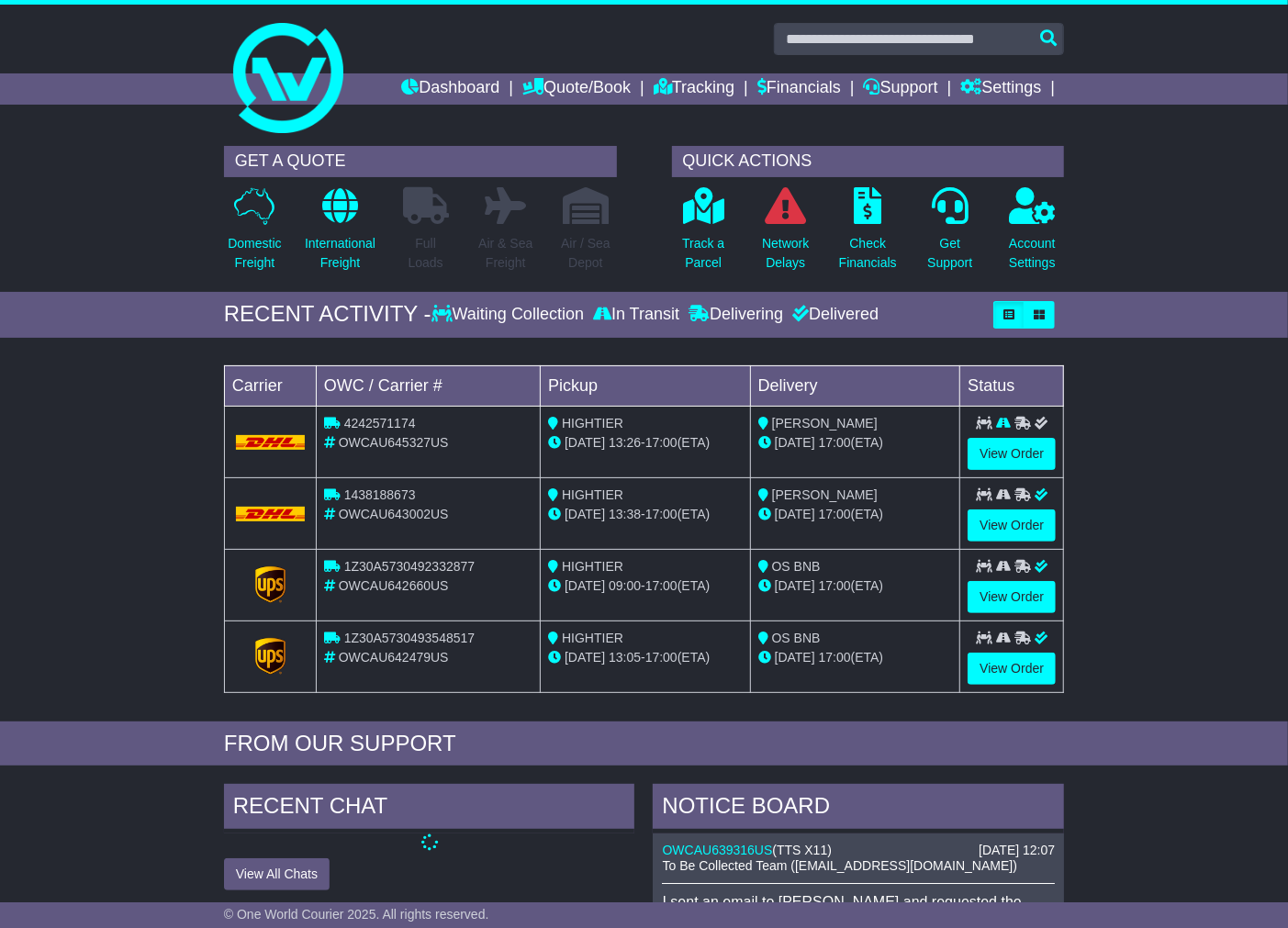
click at [382, 655] on span "OWCAU642479US" at bounding box center [394, 656] width 110 height 14
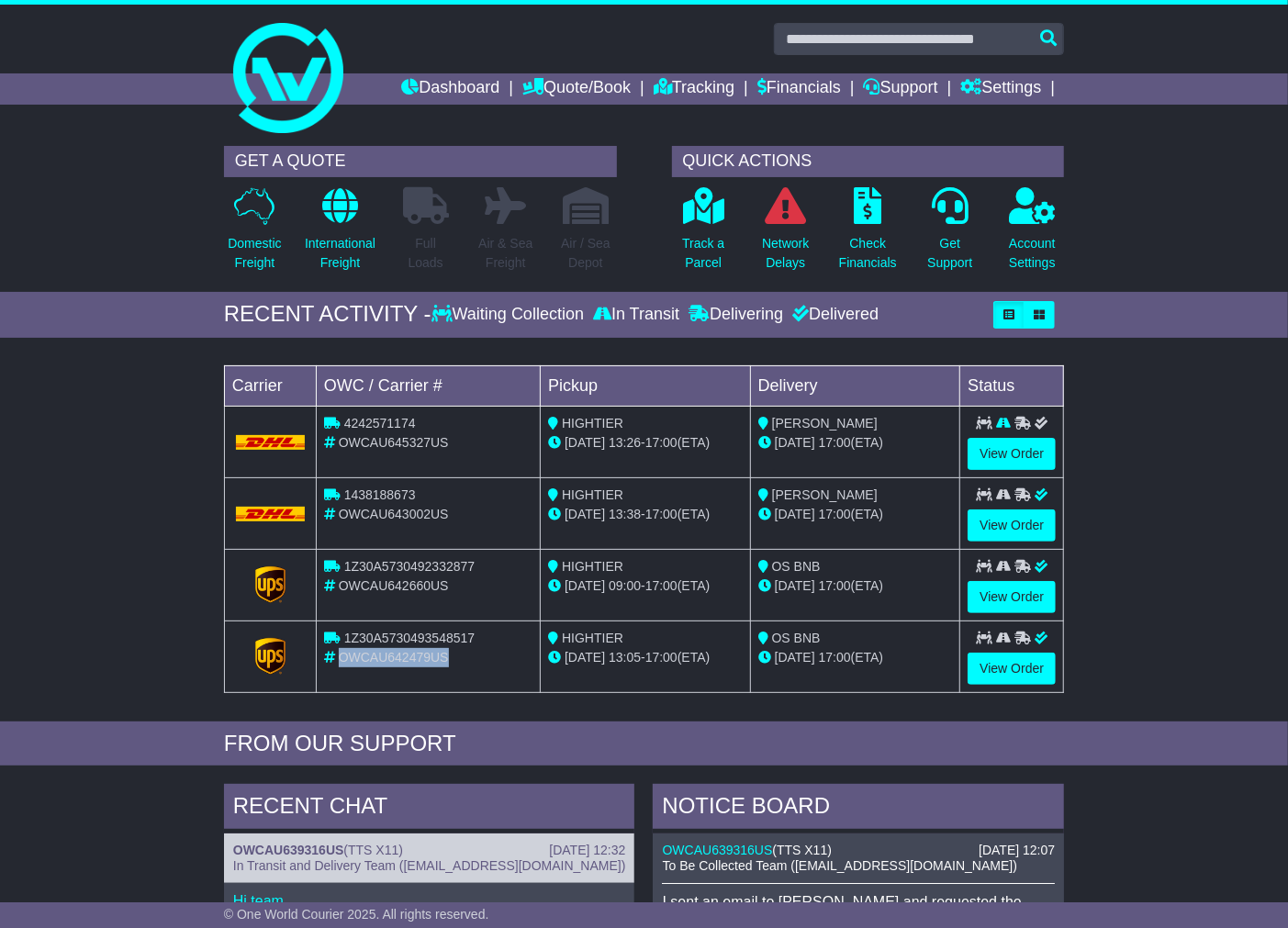
click at [382, 655] on span "OWCAU642479US" at bounding box center [394, 656] width 110 height 14
click at [391, 637] on span "1Z30A5730493548517" at bounding box center [409, 637] width 131 height 14
click at [383, 563] on span "1Z30A5730492332877" at bounding box center [409, 566] width 131 height 14
